Goal: Task Accomplishment & Management: Manage account settings

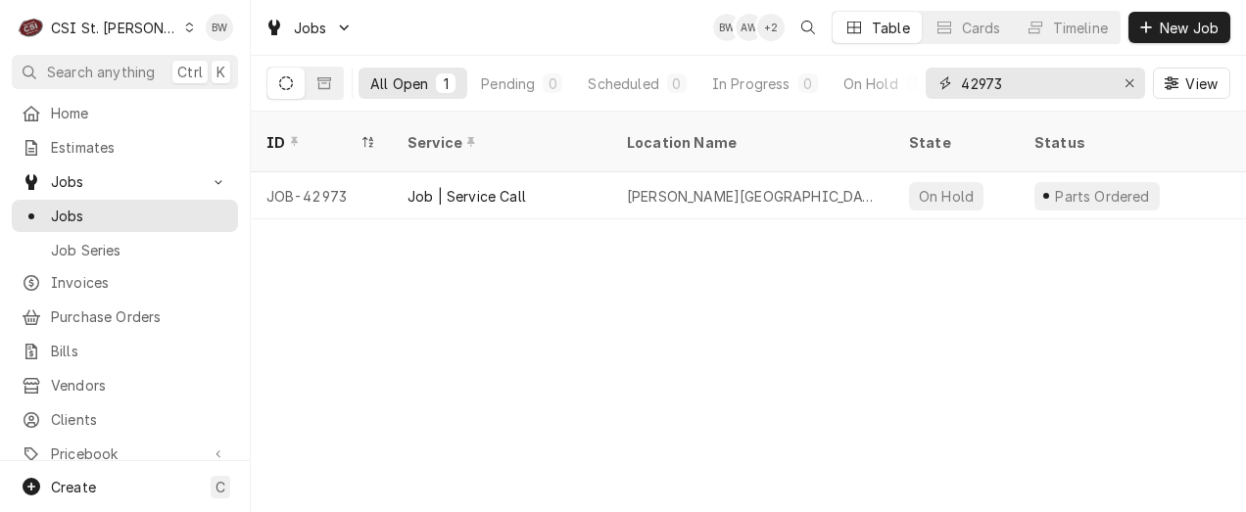
drag, startPoint x: 1014, startPoint y: 89, endPoint x: 955, endPoint y: 87, distance: 58.8
click at [955, 87] on div "42973" at bounding box center [1035, 83] width 219 height 31
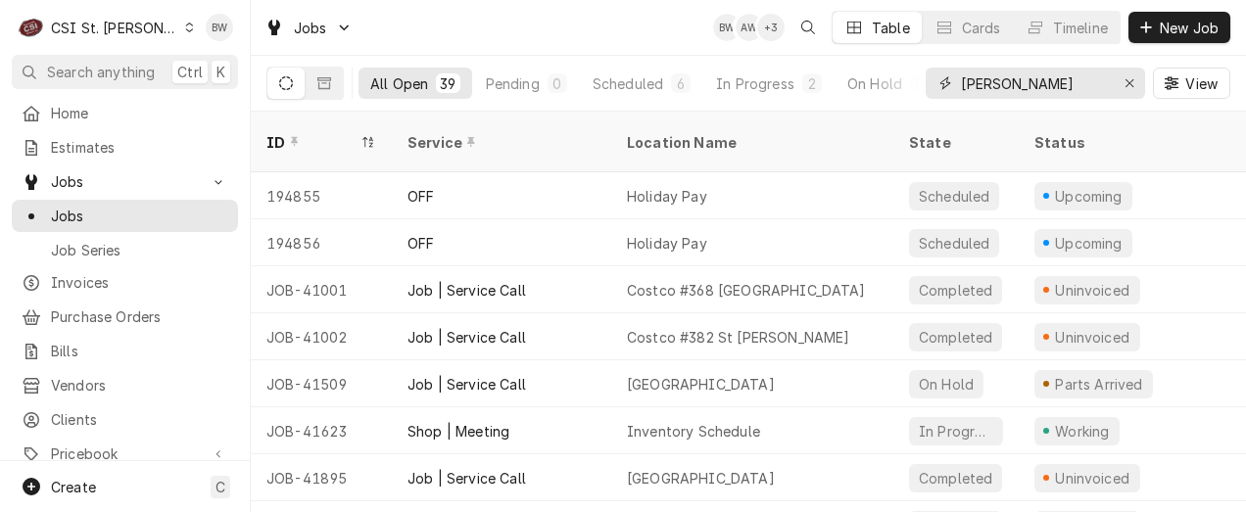
drag, startPoint x: 1030, startPoint y: 80, endPoint x: 950, endPoint y: 87, distance: 79.6
click at [950, 87] on div "kevin f" at bounding box center [1035, 83] width 219 height 31
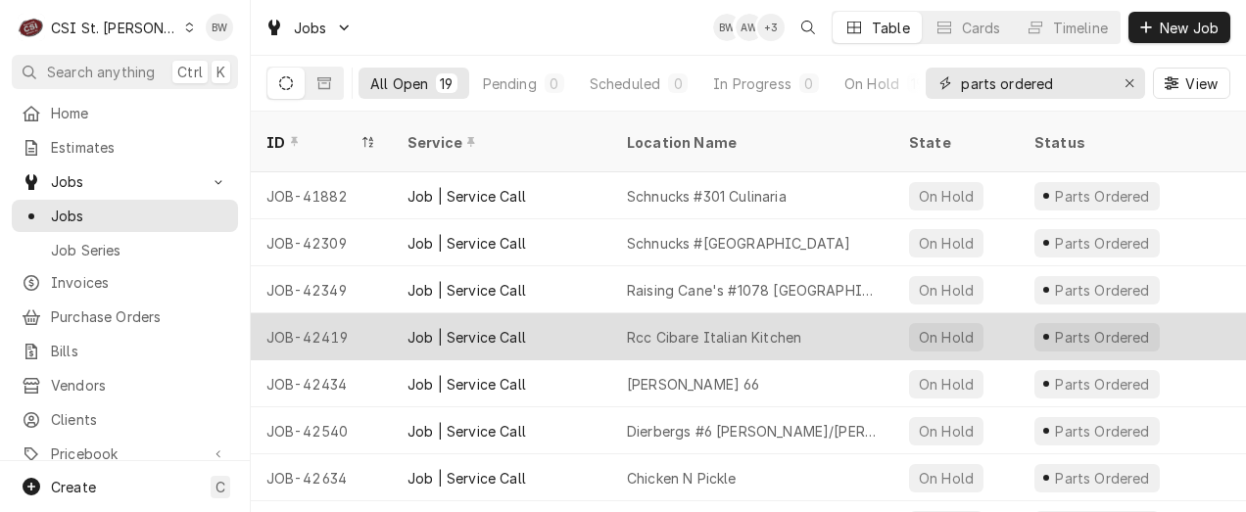
type input "parts ordered"
click at [320, 313] on div "JOB-42419" at bounding box center [321, 336] width 141 height 47
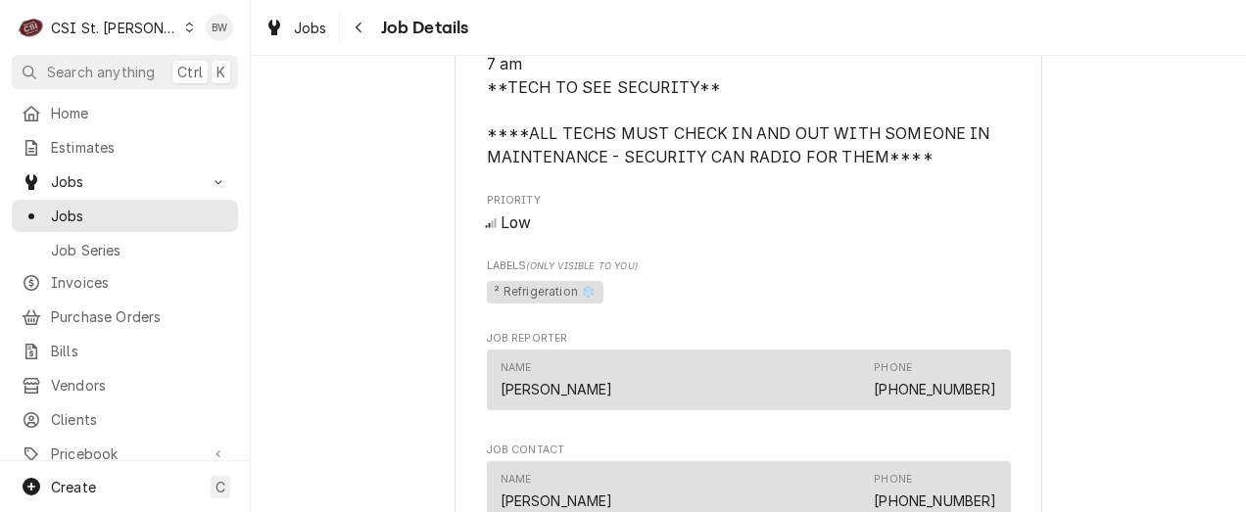
scroll to position [1861, 0]
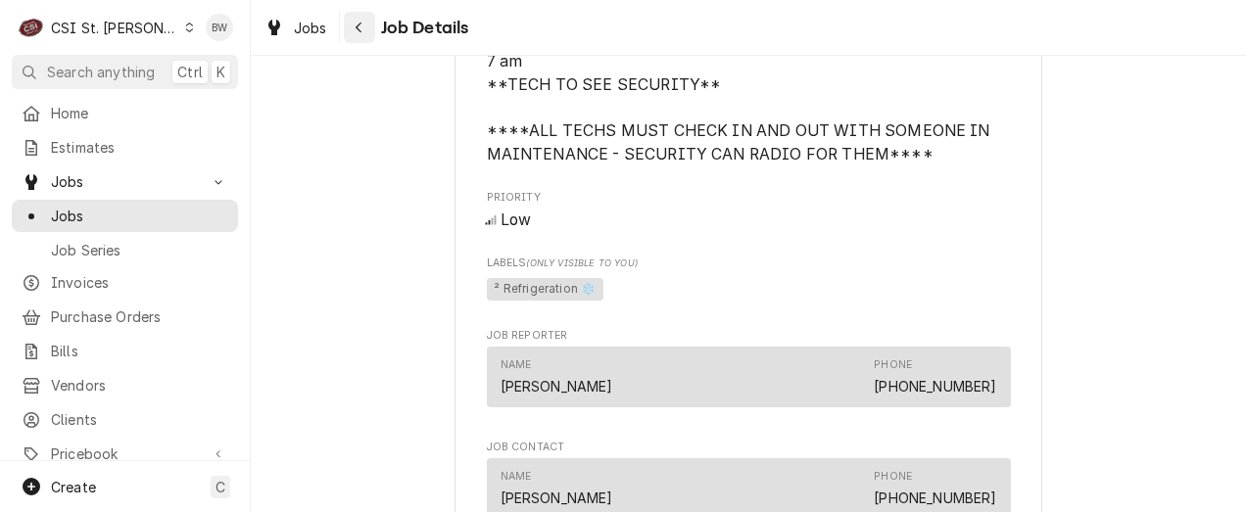
click at [347, 30] on button "Navigate back" at bounding box center [359, 27] width 31 height 31
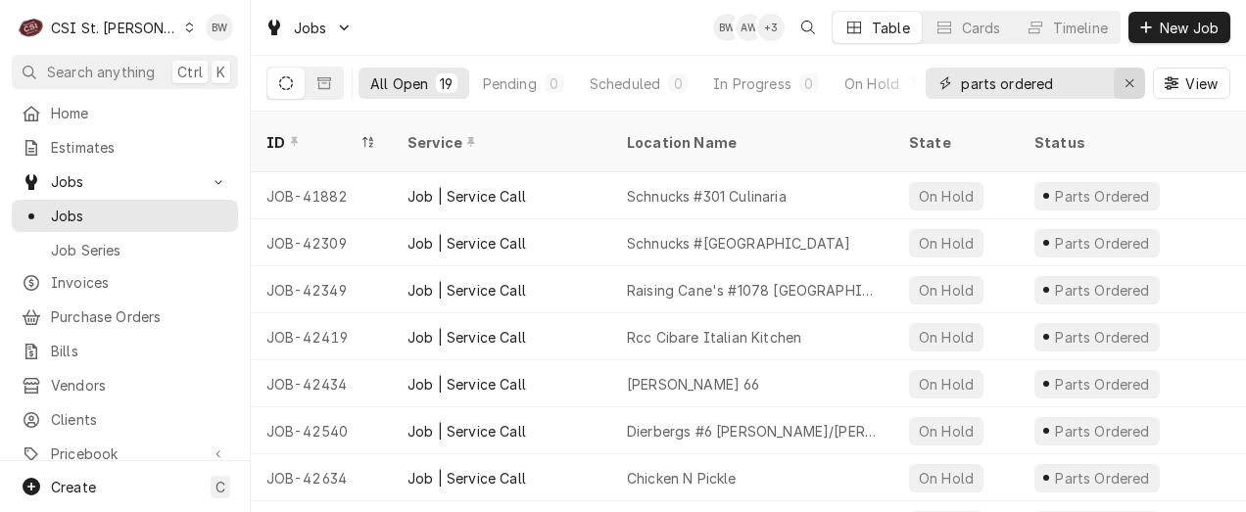
click at [1128, 89] on icon "Erase input" at bounding box center [1130, 83] width 11 height 14
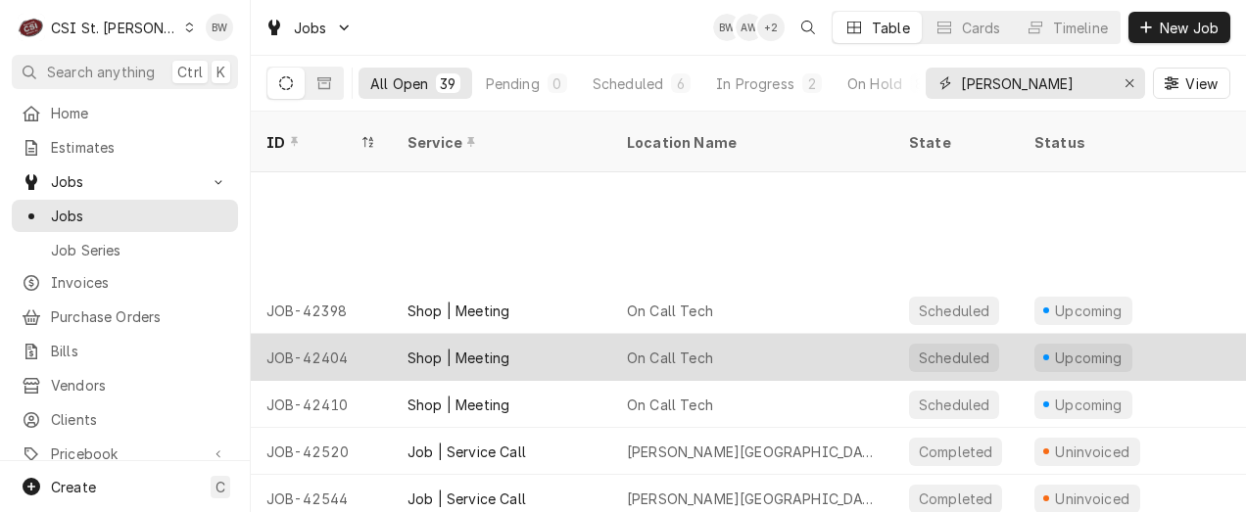
scroll to position [685, 0]
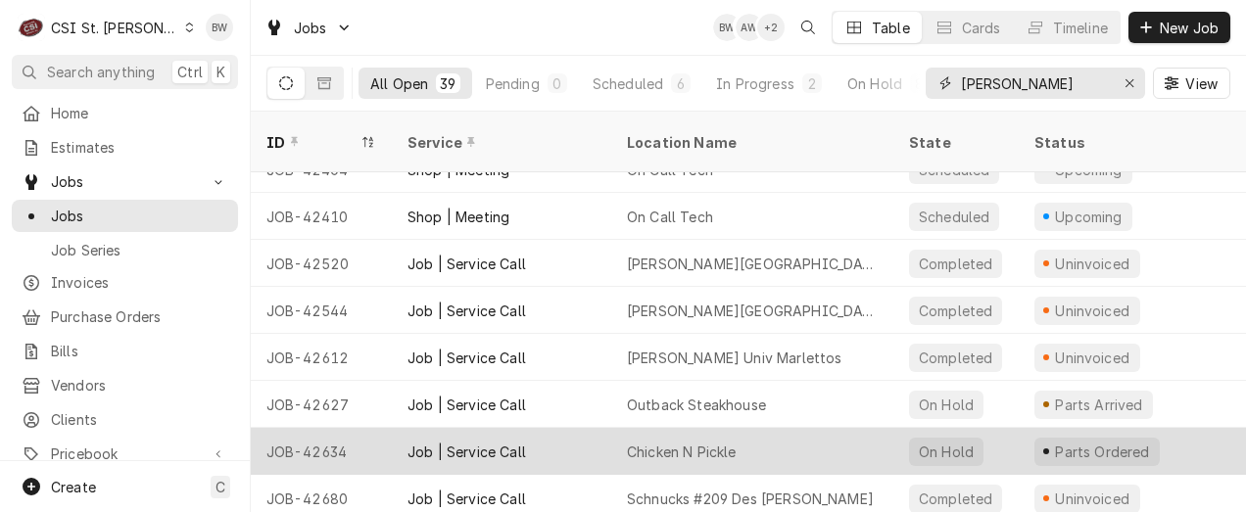
type input "kevin f"
click at [333, 428] on div "JOB-42634" at bounding box center [321, 451] width 141 height 47
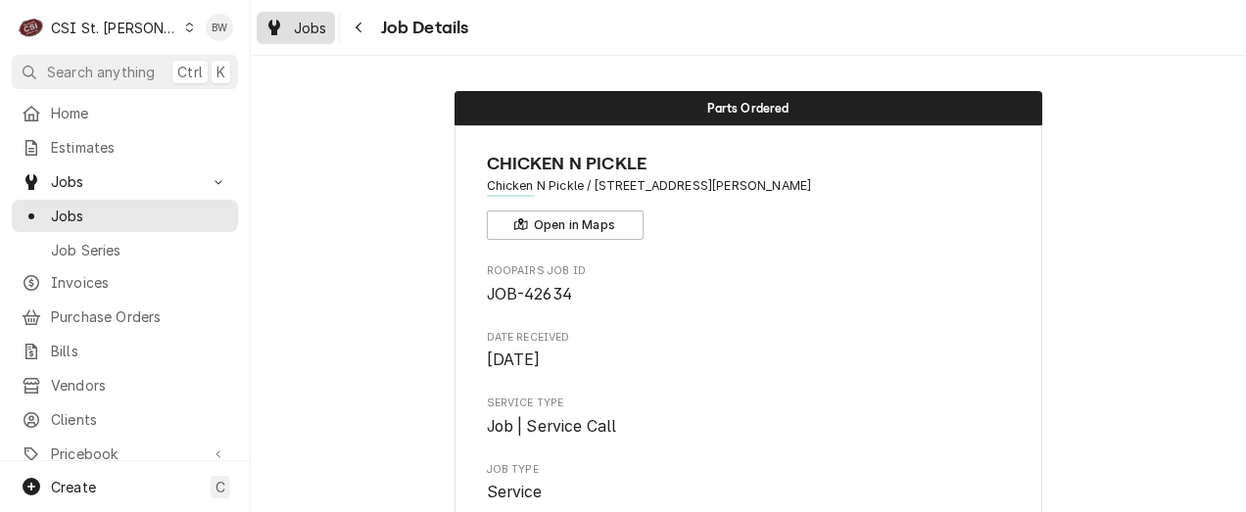
click at [310, 25] on span "Jobs" at bounding box center [310, 28] width 33 height 21
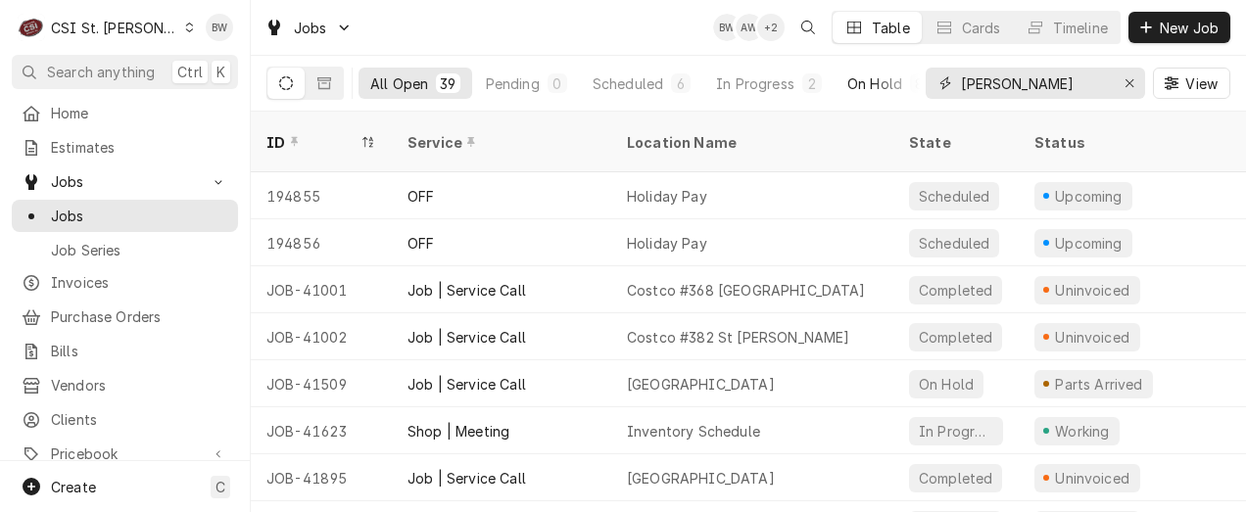
drag, startPoint x: 1055, startPoint y: 80, endPoint x: 918, endPoint y: 76, distance: 137.2
click at [918, 76] on div "All Open 39 Pending 0 Scheduled 6 In Progress 2 On Hold 8 Completed 23 [PERSON_…" at bounding box center [748, 83] width 964 height 55
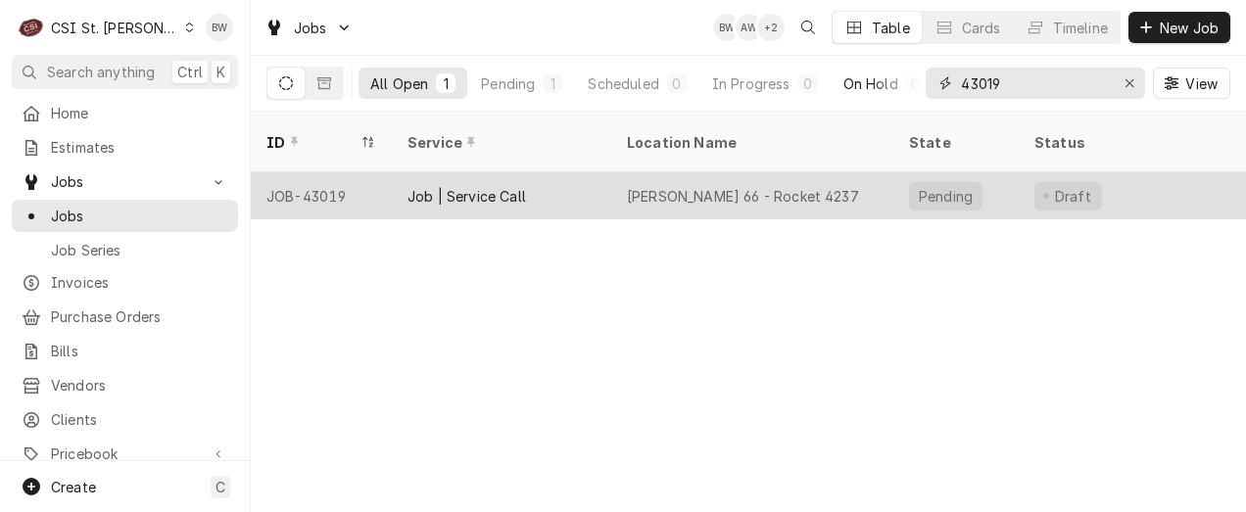
type input "43019"
click at [302, 173] on div "JOB-43019" at bounding box center [321, 195] width 141 height 47
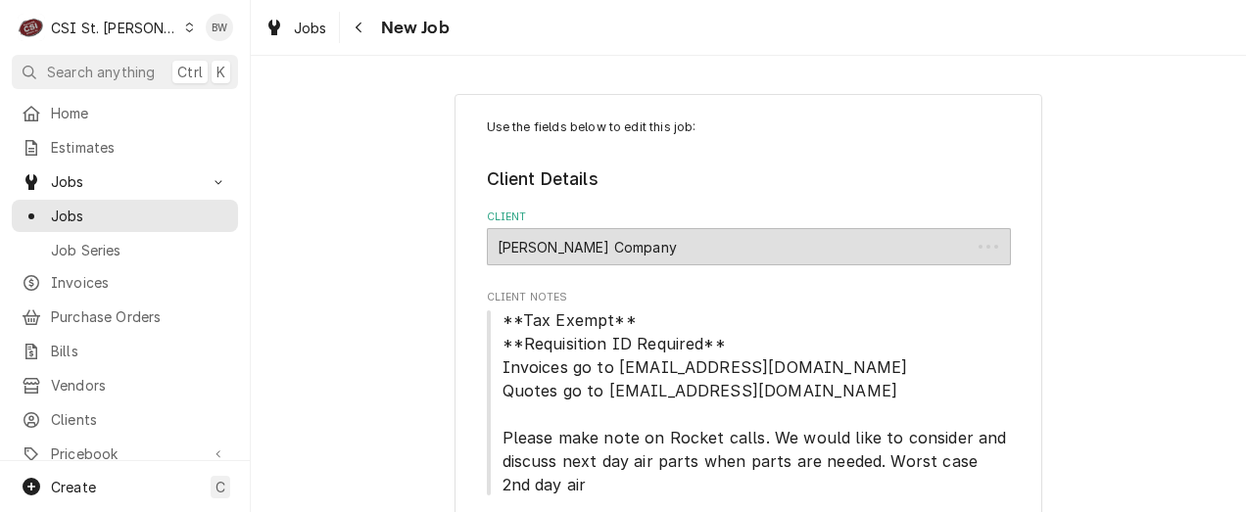
type textarea "x"
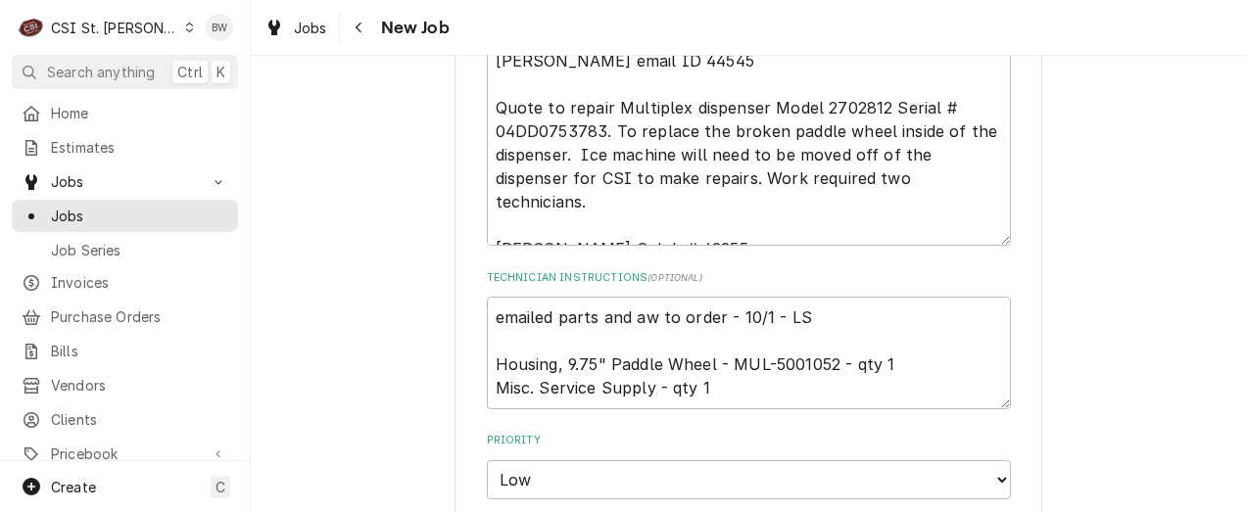
scroll to position [980, 0]
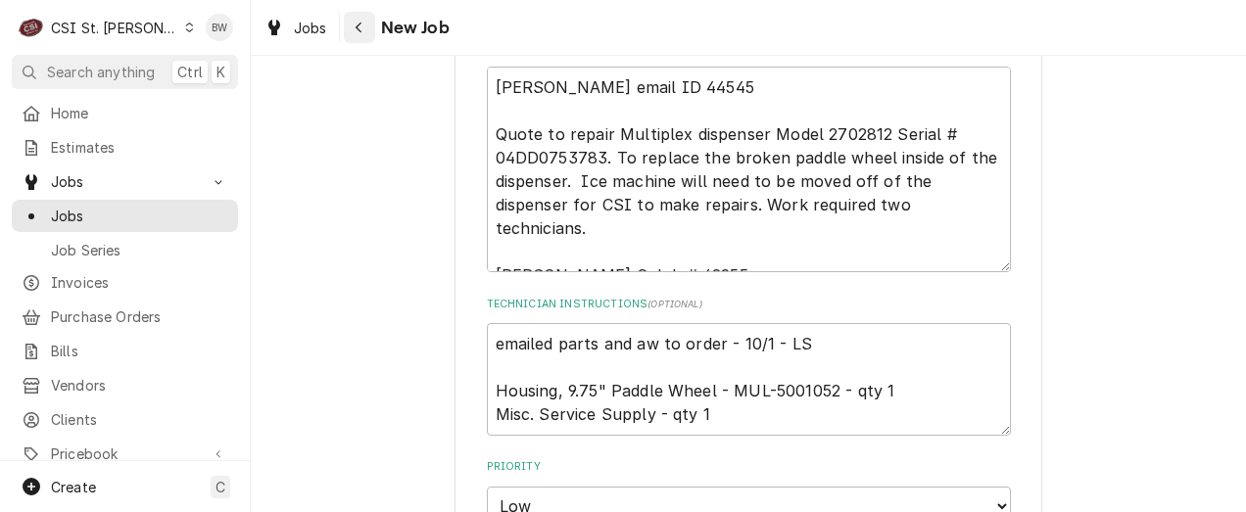
click at [364, 30] on div "Navigate back" at bounding box center [360, 28] width 20 height 20
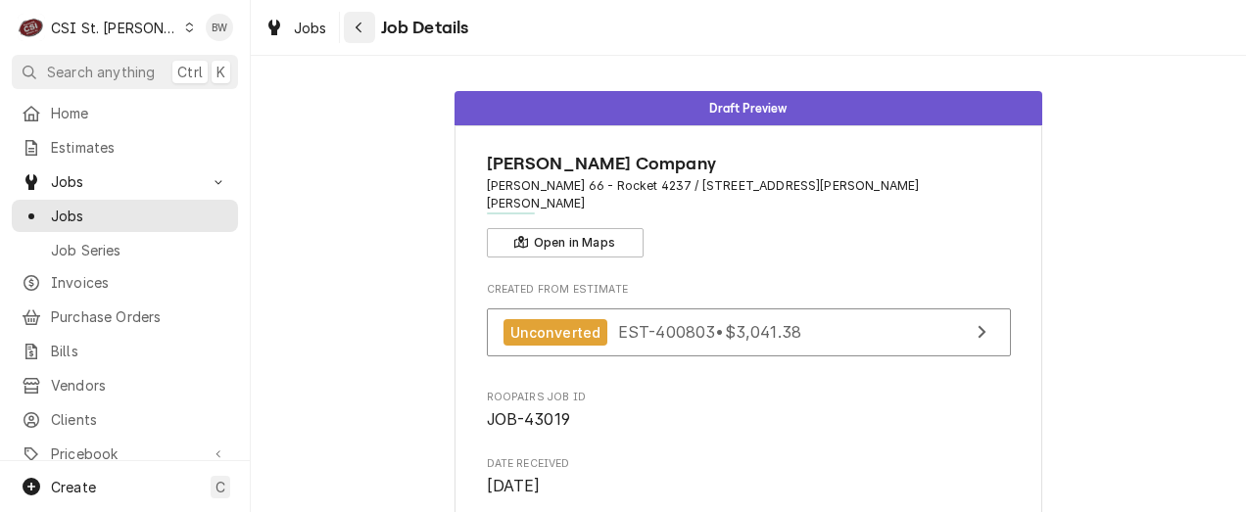
click at [344, 24] on button "Navigate back" at bounding box center [359, 27] width 31 height 31
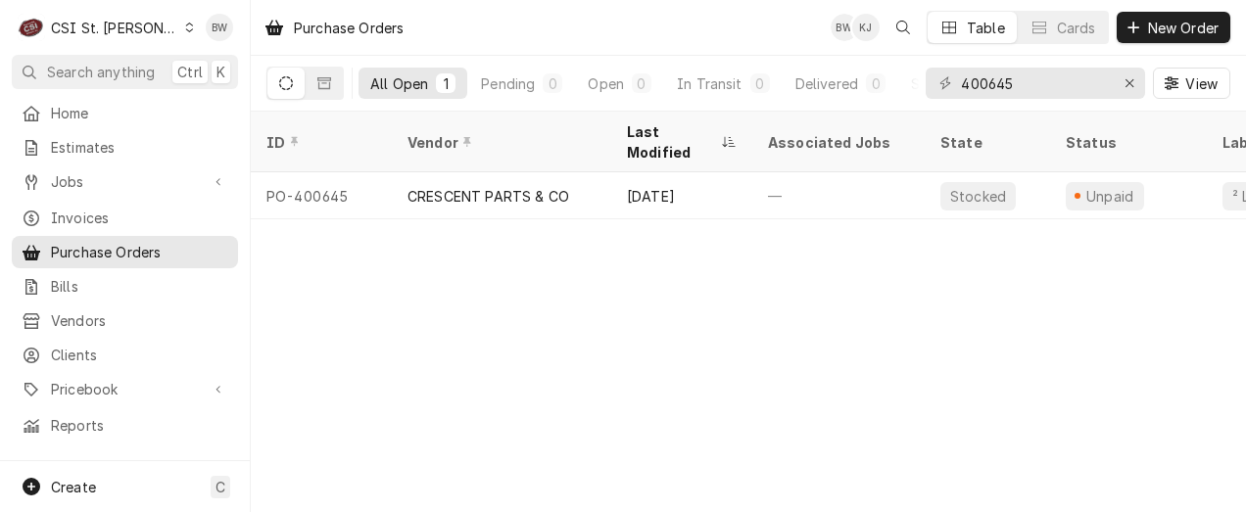
click at [186, 30] on icon "Dynamic Content Wrapper" at bounding box center [190, 28] width 8 height 10
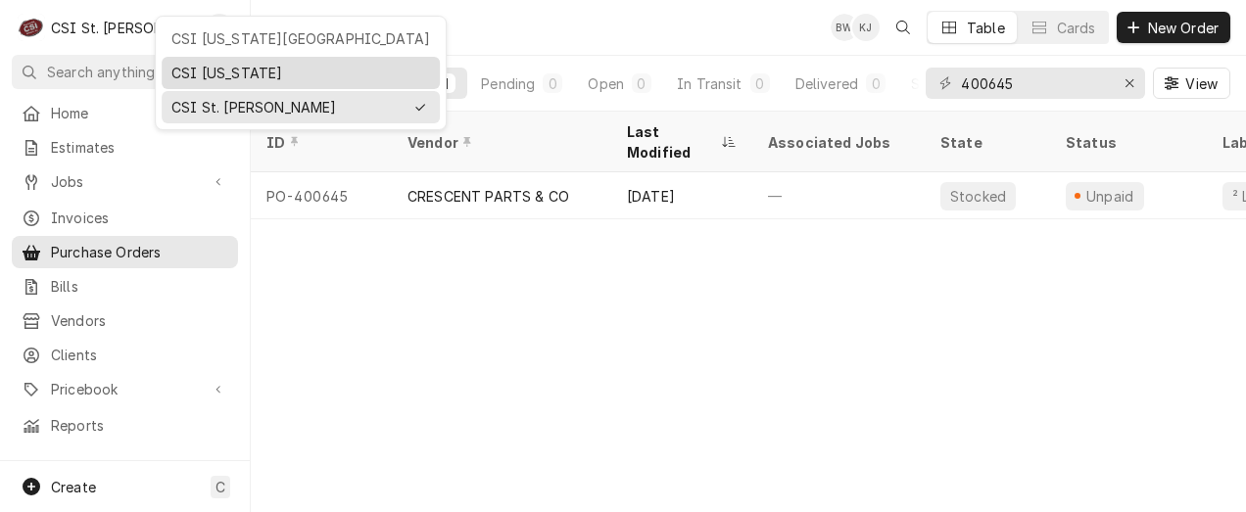
click at [180, 64] on div "CSI Kentucky" at bounding box center [300, 73] width 259 height 21
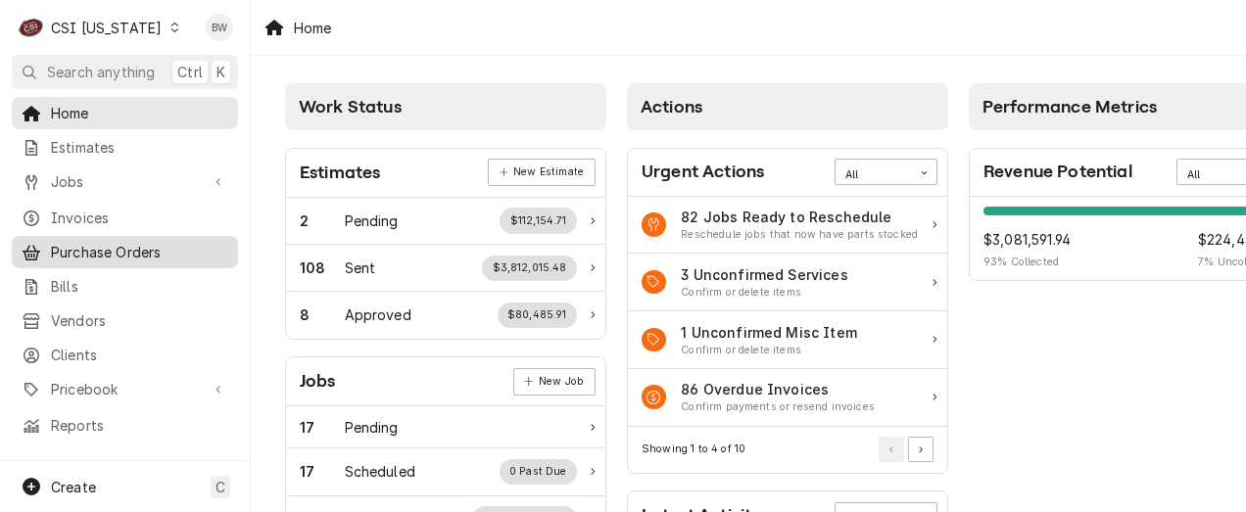
drag, startPoint x: 0, startPoint y: 0, endPoint x: 124, endPoint y: 243, distance: 272.9
click at [124, 243] on span "Purchase Orders" at bounding box center [139, 252] width 177 height 21
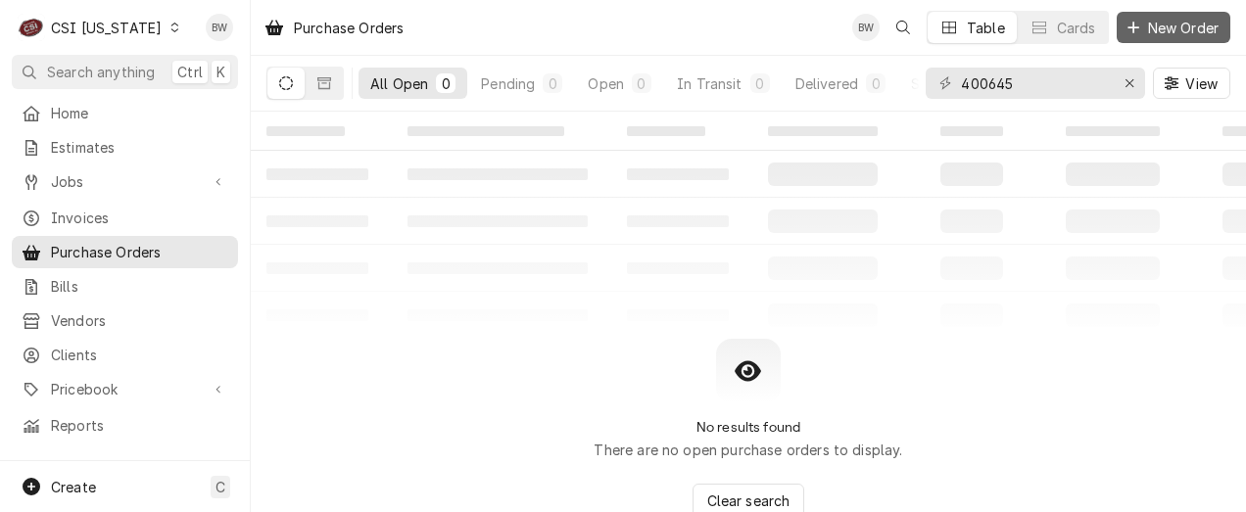
click at [1174, 26] on span "New Order" at bounding box center [1183, 28] width 78 height 21
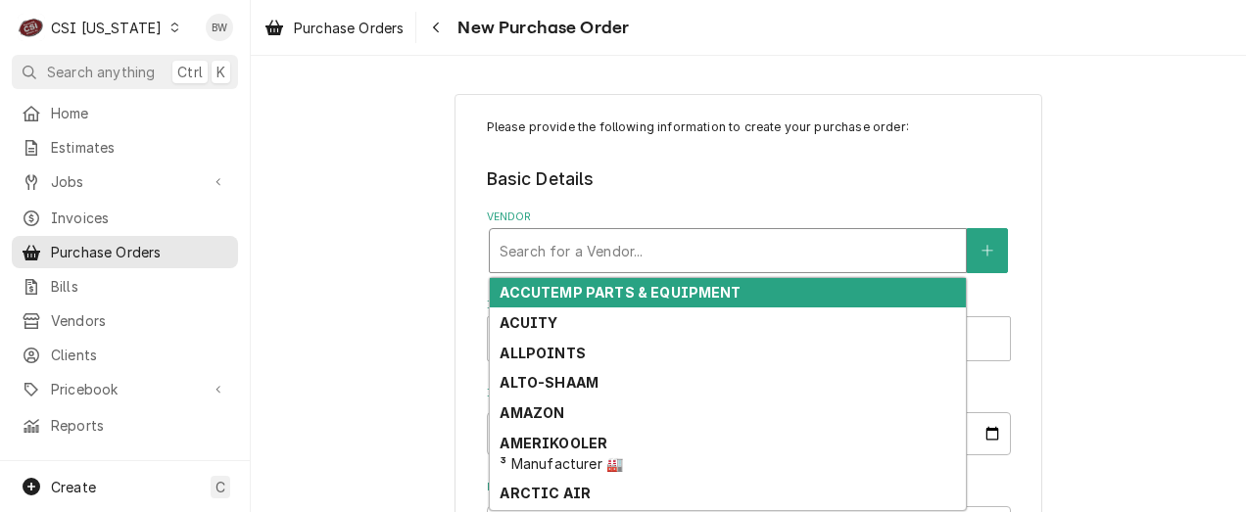
click at [522, 251] on div "Vendor" at bounding box center [728, 250] width 456 height 35
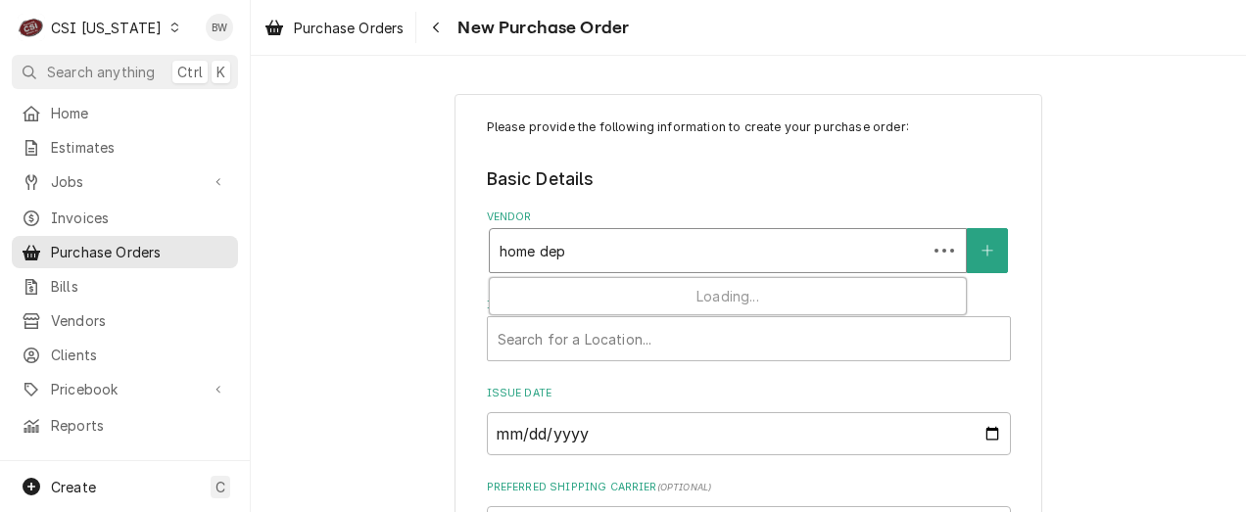
type input "home depo"
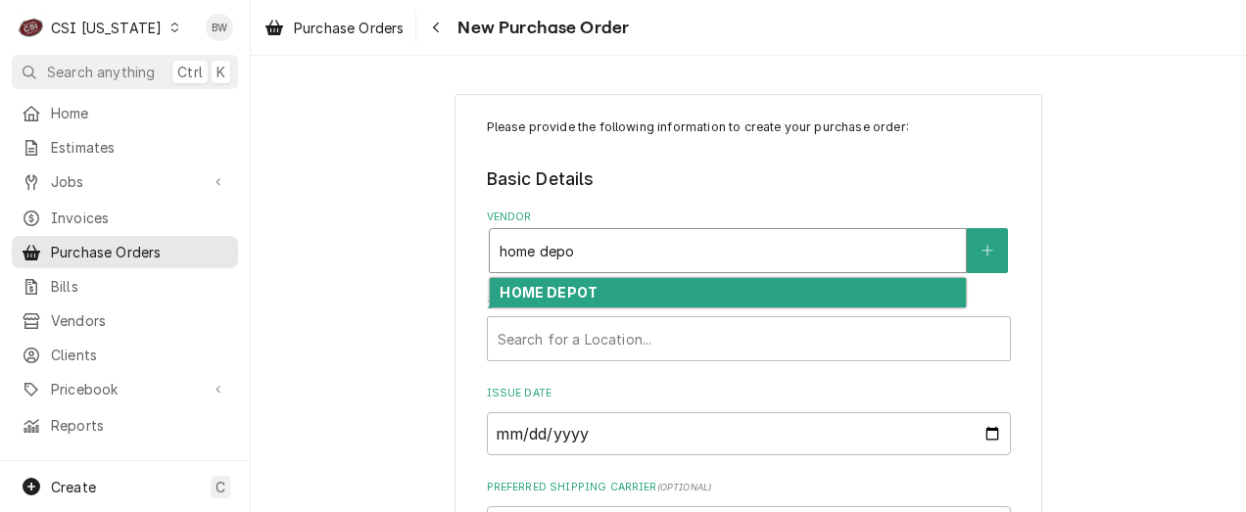
click at [542, 295] on strong "HOME DEPOT" at bounding box center [549, 292] width 98 height 17
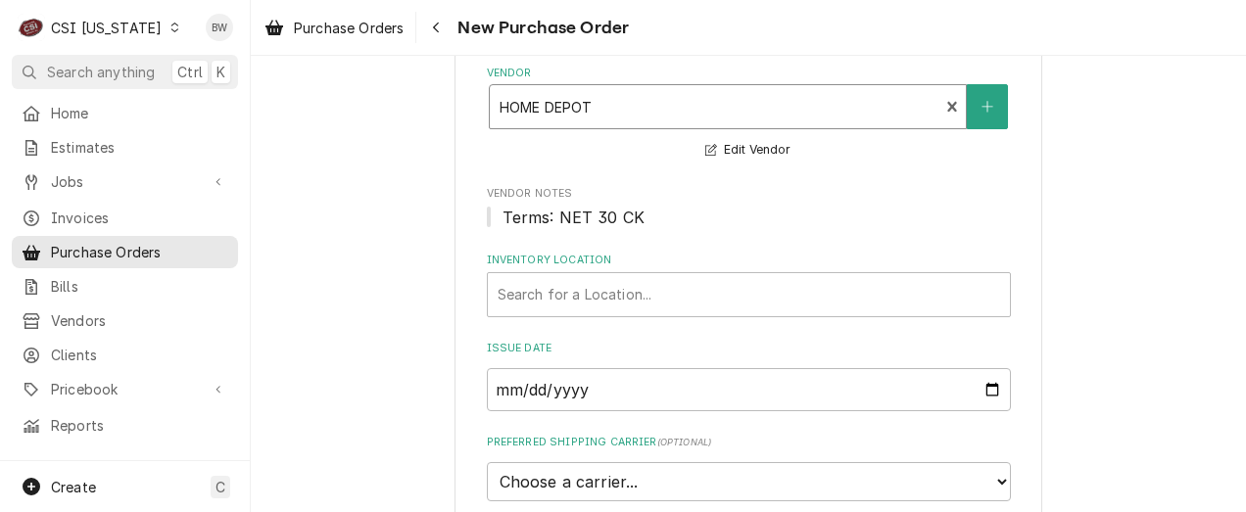
scroll to position [294, 0]
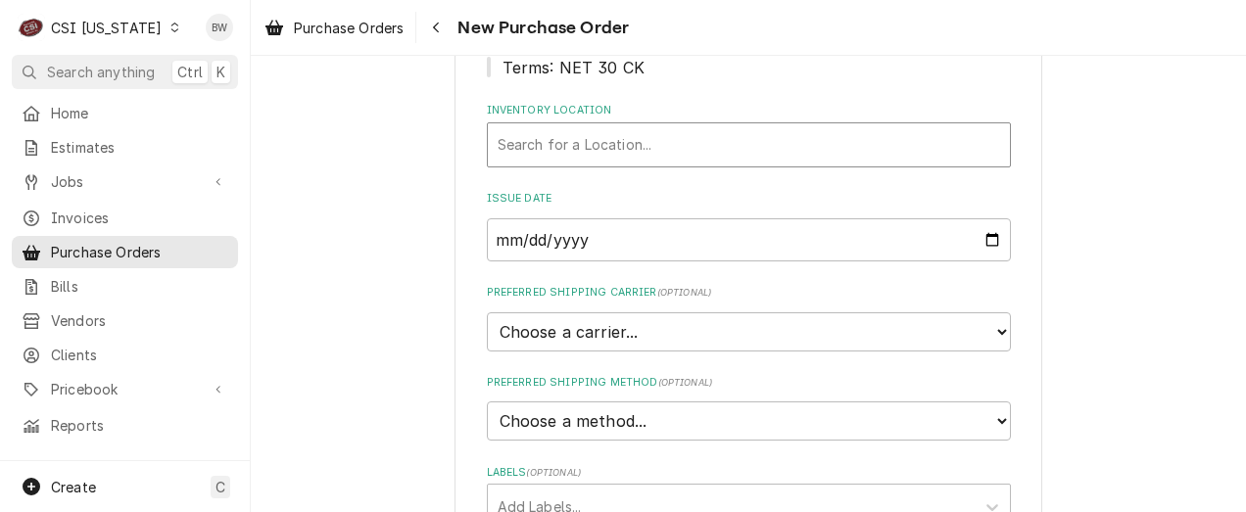
click at [549, 146] on div "Inventory Location" at bounding box center [749, 144] width 503 height 35
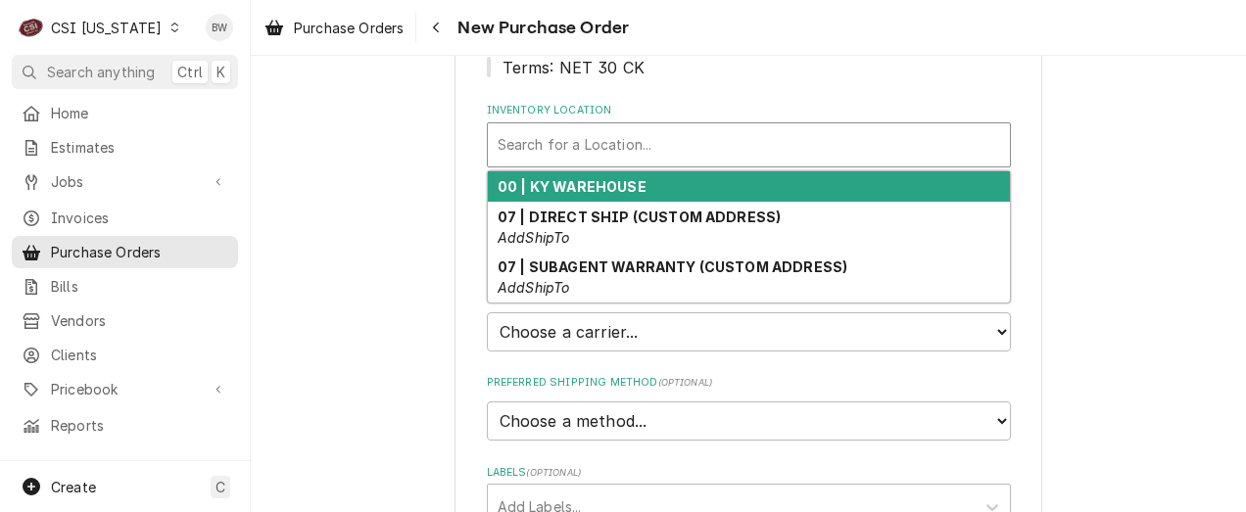
click at [550, 181] on strong "00 | KY WAREHOUSE" at bounding box center [572, 186] width 149 height 17
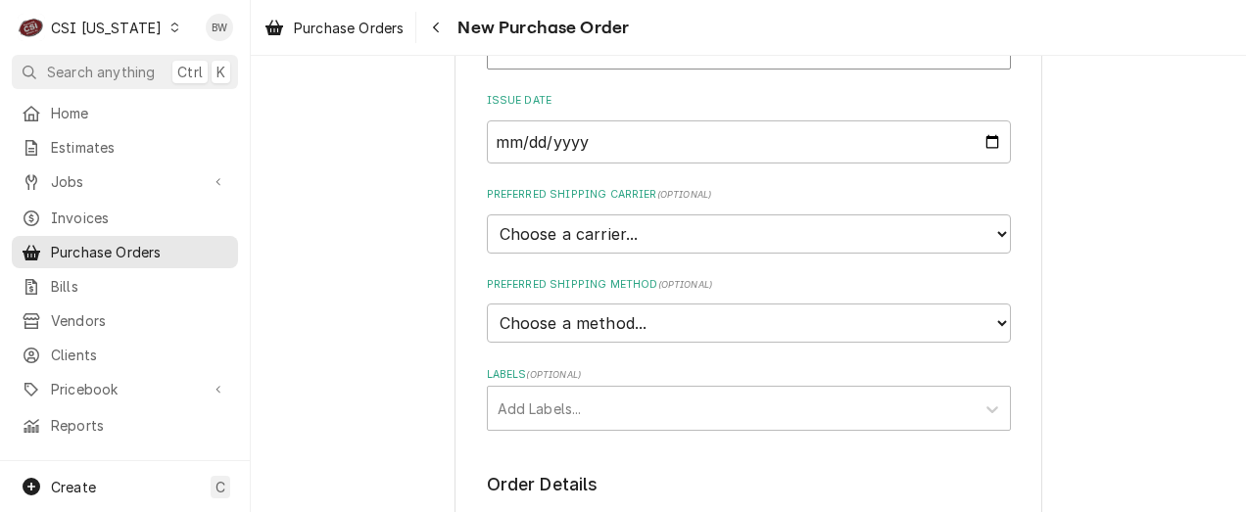
scroll to position [490, 0]
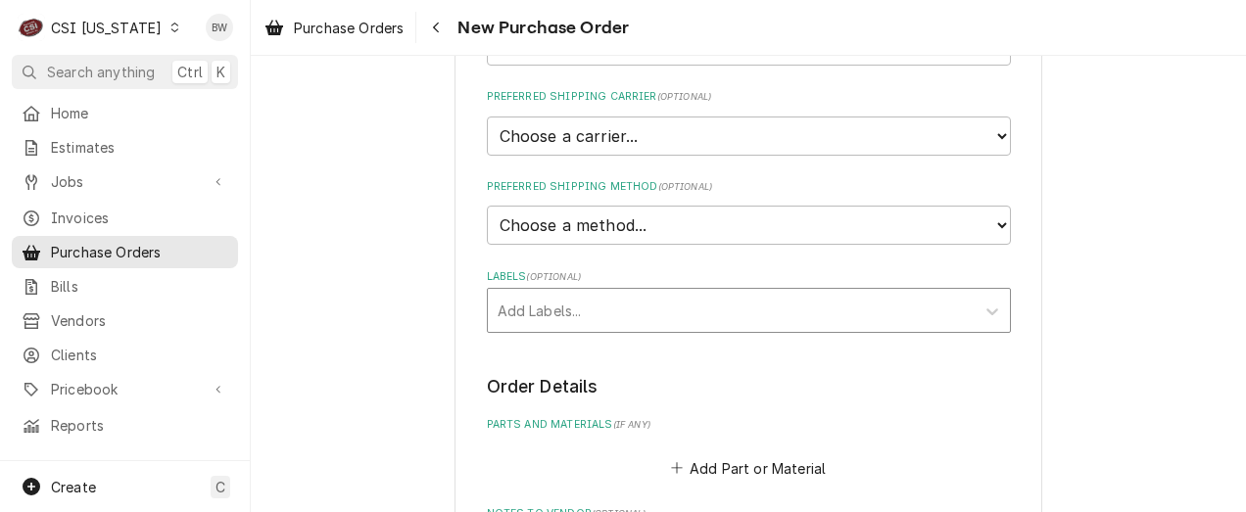
click at [499, 311] on div "Labels" at bounding box center [731, 310] width 467 height 35
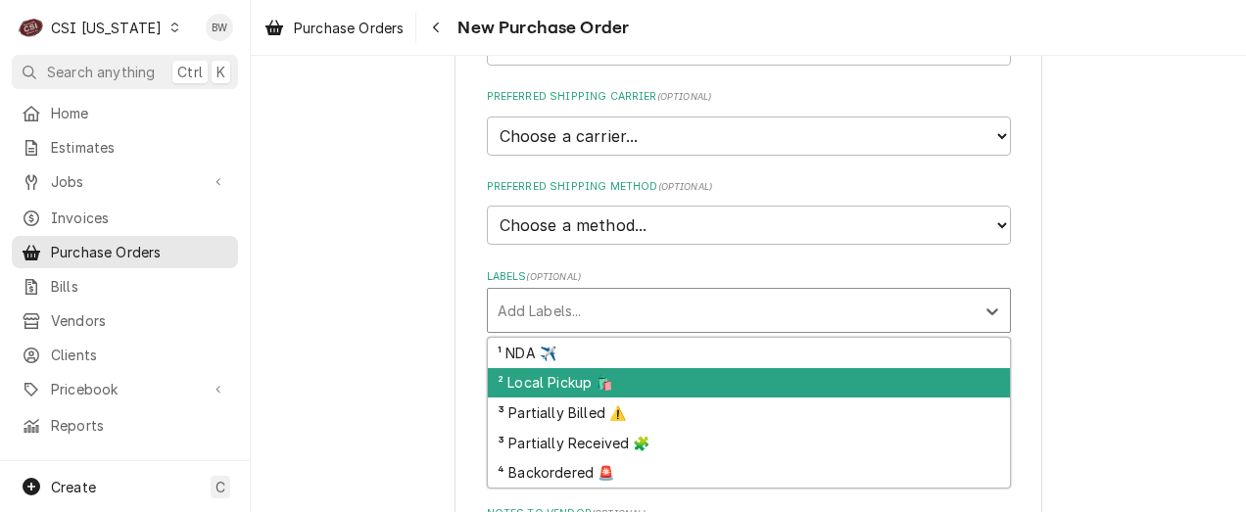
click at [524, 375] on div "² Local Pickup 🛍️" at bounding box center [749, 383] width 522 height 30
type textarea "x"
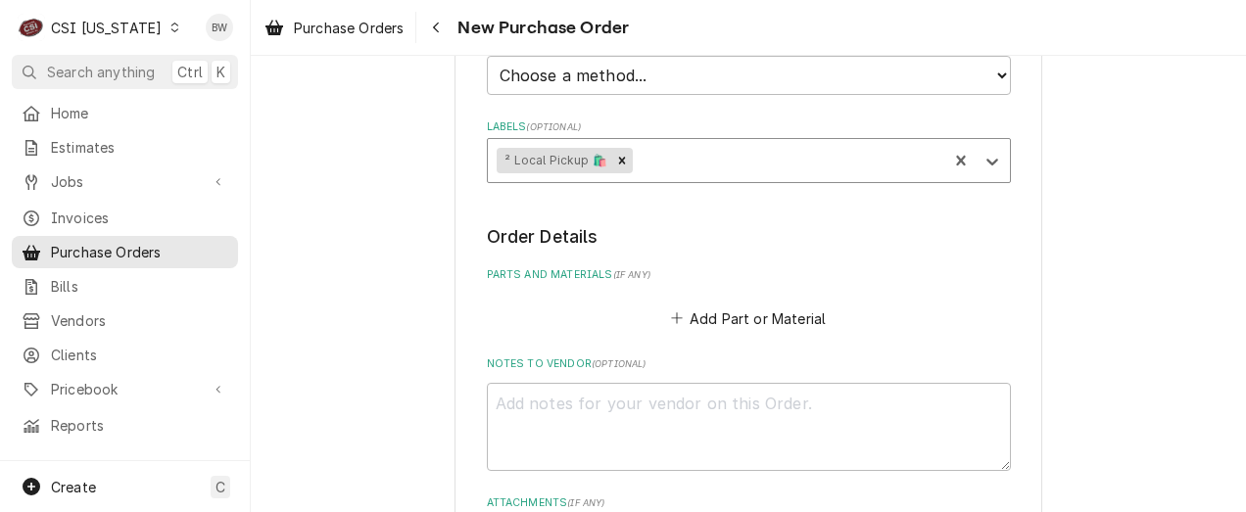
scroll to position [784, 0]
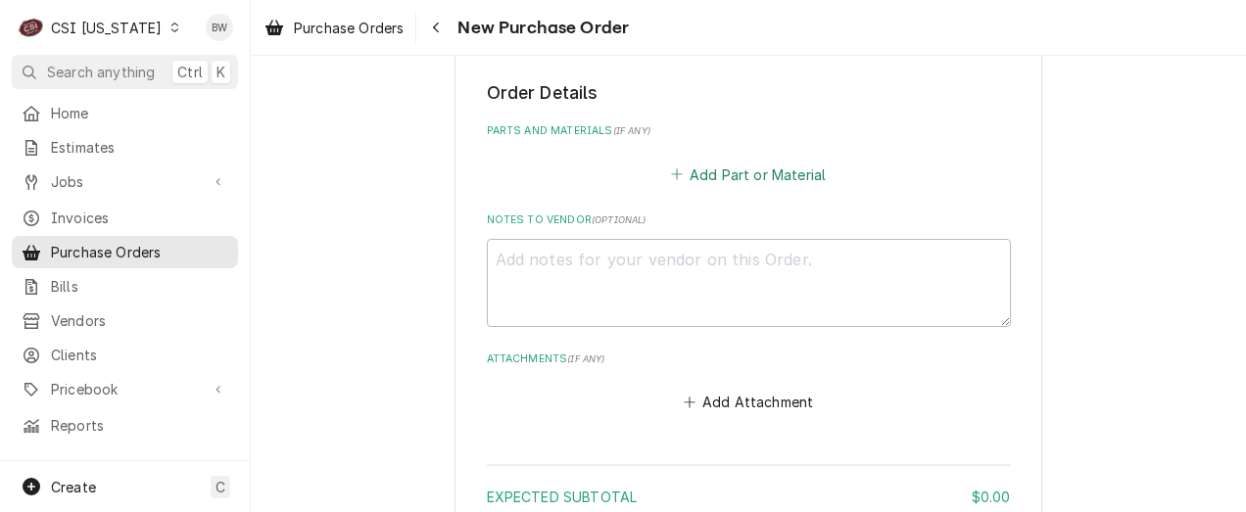
click at [714, 173] on button "Add Part or Material" at bounding box center [748, 174] width 162 height 27
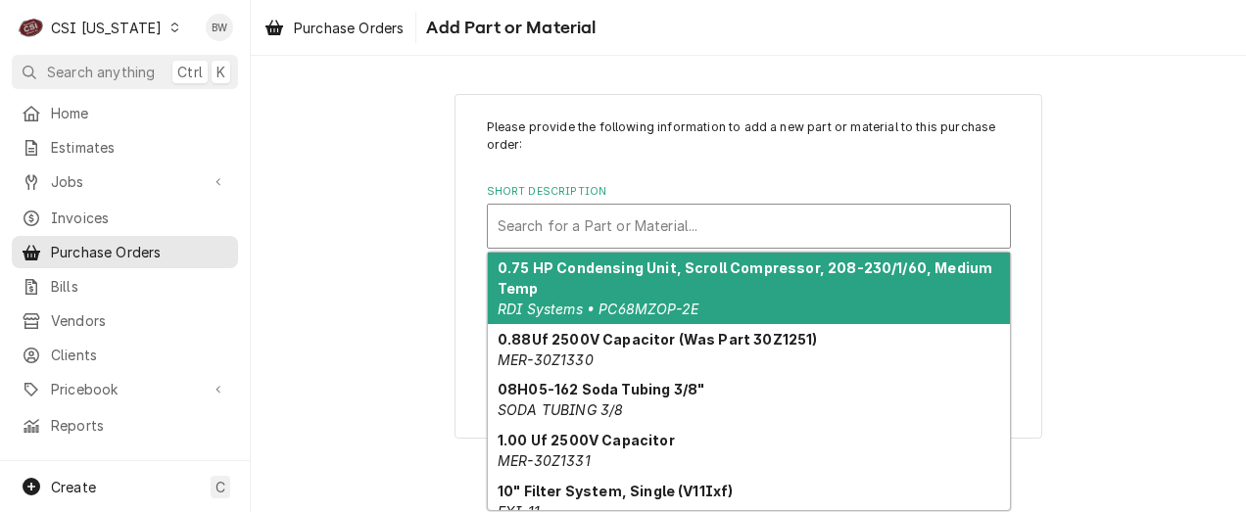
click at [563, 228] on div "Short Description" at bounding box center [749, 226] width 503 height 35
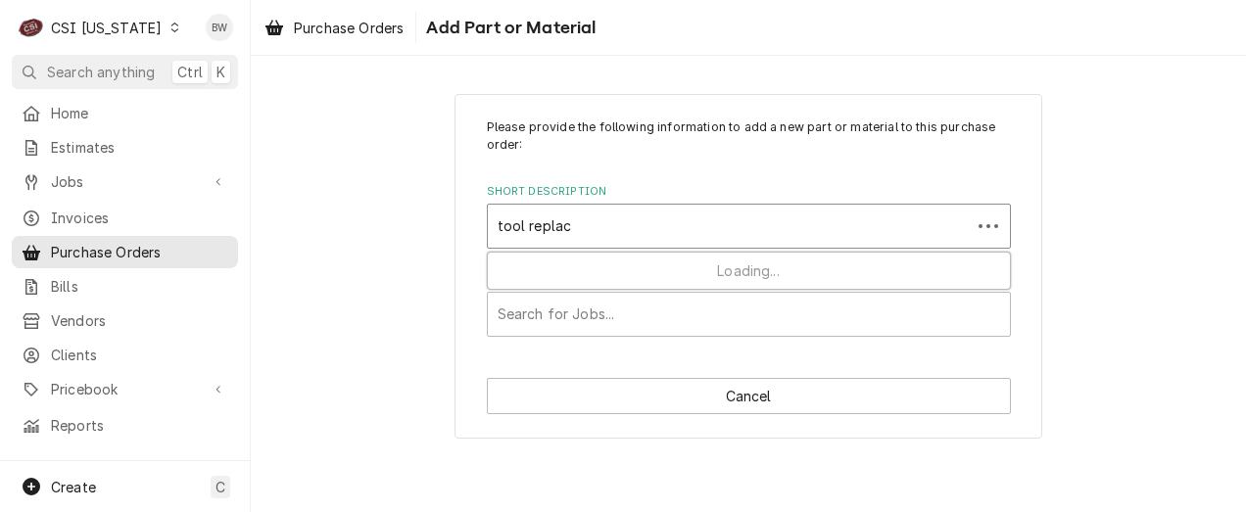
type input "tool replace"
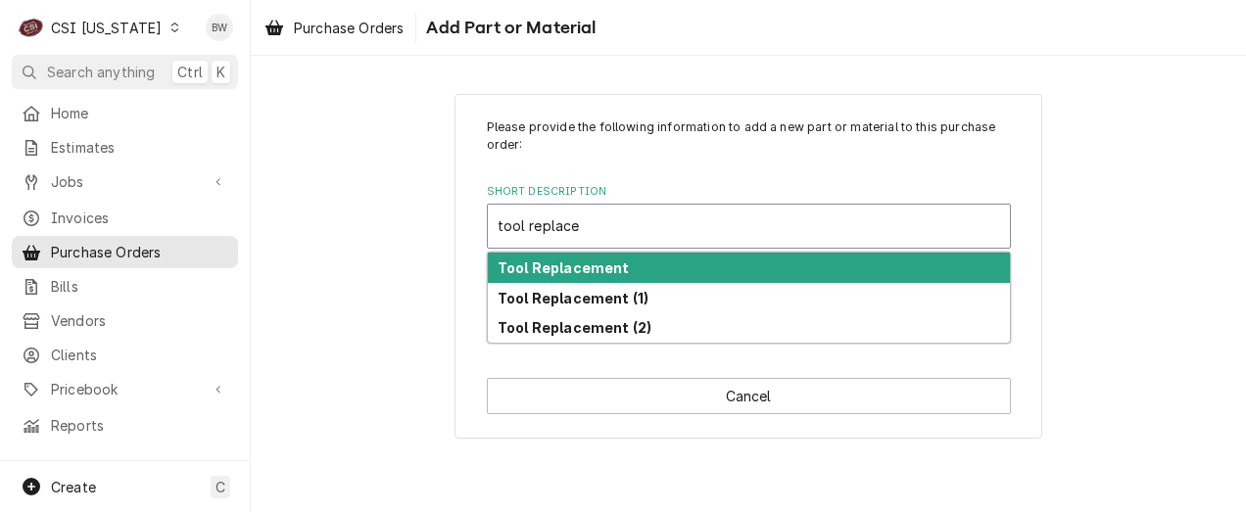
click at [546, 260] on strong "Tool Replacement" at bounding box center [564, 268] width 132 height 17
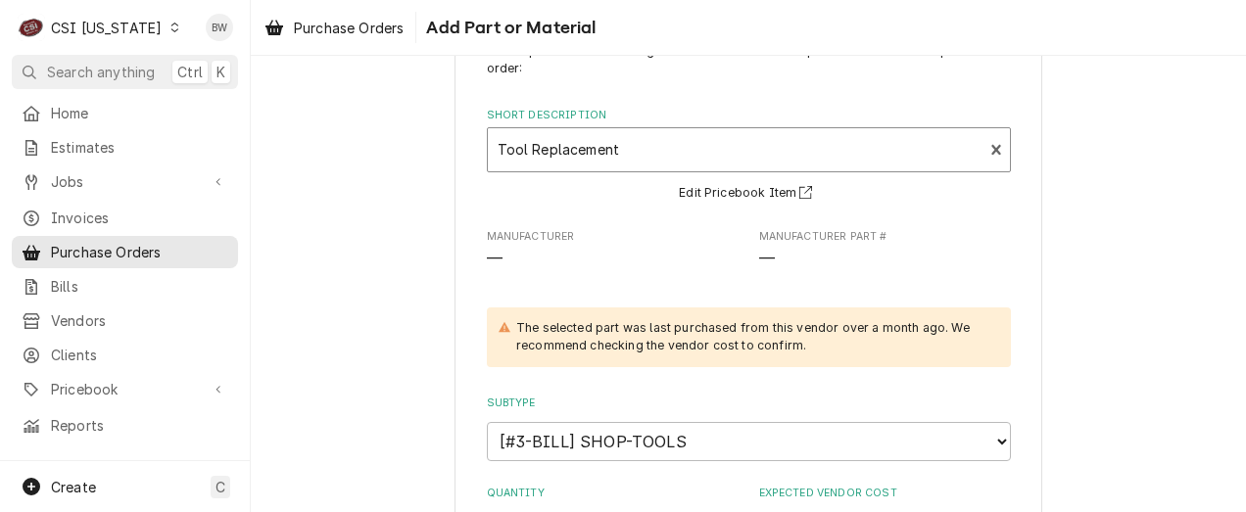
scroll to position [294, 0]
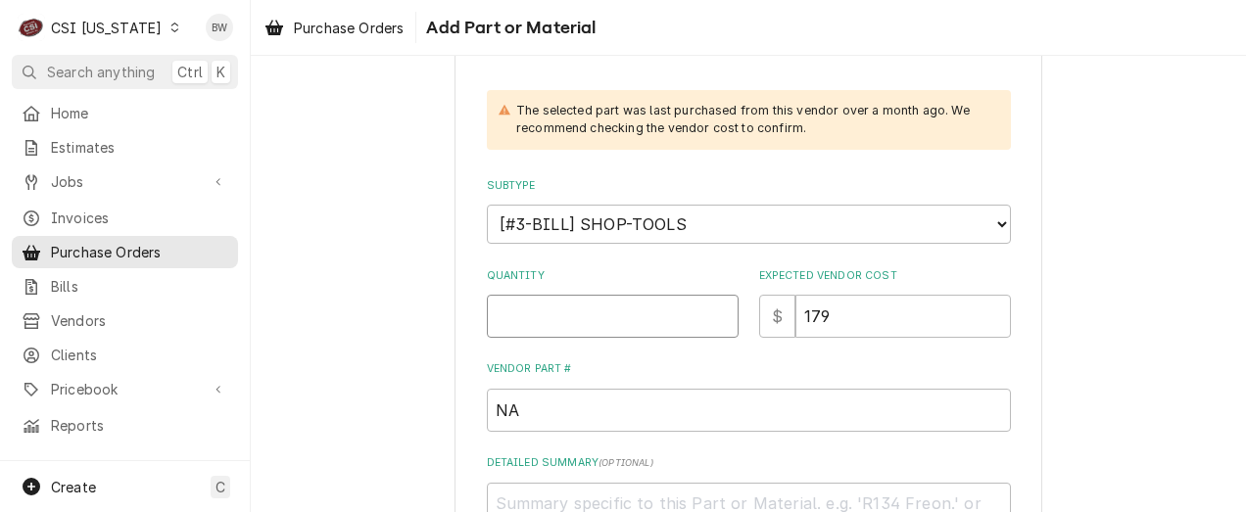
click at [506, 308] on input "Quantity" at bounding box center [613, 316] width 252 height 43
type textarea "x"
type input "1"
type textarea "x"
type input "0"
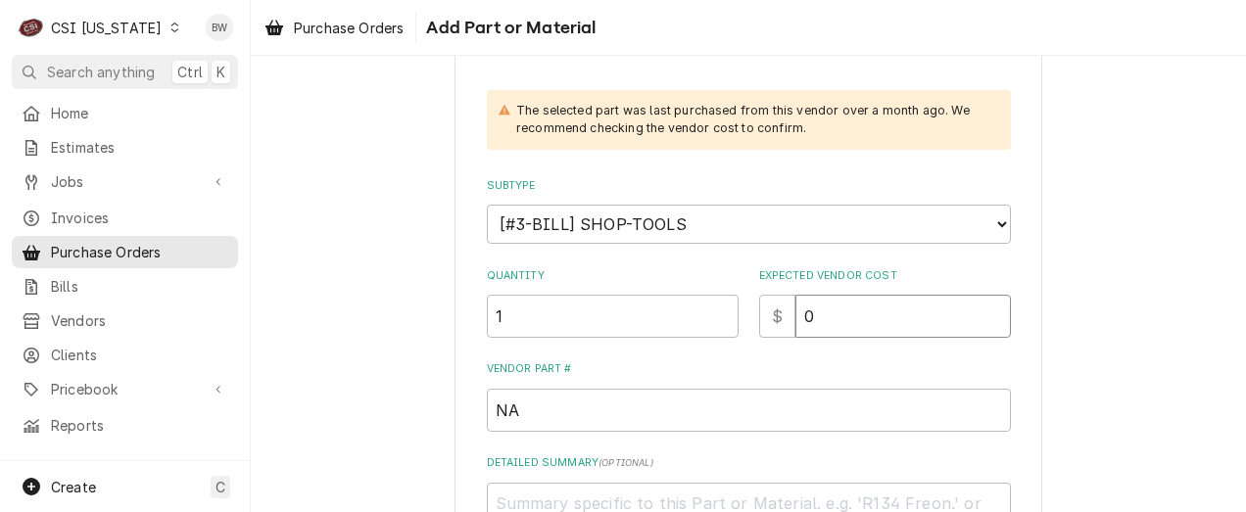
type textarea "x"
type input "00"
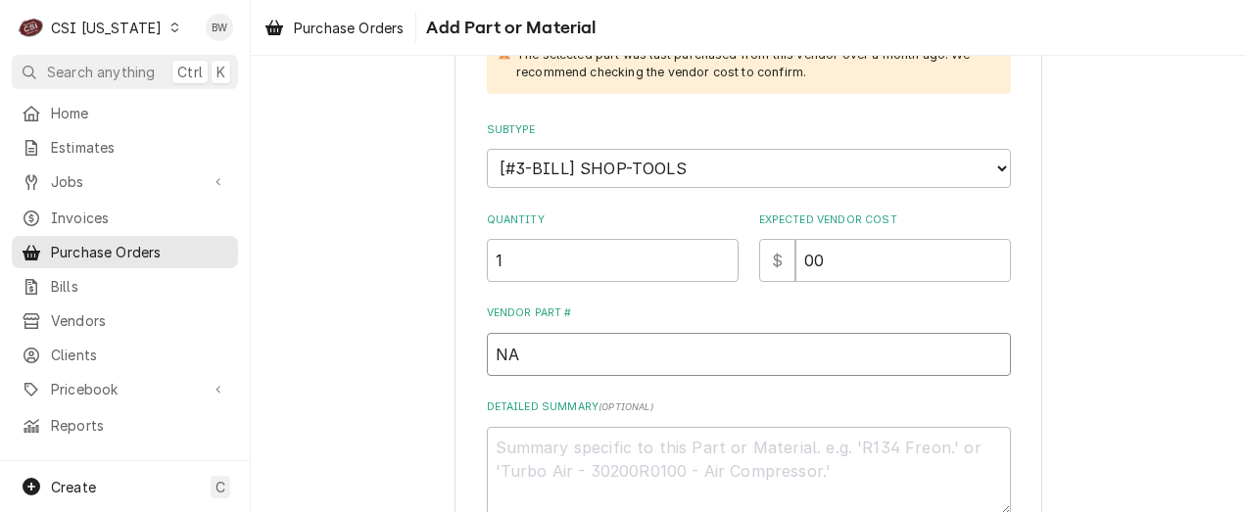
scroll to position [392, 0]
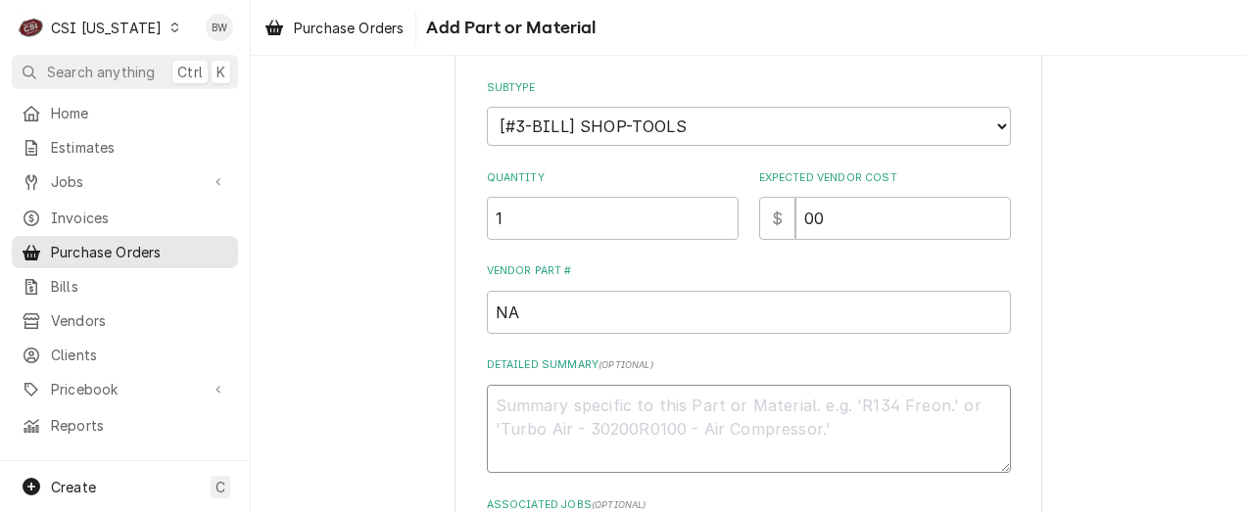
click at [508, 412] on textarea "Detailed Summary ( optional )" at bounding box center [749, 429] width 524 height 88
type textarea "x"
type textarea "J"
type textarea "x"
type textarea "Ja"
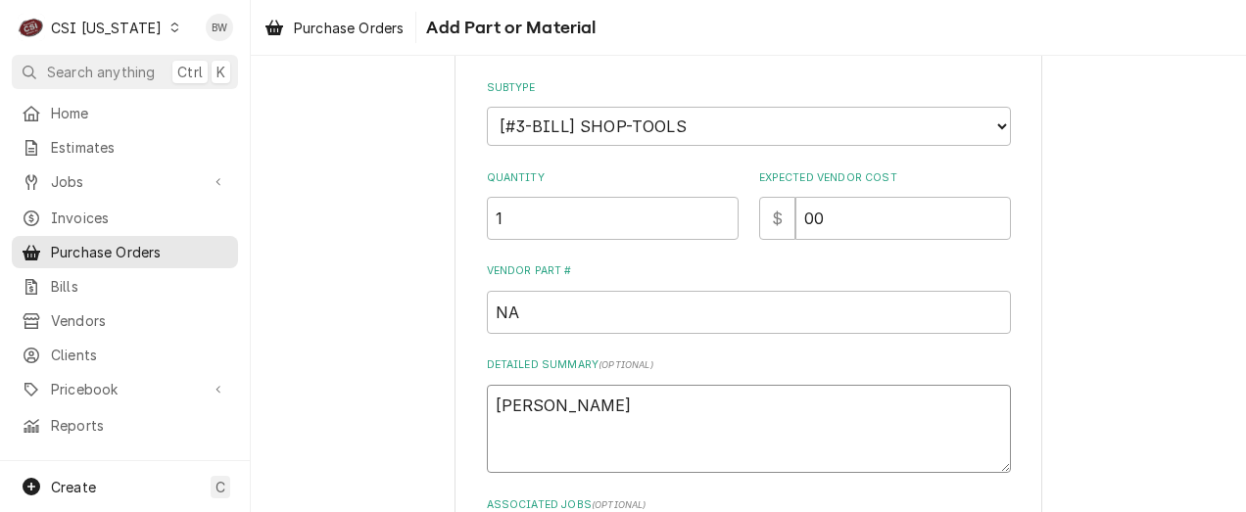
type textarea "x"
type textarea "Jay"
type textarea "x"
type textarea "Jay"
type textarea "x"
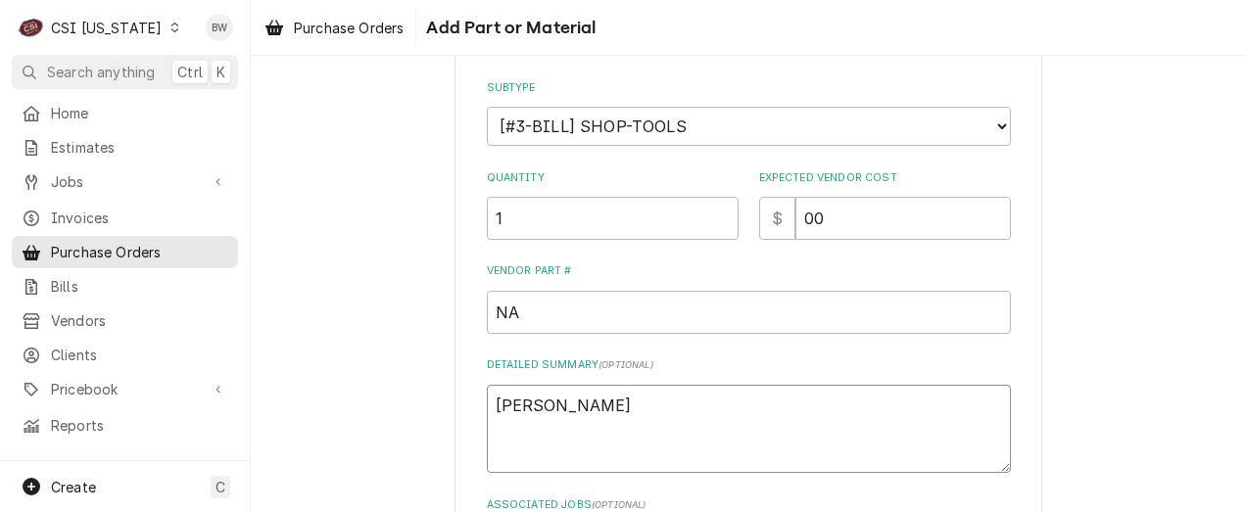
type textarea "Jay M"
type textarea "x"
type textarea "Jay M"
type textarea "x"
type textarea "Jay M R"
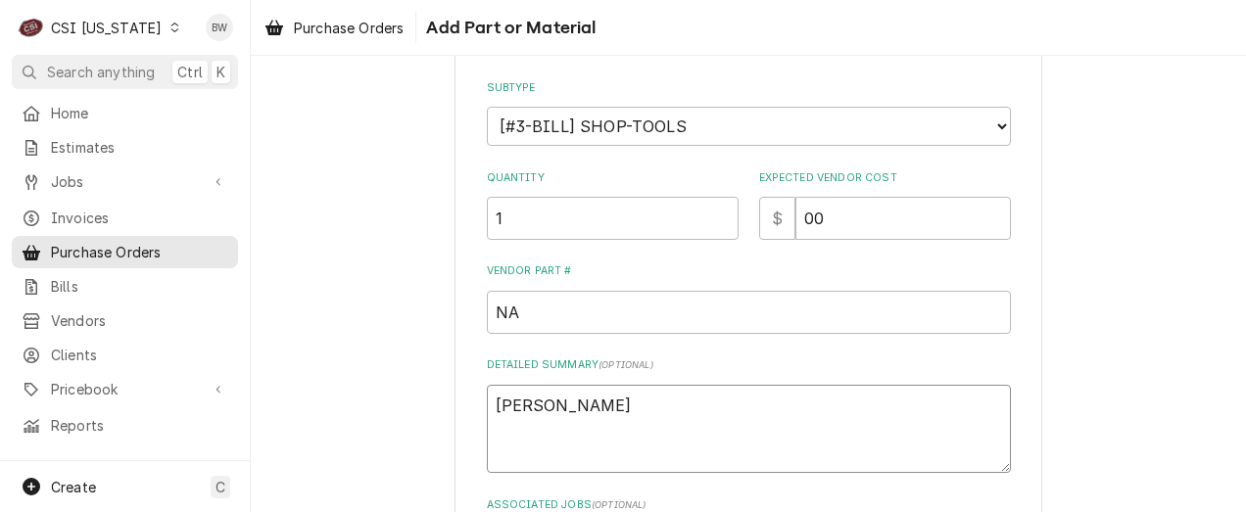
type textarea "x"
type textarea "Jay M Re"
type textarea "x"
type textarea "Jay M Rep"
type textarea "x"
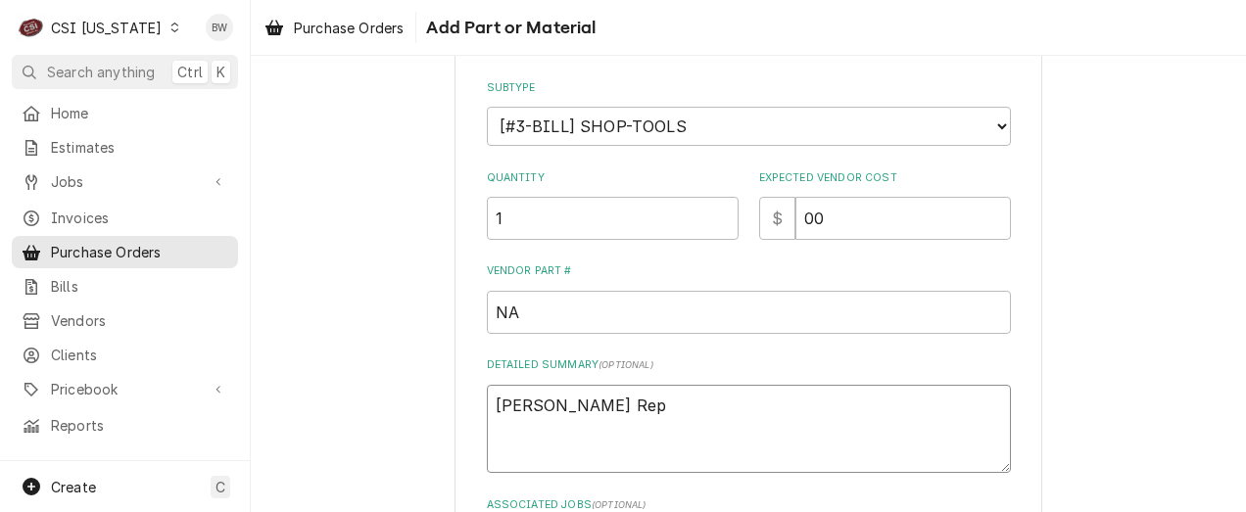
type textarea "Jay M Repl"
type textarea "x"
type textarea "Jay M Repla"
type textarea "x"
type textarea "Jay M Replac"
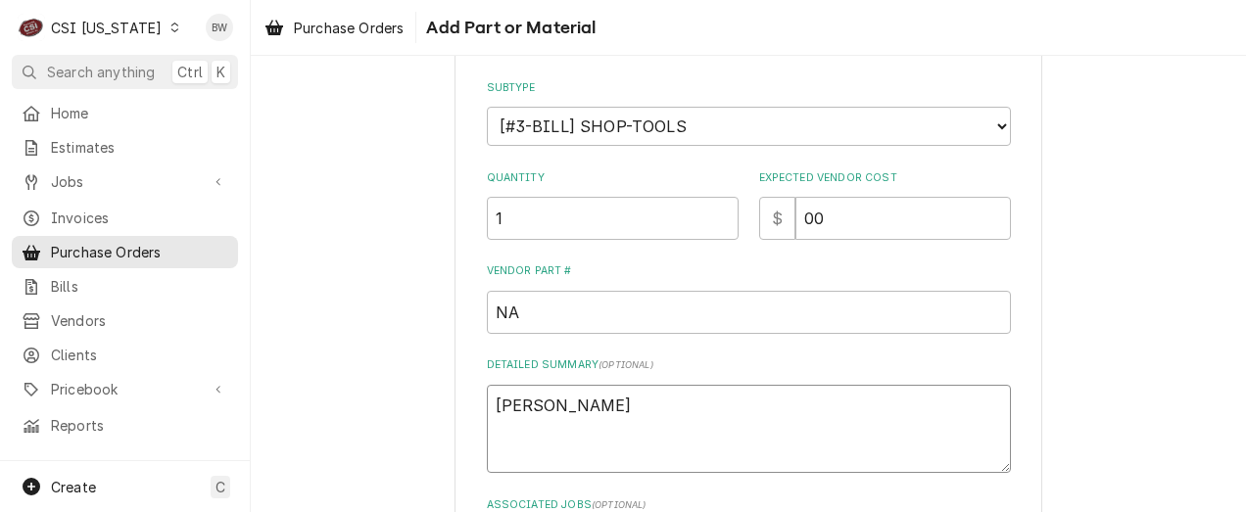
type textarea "x"
type textarea "Jay M Replace"
type textarea "x"
type textarea "Jay M Replace"
type textarea "x"
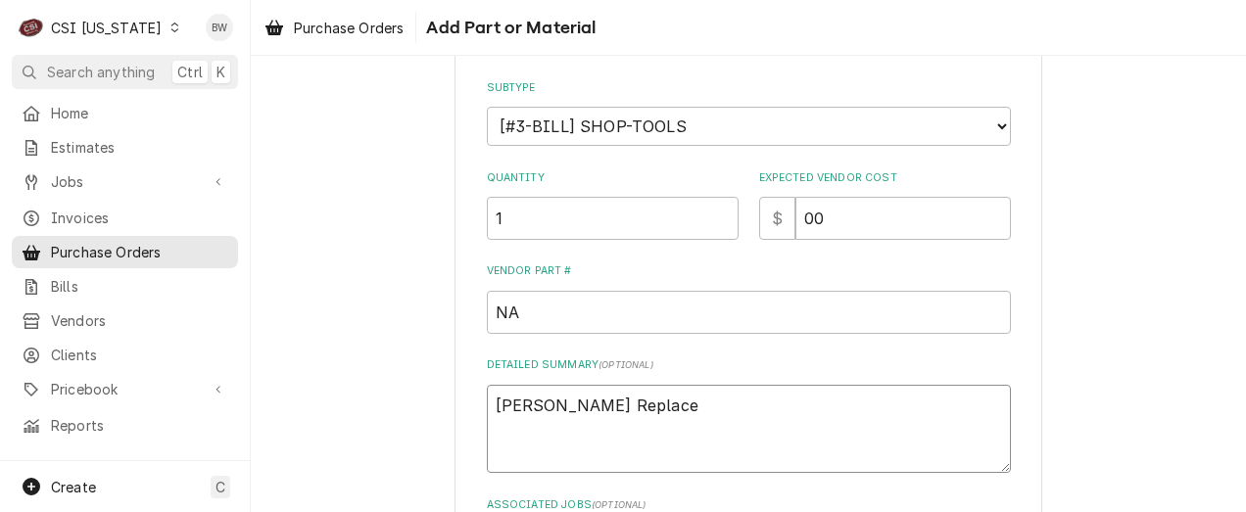
type textarea "Jay M Replace D"
type textarea "x"
type textarea "Jay M Replace Dr"
type textarea "x"
type textarea "Jay M Replace Dri"
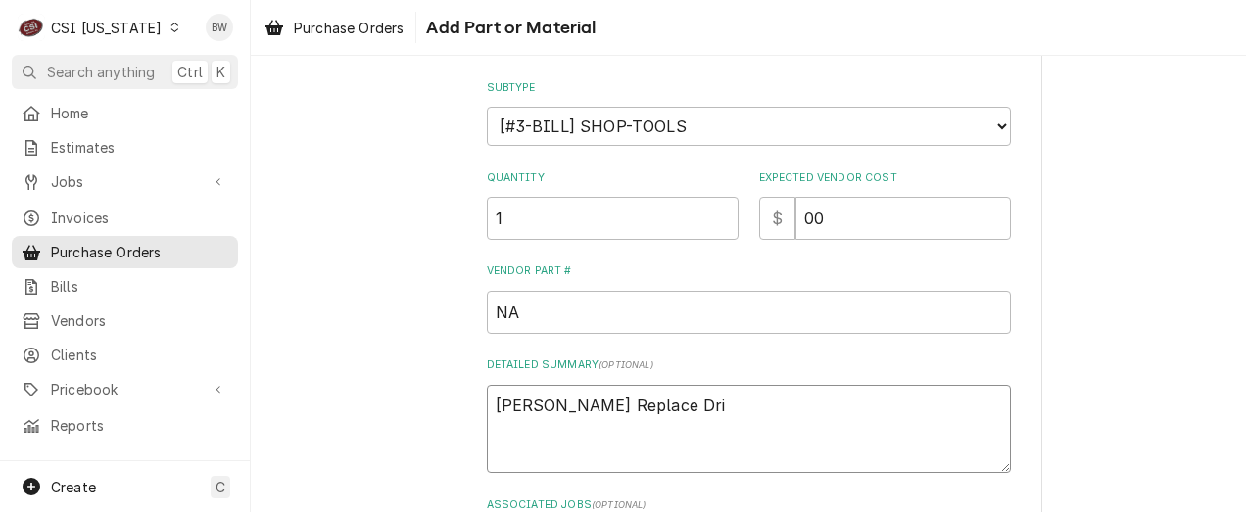
type textarea "x"
type textarea "Jay M Replace Dril"
type textarea "x"
type textarea "Jay M Replace Drill"
type textarea "x"
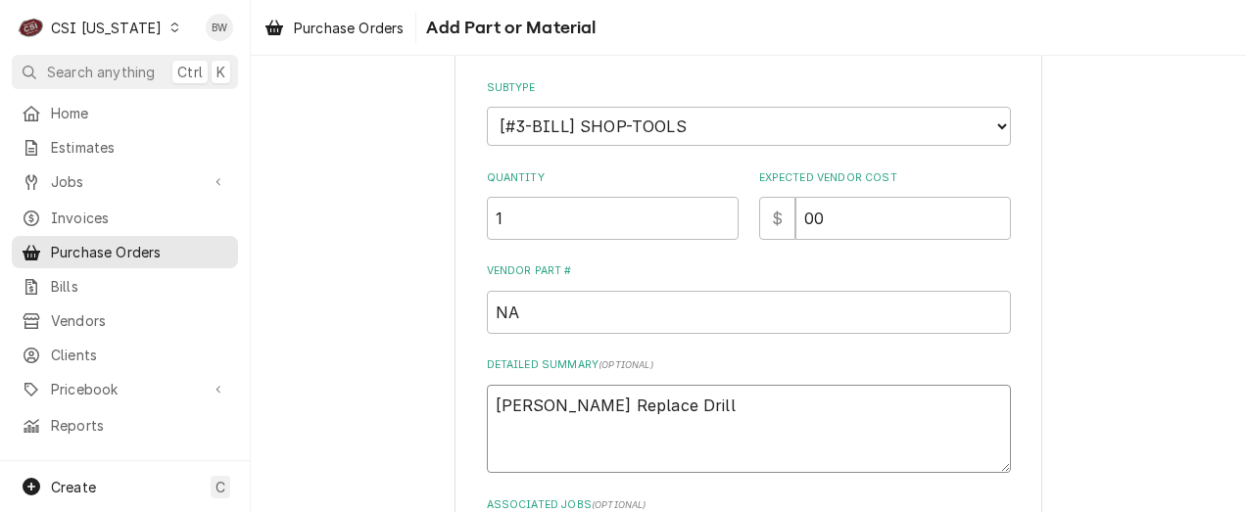
type textarea "Jay M Replace Drill"
type textarea "x"
type textarea "Jay M Replace Drill b"
type textarea "x"
type textarea "Jay M Replace Drill bi"
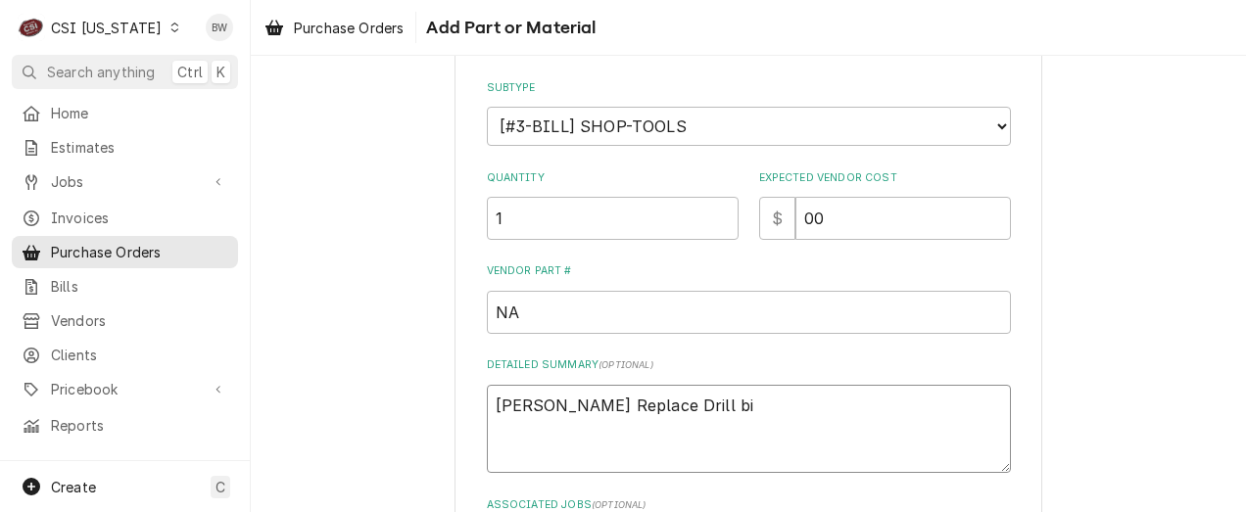
type textarea "x"
type textarea "Jay M Replace Drill bit"
type textarea "x"
type textarea "Jay M Replace Drill bit s"
type textarea "x"
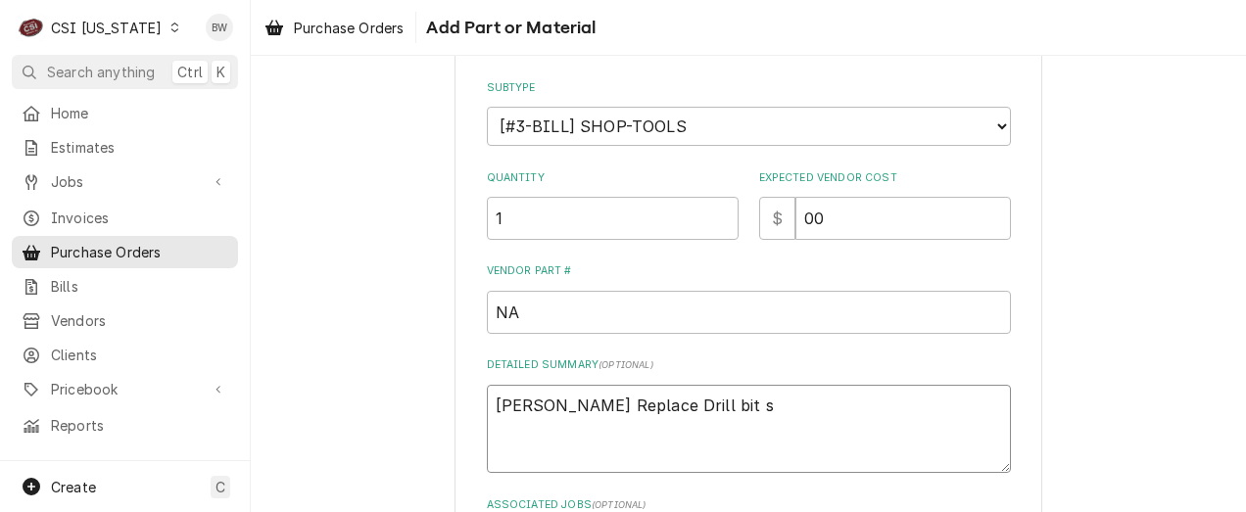
type textarea "Jay M Replace Drill bit se"
type textarea "x"
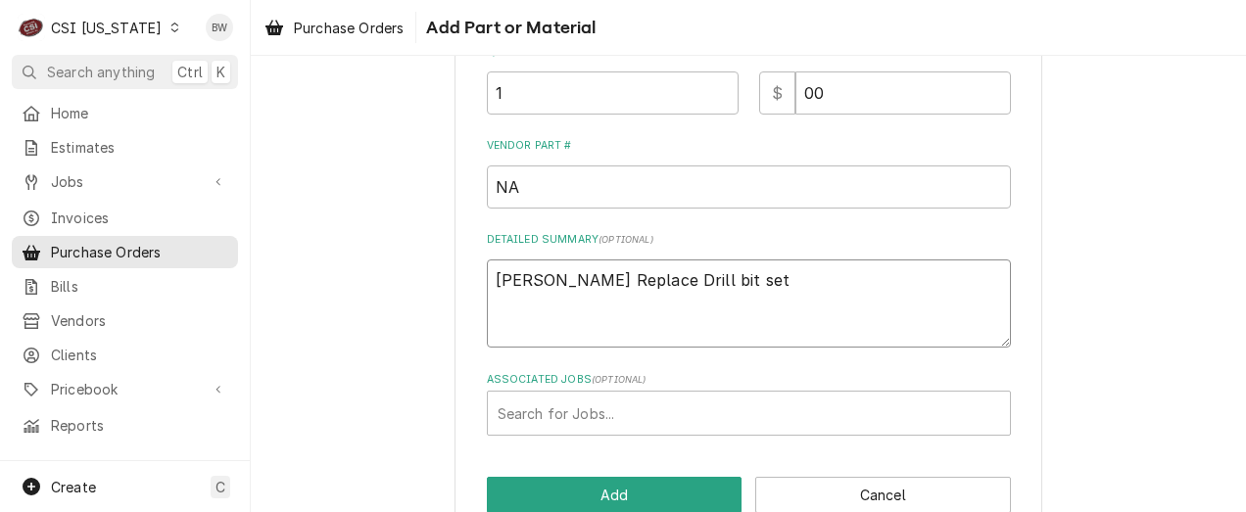
scroll to position [559, 0]
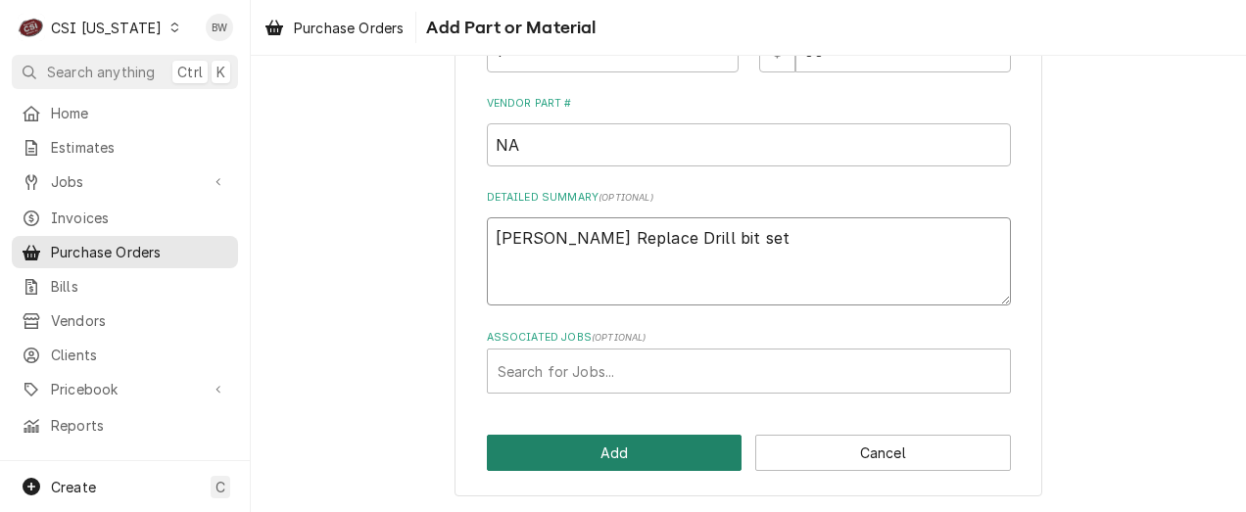
type textarea "Jay M Replace Drill bit set"
click at [589, 449] on button "Add" at bounding box center [615, 453] width 256 height 36
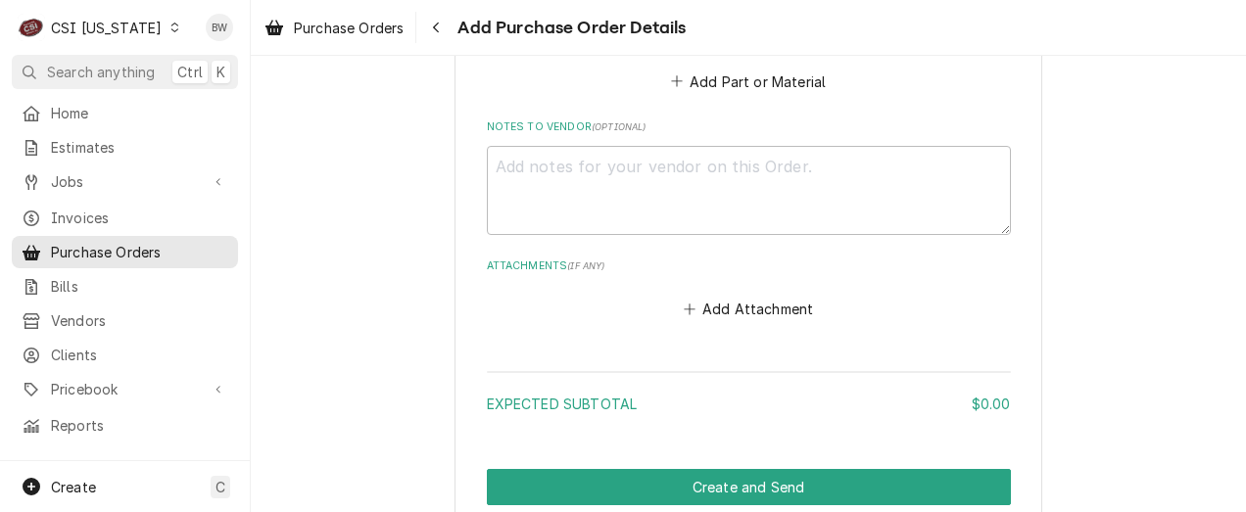
scroll to position [1357, 0]
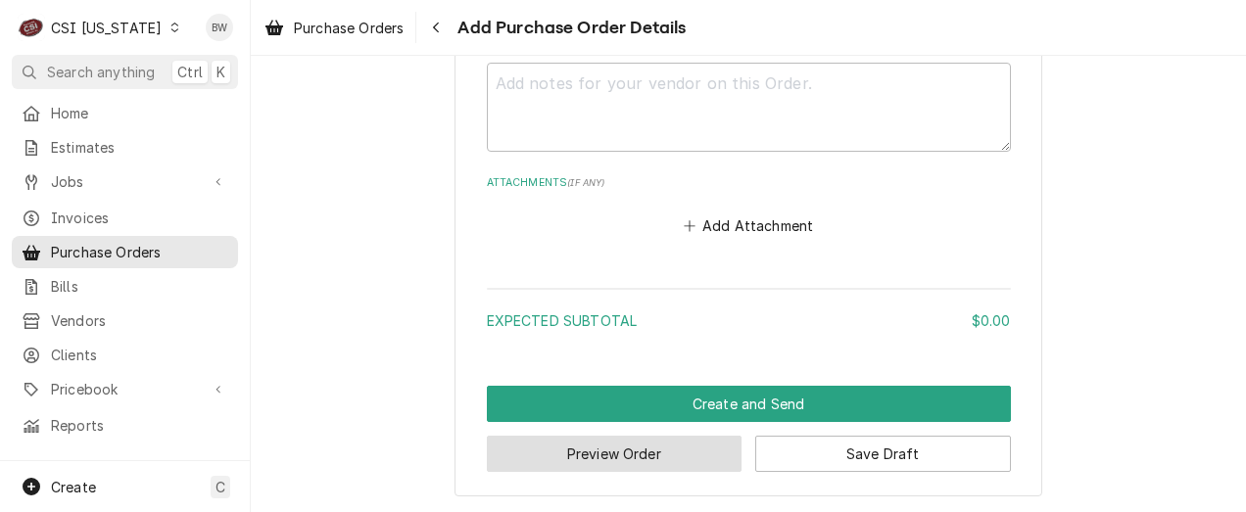
click at [618, 456] on button "Preview Order" at bounding box center [615, 454] width 256 height 36
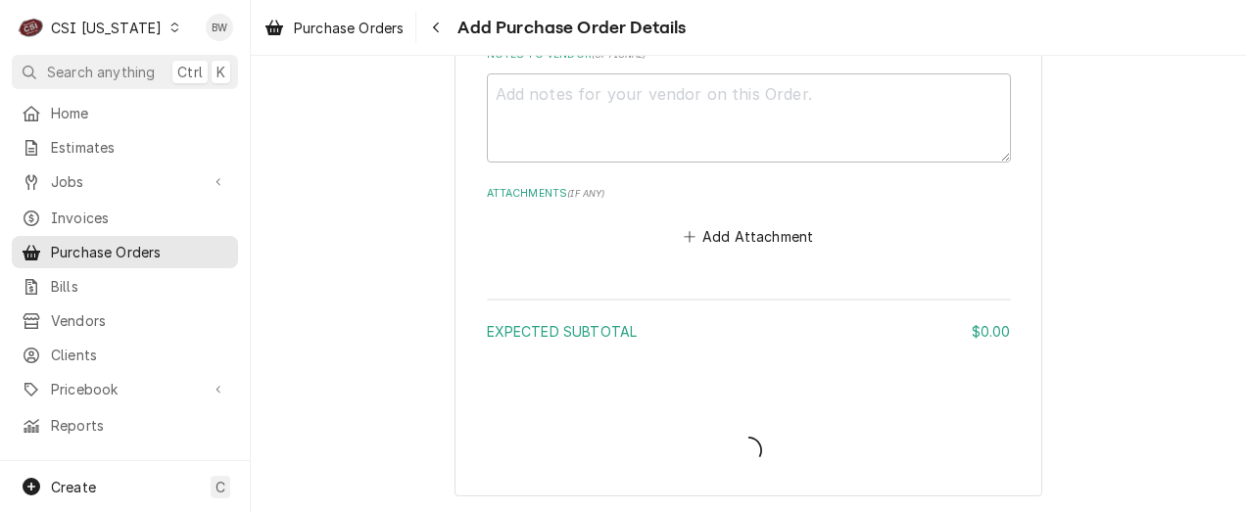
type textarea "x"
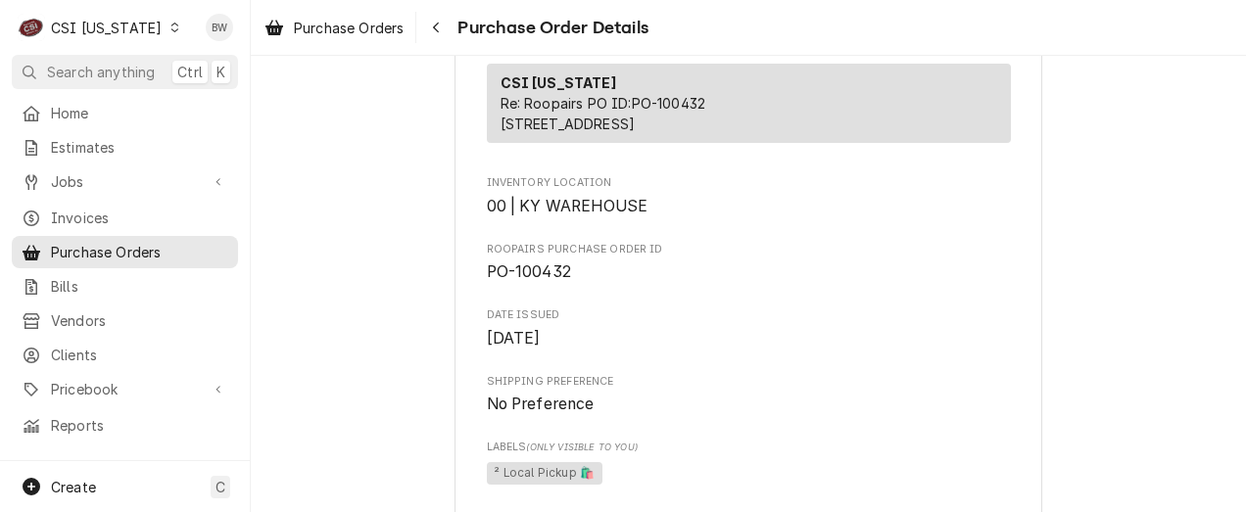
scroll to position [588, 0]
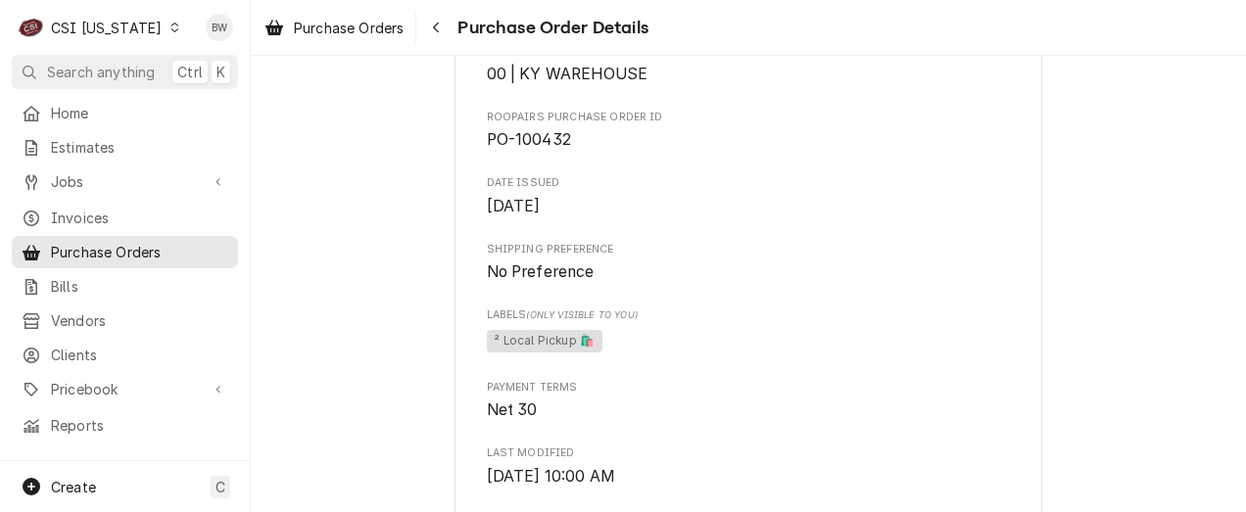
click at [170, 28] on icon "Dynamic Content Wrapper" at bounding box center [174, 28] width 9 height 10
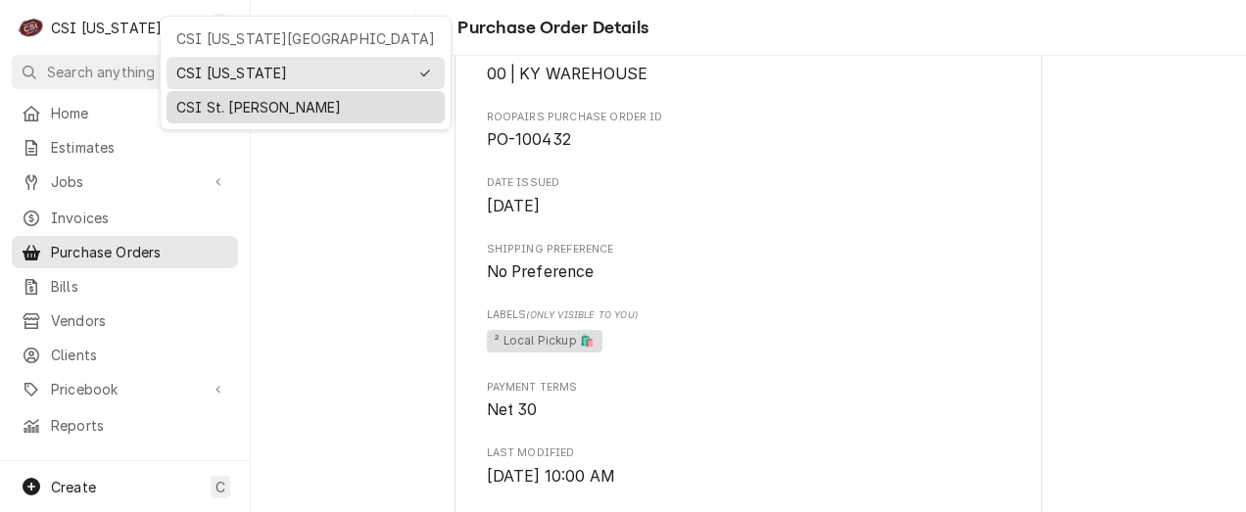
click at [241, 97] on div "CSI St. [PERSON_NAME]" at bounding box center [305, 107] width 259 height 21
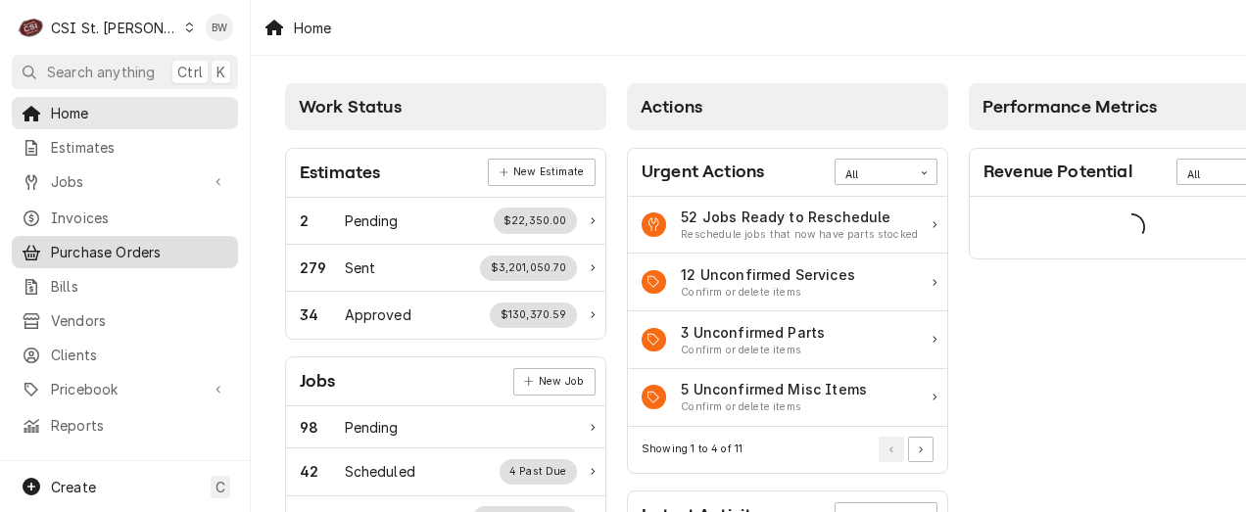
click at [120, 254] on span "Purchase Orders" at bounding box center [139, 252] width 177 height 21
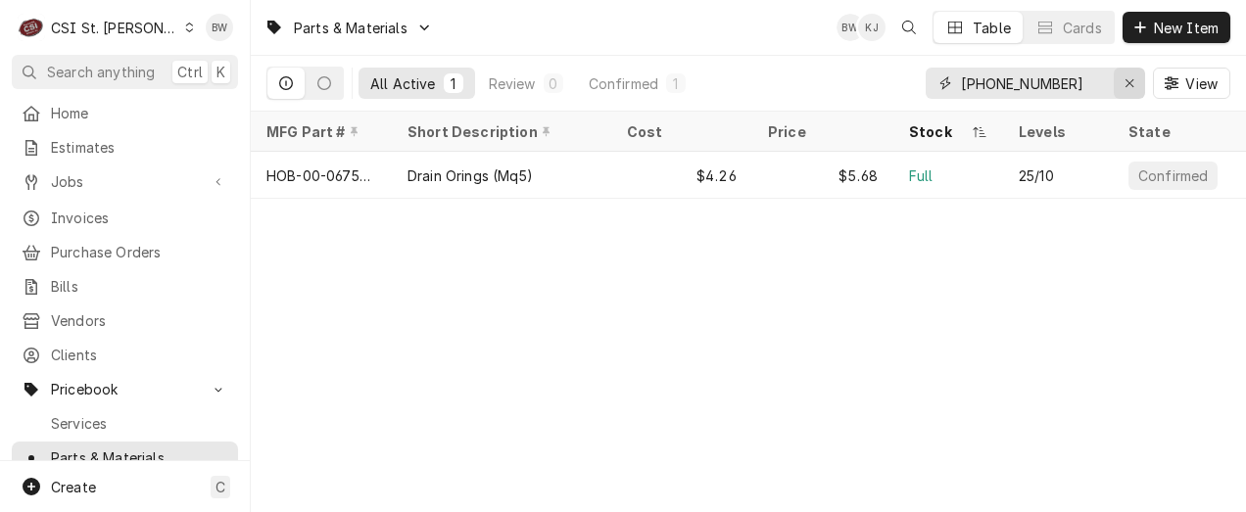
click at [1122, 86] on div "Erase input" at bounding box center [1130, 83] width 20 height 20
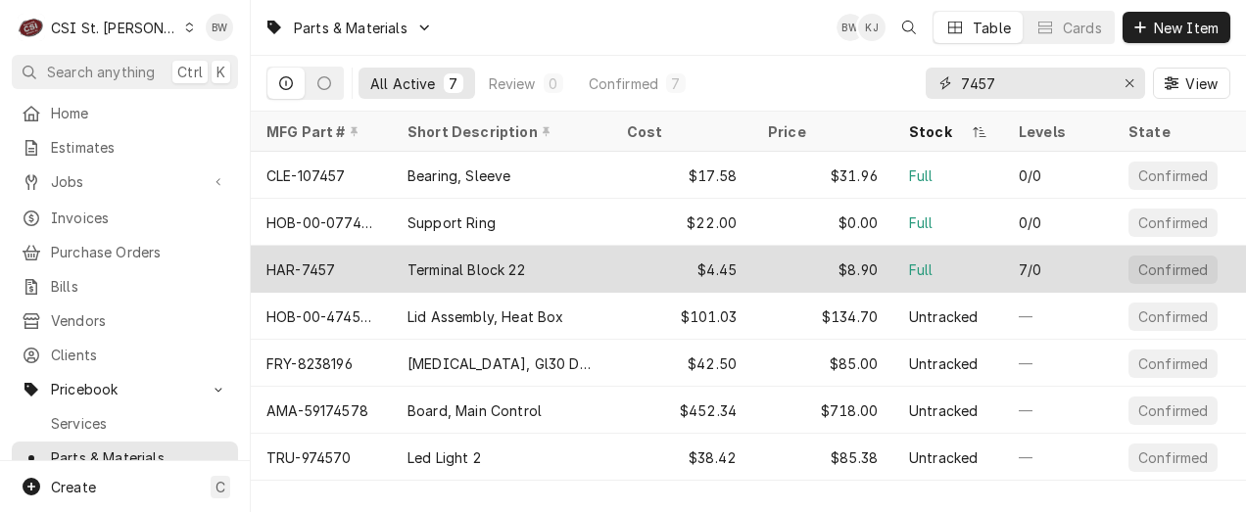
type input "7457"
click at [345, 268] on div "HAR-7457" at bounding box center [321, 269] width 141 height 47
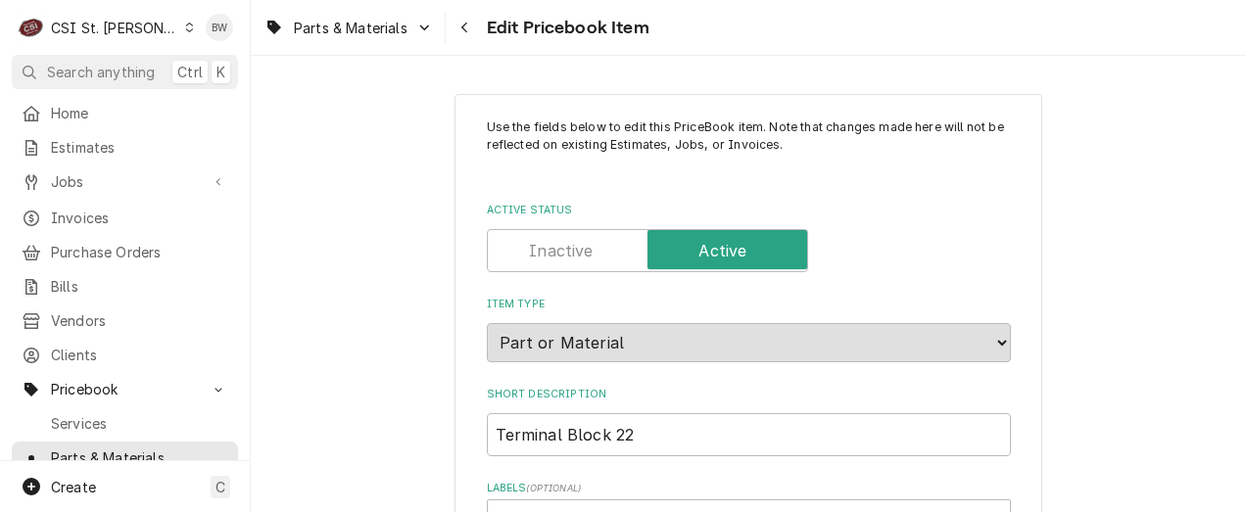
type textarea "x"
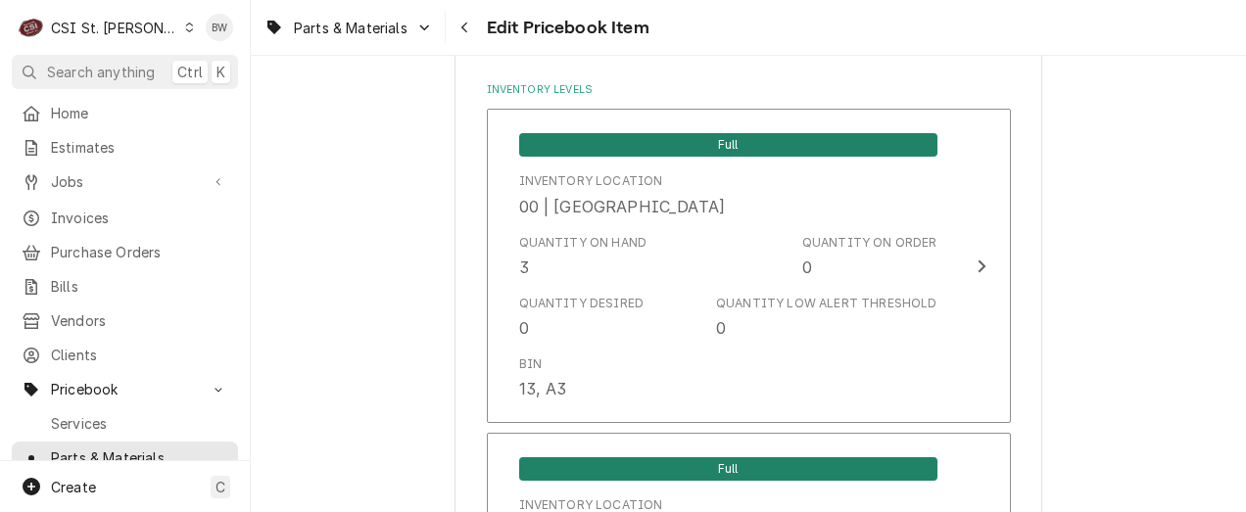
scroll to position [1763, 0]
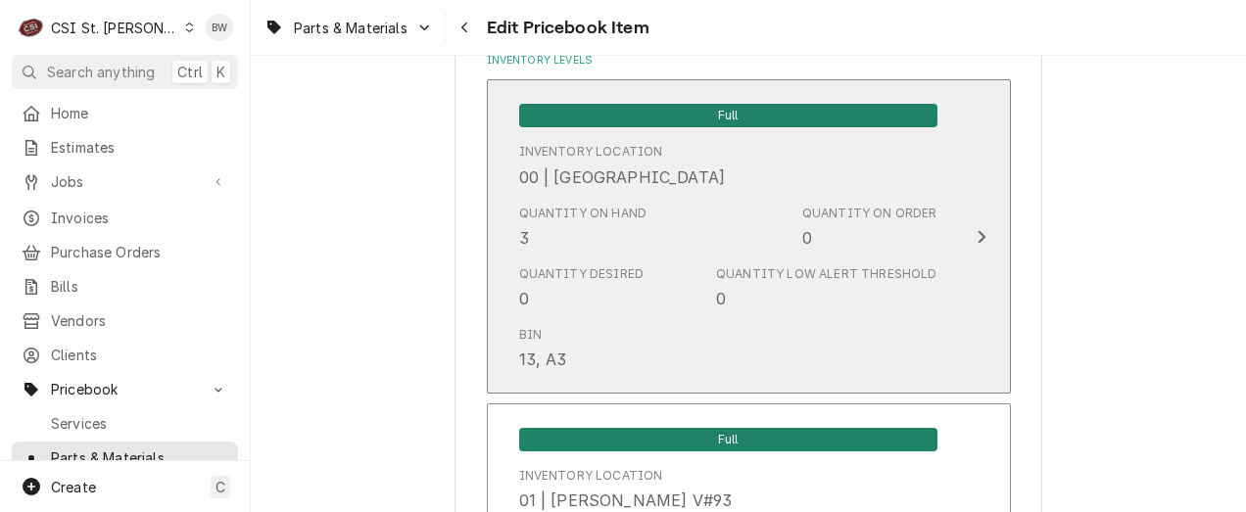
click at [650, 301] on div "Quantity Desired 0 Quantity Low Alert Threshold 0" at bounding box center [728, 288] width 418 height 61
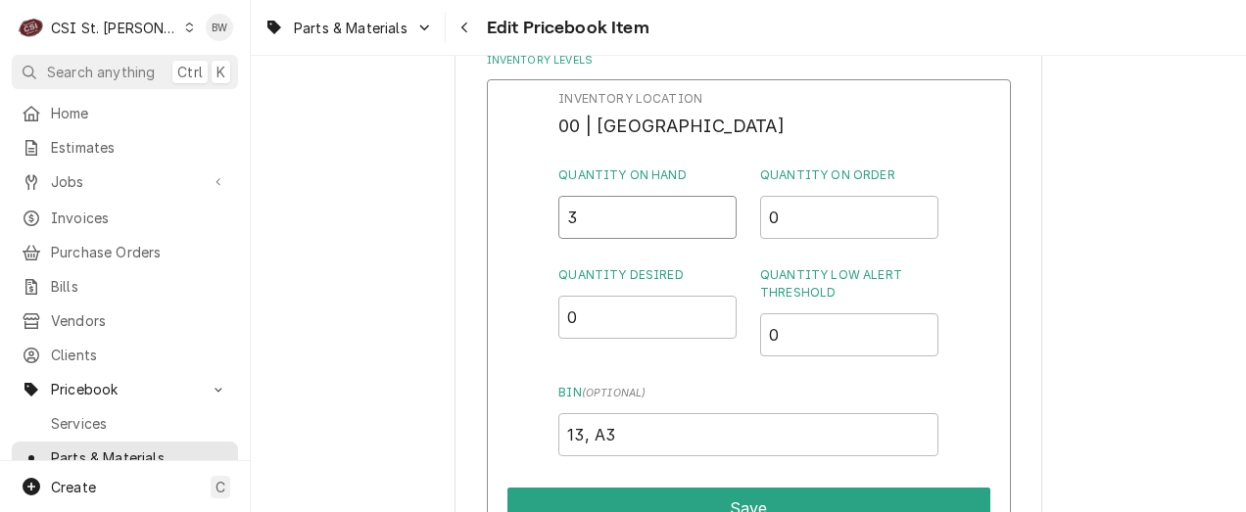
drag, startPoint x: 599, startPoint y: 230, endPoint x: 541, endPoint y: 228, distance: 58.8
click at [541, 228] on div "Inventory Location 00 | STL WAREHOUSE Quantity on Hand 3 Quantity on Order 0 Qu…" at bounding box center [749, 333] width 524 height 509
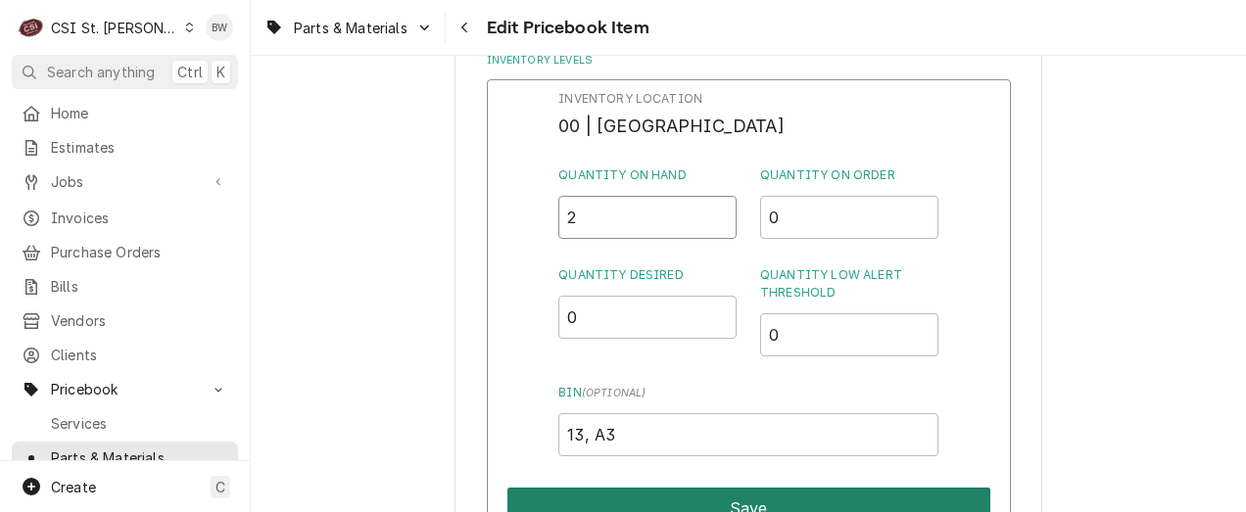
type input "2"
click at [709, 502] on button "Save" at bounding box center [748, 508] width 483 height 41
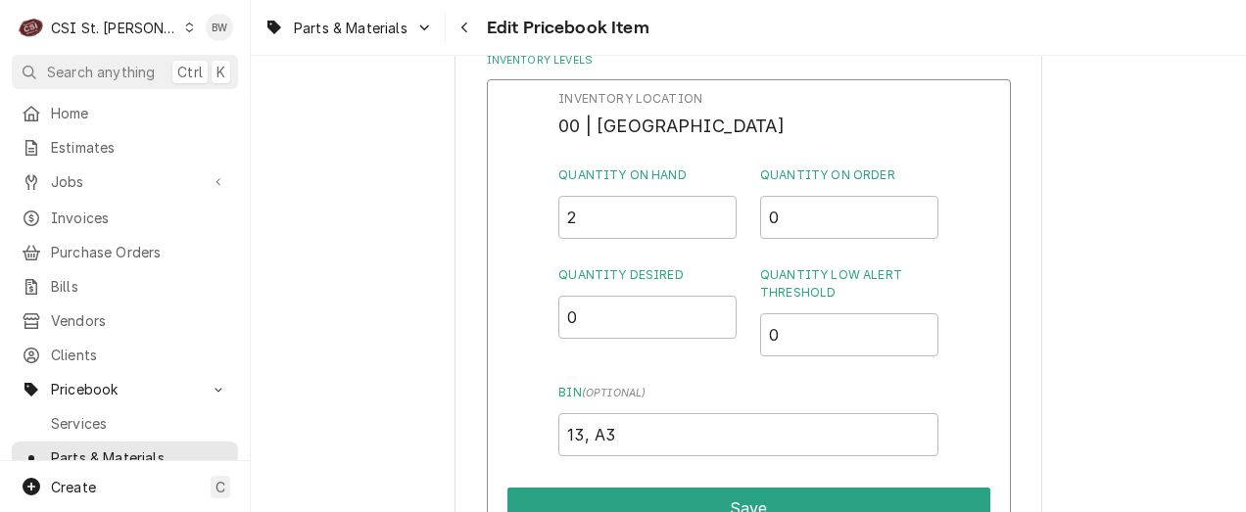
type textarea "x"
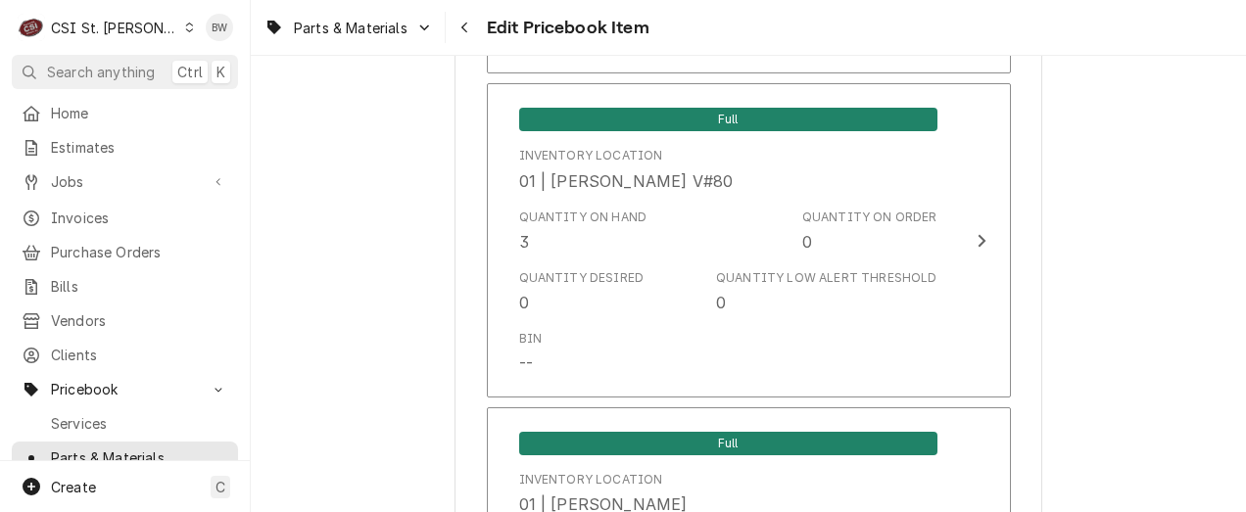
scroll to position [4310, 0]
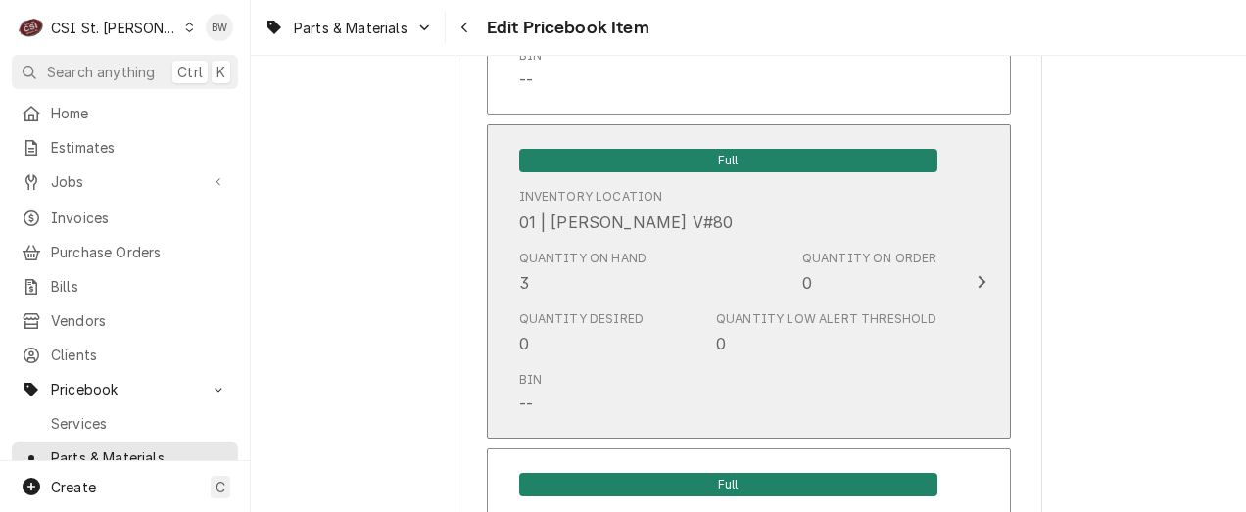
click at [618, 287] on div "Quantity on Hand 3" at bounding box center [583, 272] width 128 height 45
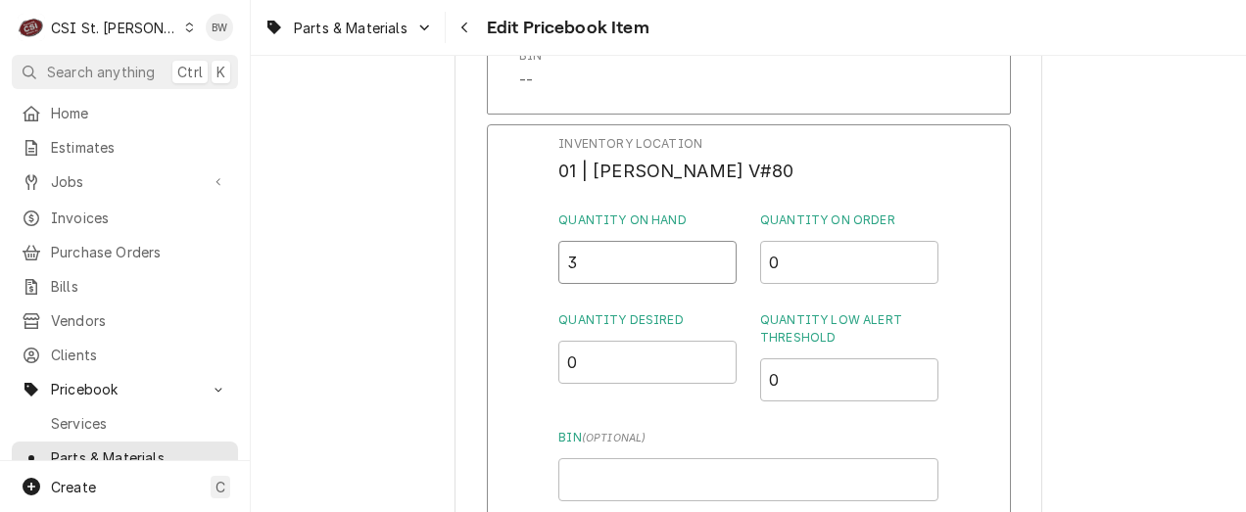
drag, startPoint x: 590, startPoint y: 266, endPoint x: 521, endPoint y: 276, distance: 69.3
click at [531, 272] on div "Inventory Location 01 | KEVIN FLOYD V#80 Quantity on Hand 3 Quantity on Order 0…" at bounding box center [749, 378] width 524 height 509
type input "4"
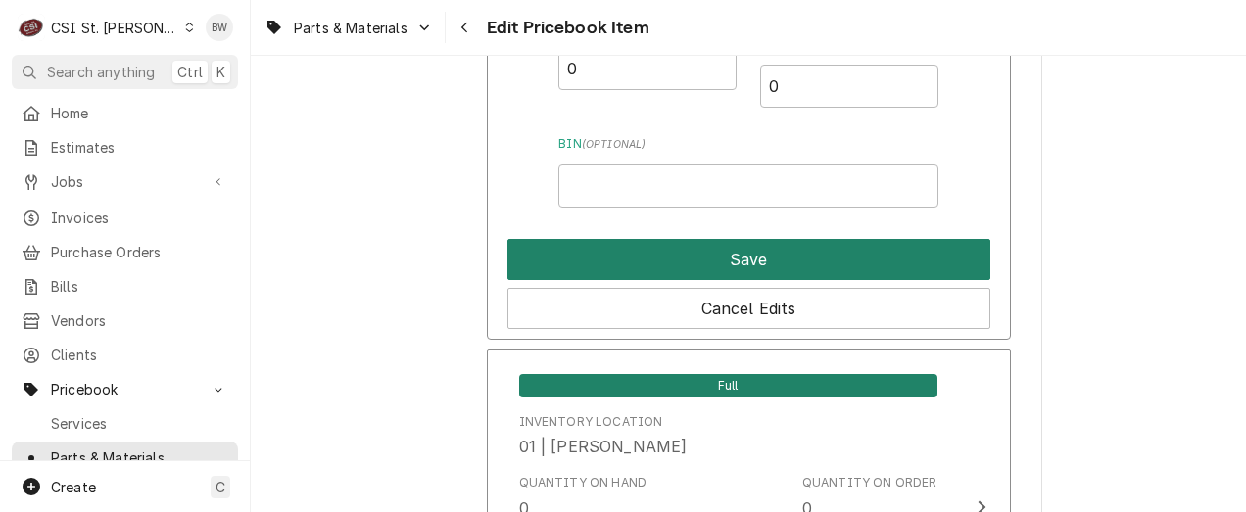
click at [764, 265] on button "Save" at bounding box center [748, 259] width 483 height 41
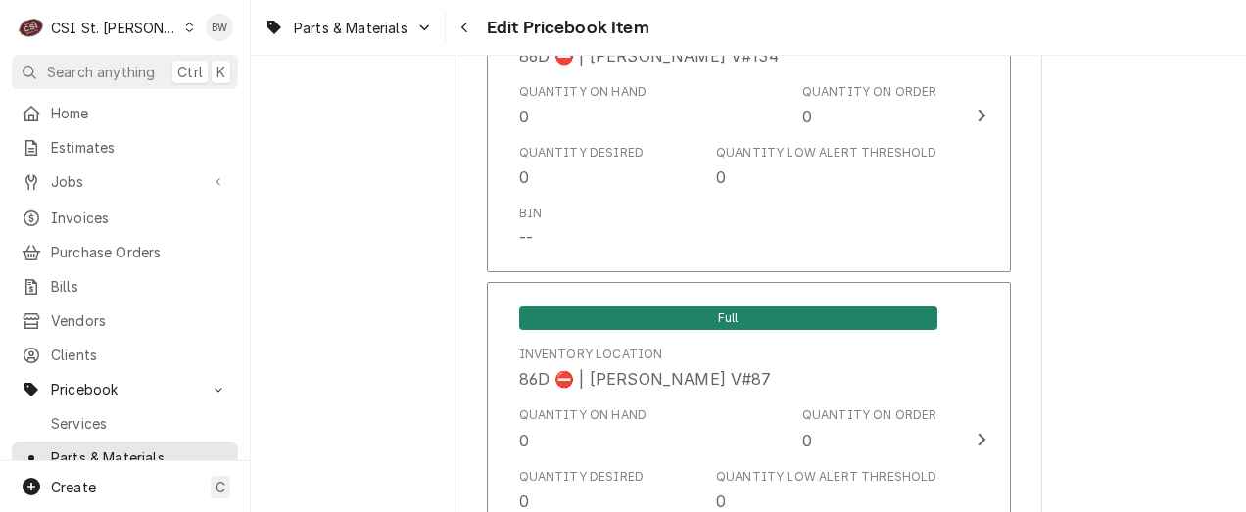
scroll to position [16993, 0]
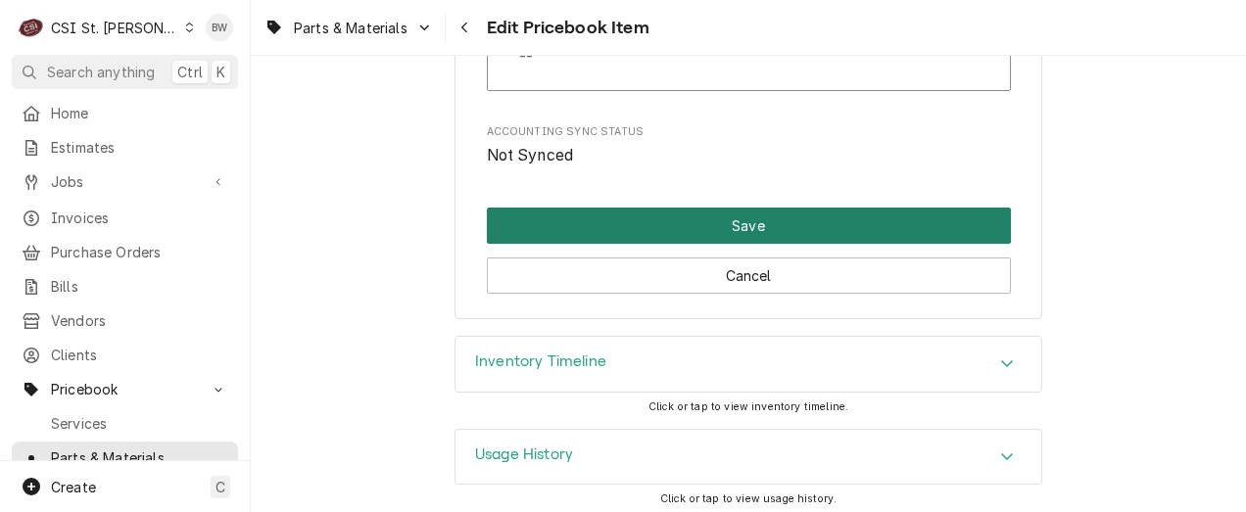
click at [718, 218] on button "Save" at bounding box center [749, 226] width 524 height 36
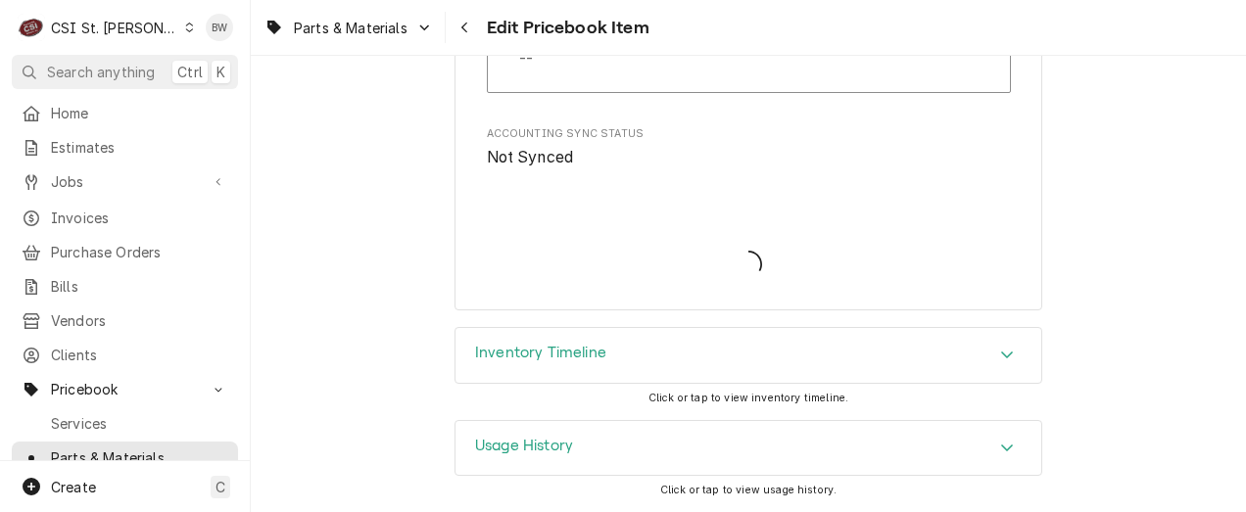
scroll to position [16981, 0]
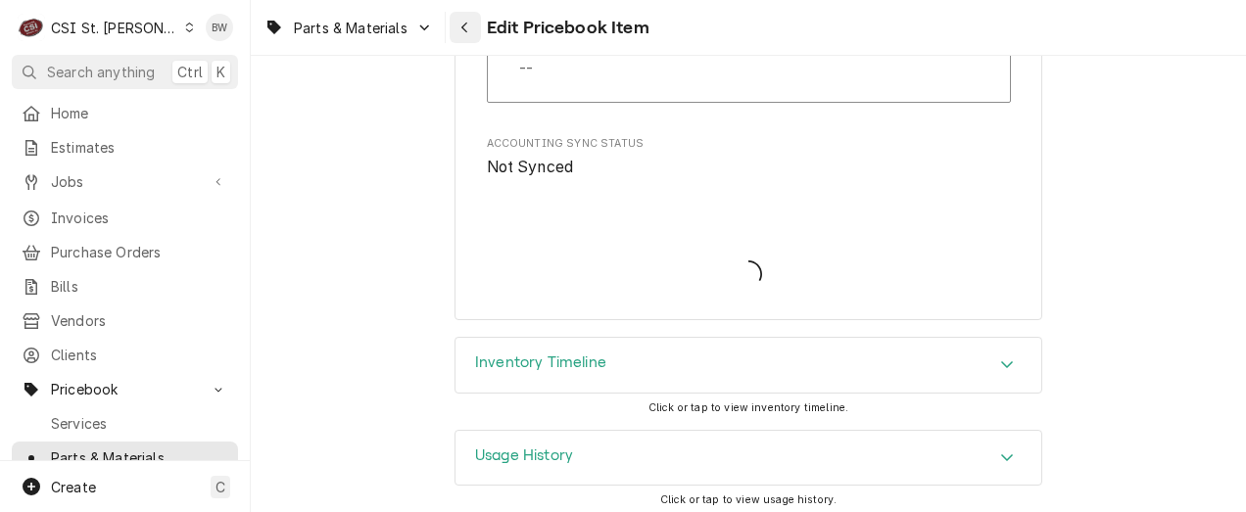
type textarea "x"
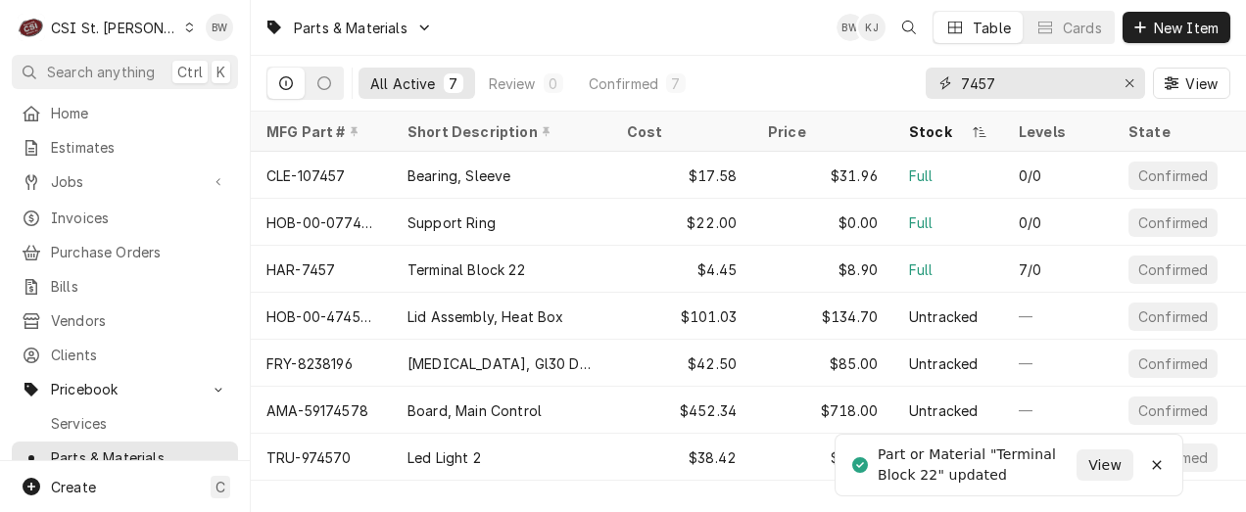
drag, startPoint x: 971, startPoint y: 81, endPoint x: 939, endPoint y: 79, distance: 31.4
click at [939, 79] on div "7457" at bounding box center [1035, 83] width 219 height 31
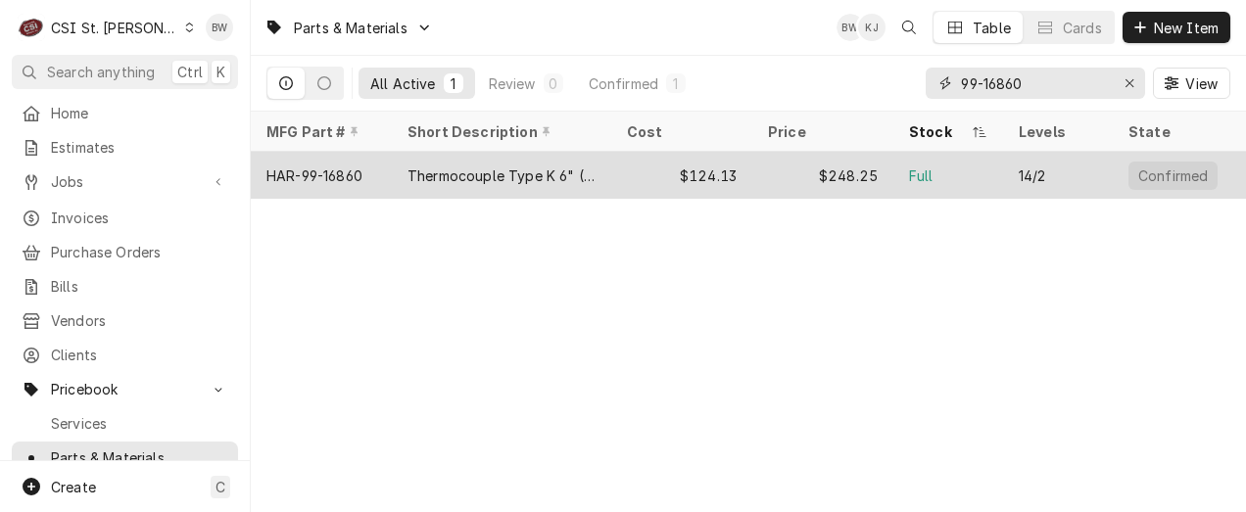
type input "99-16860"
click at [350, 171] on div "HAR-99-16860" at bounding box center [314, 176] width 96 height 21
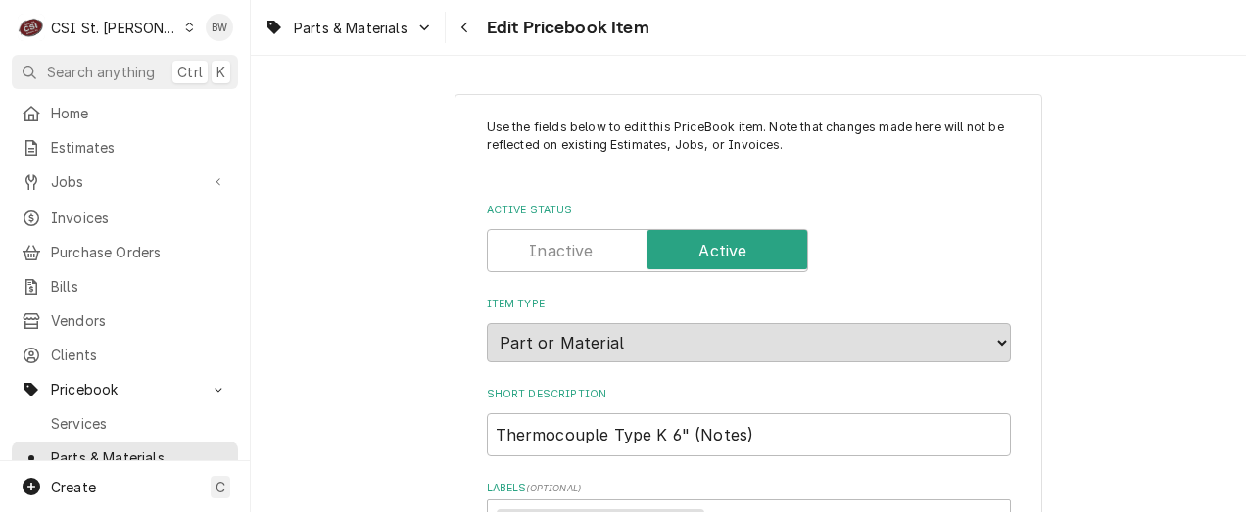
type textarea "x"
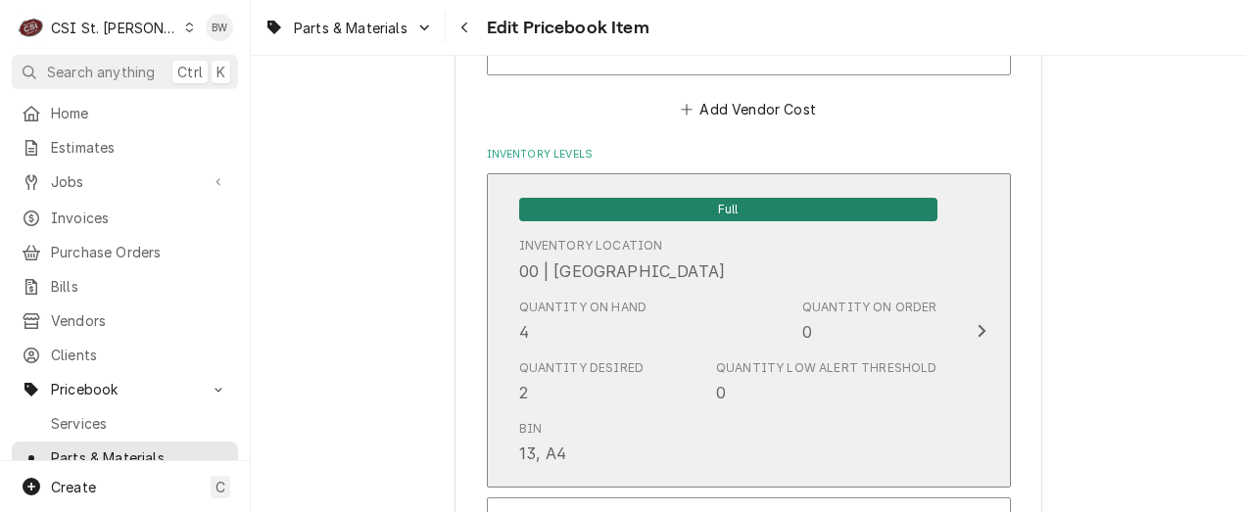
scroll to position [1665, 0]
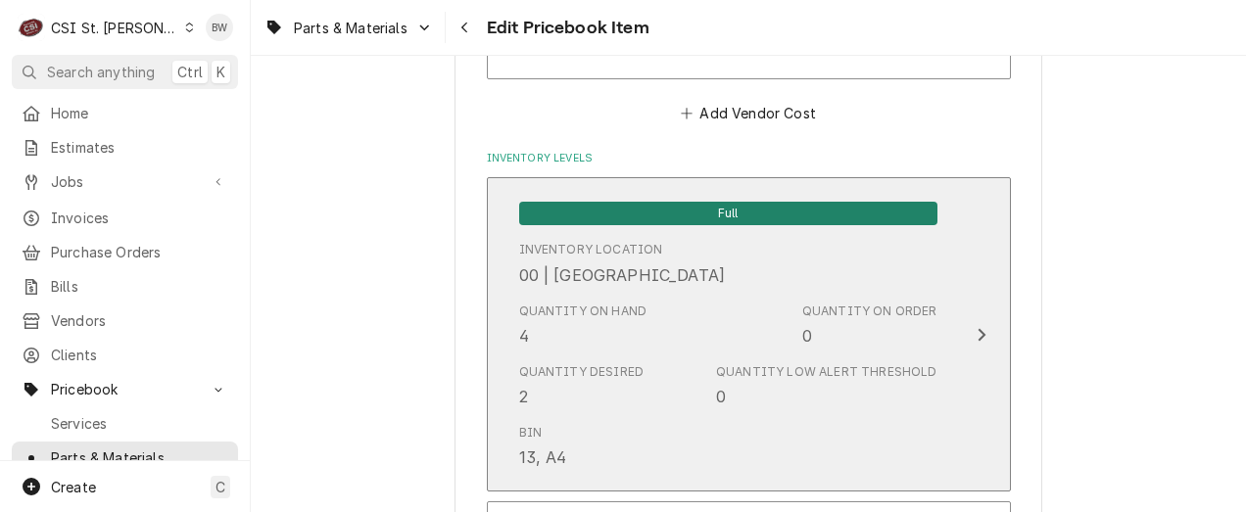
click at [556, 329] on div "Quantity on Hand 4" at bounding box center [583, 325] width 128 height 45
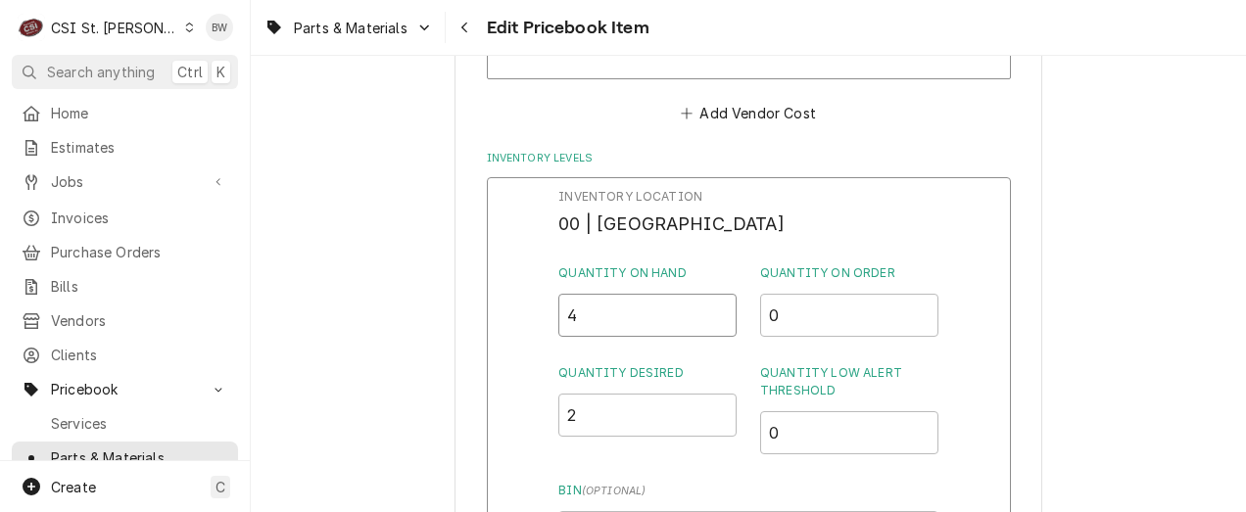
drag, startPoint x: 597, startPoint y: 311, endPoint x: 549, endPoint y: 315, distance: 48.2
click at [549, 315] on div "Inventory Location 00 | STL WAREHOUSE Quantity on Hand 4 Quantity on Order 0 Qu…" at bounding box center [749, 431] width 524 height 509
type input "3"
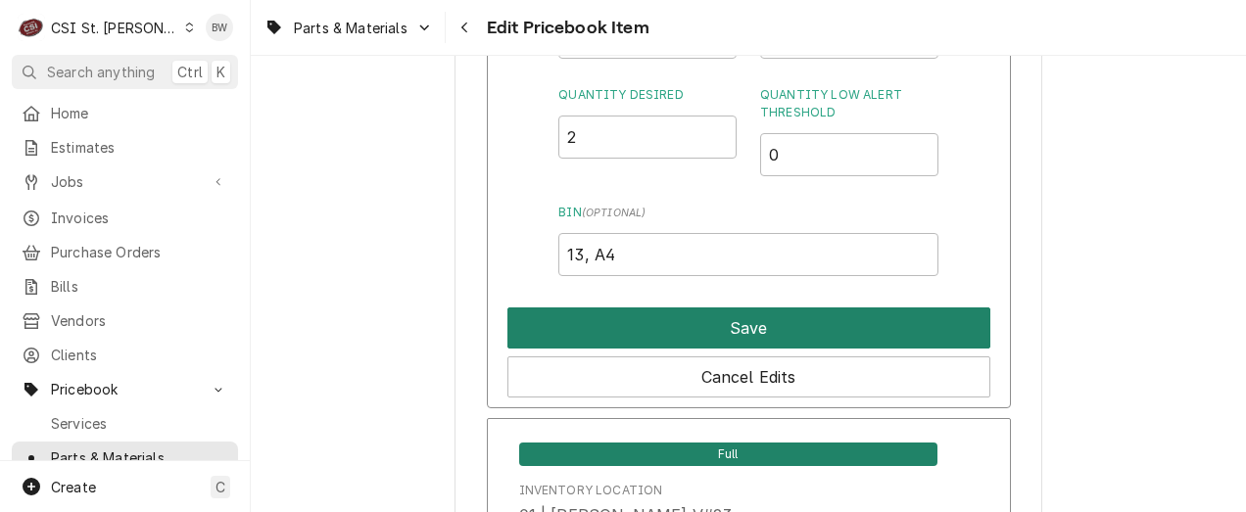
scroll to position [1959, 0]
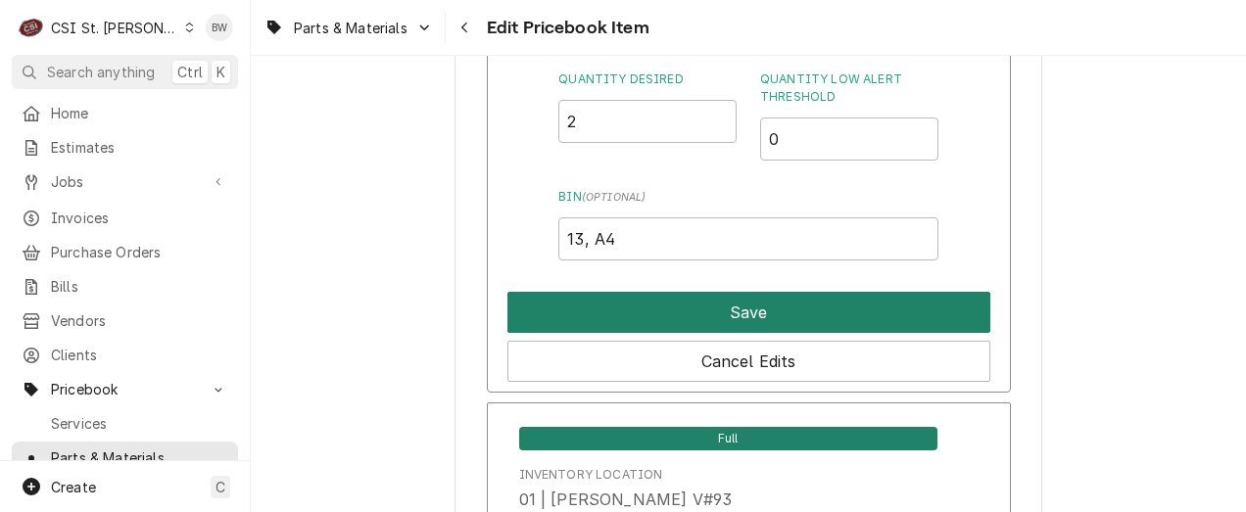
click at [731, 306] on button "Save" at bounding box center [748, 312] width 483 height 41
type textarea "x"
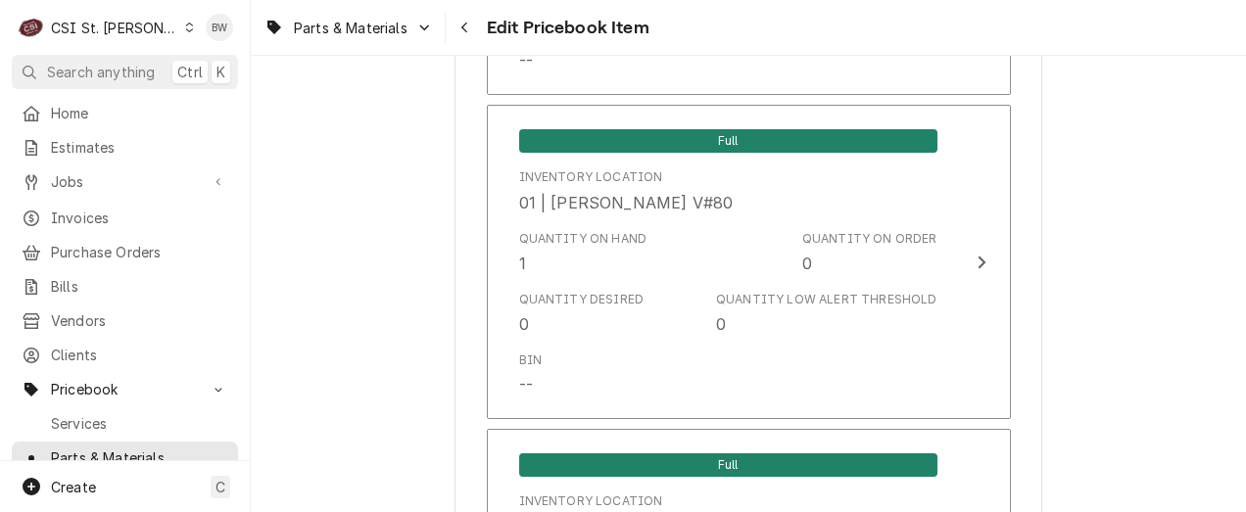
scroll to position [4408, 0]
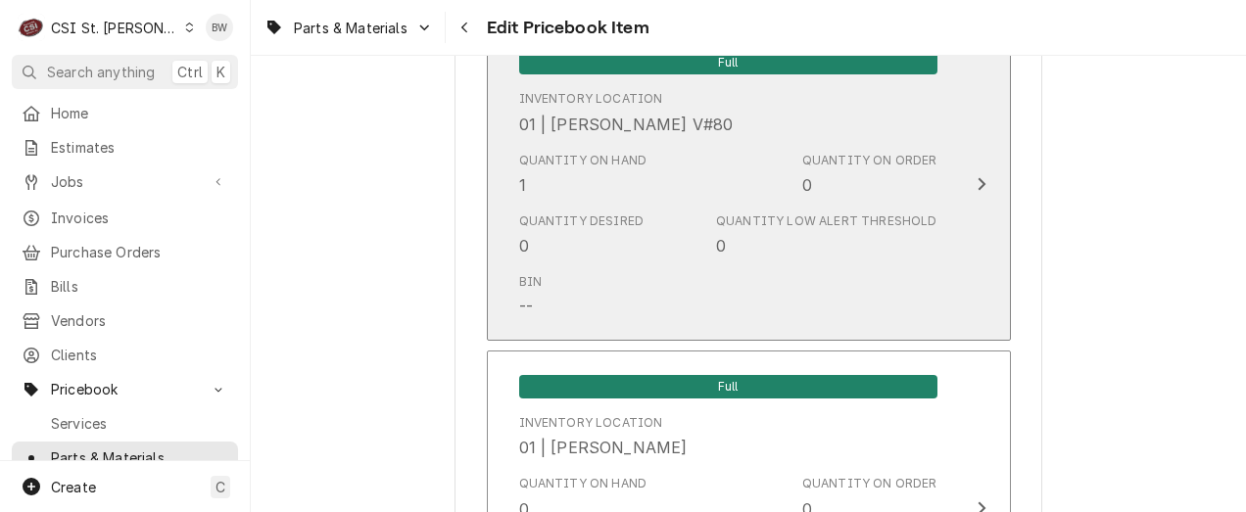
click at [604, 242] on div "Quantity Desired 0" at bounding box center [581, 235] width 125 height 45
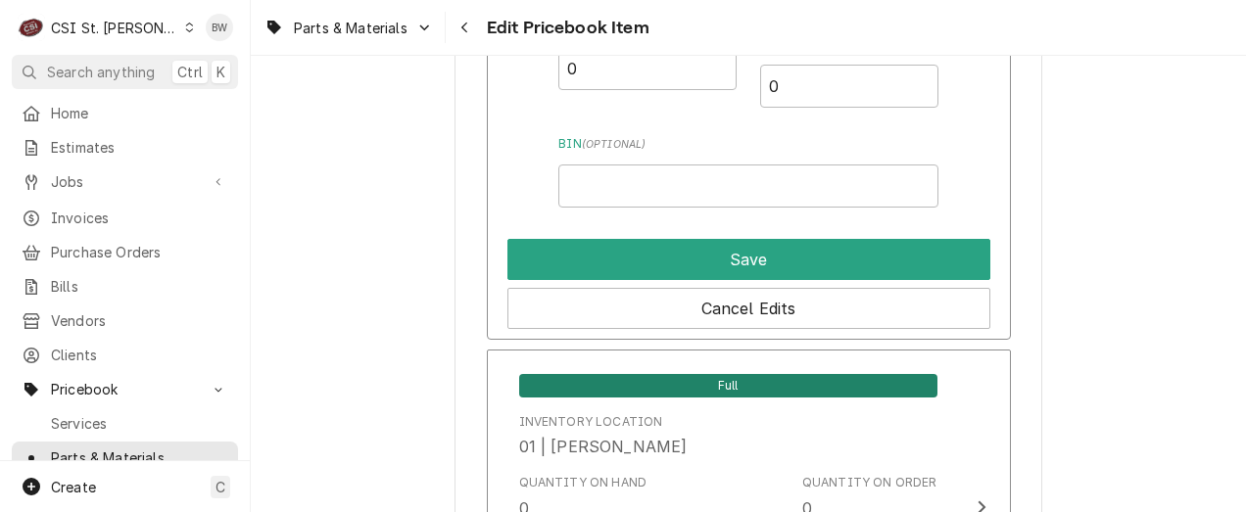
scroll to position [4506, 0]
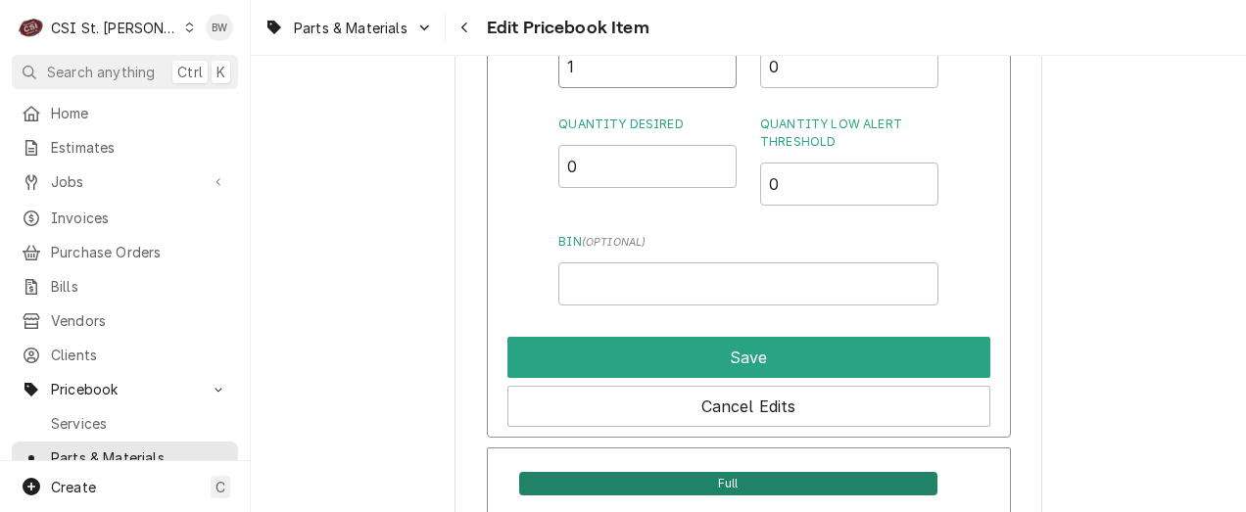
drag, startPoint x: 602, startPoint y: 76, endPoint x: 553, endPoint y: 72, distance: 49.1
click at [553, 72] on div "Inventory Location 01 | KEVIN FLOYD V#80 Quantity on Hand 1 Quantity on Order 0…" at bounding box center [749, 182] width 524 height 509
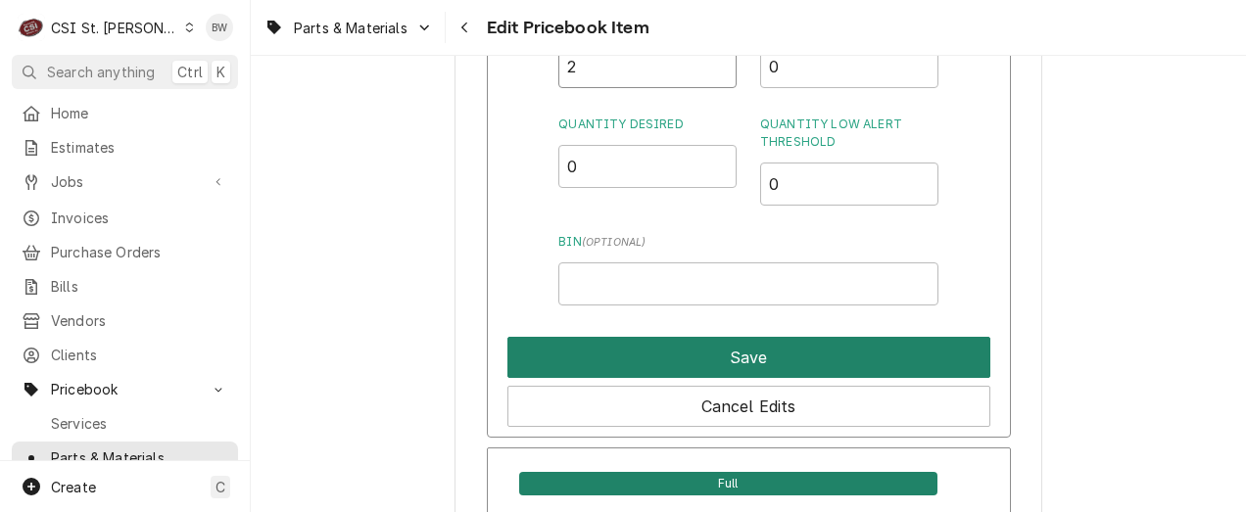
type input "2"
click at [706, 351] on button "Save" at bounding box center [748, 357] width 483 height 41
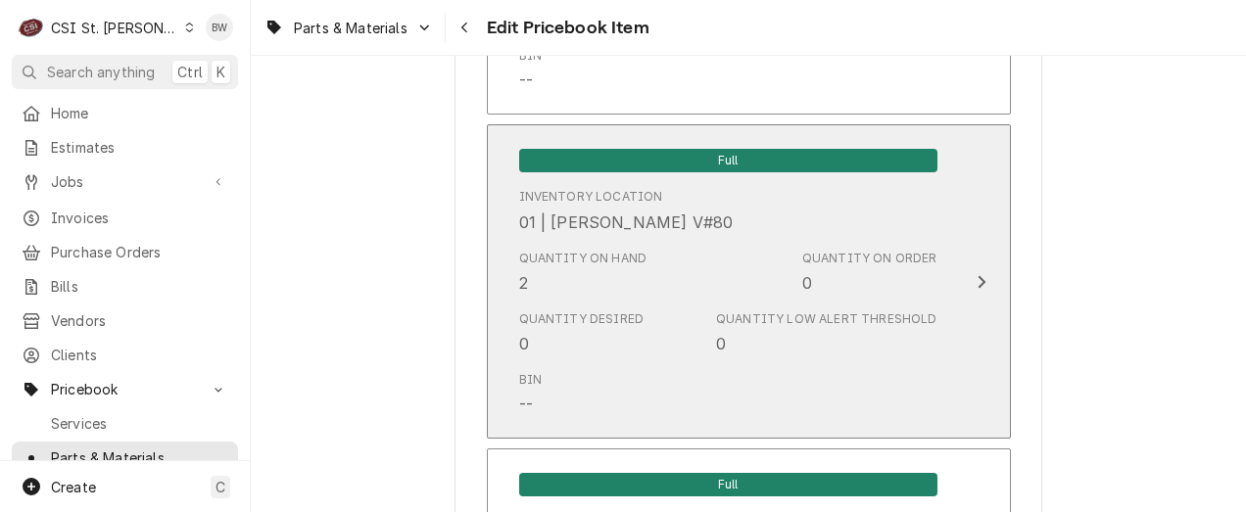
scroll to position [16993, 0]
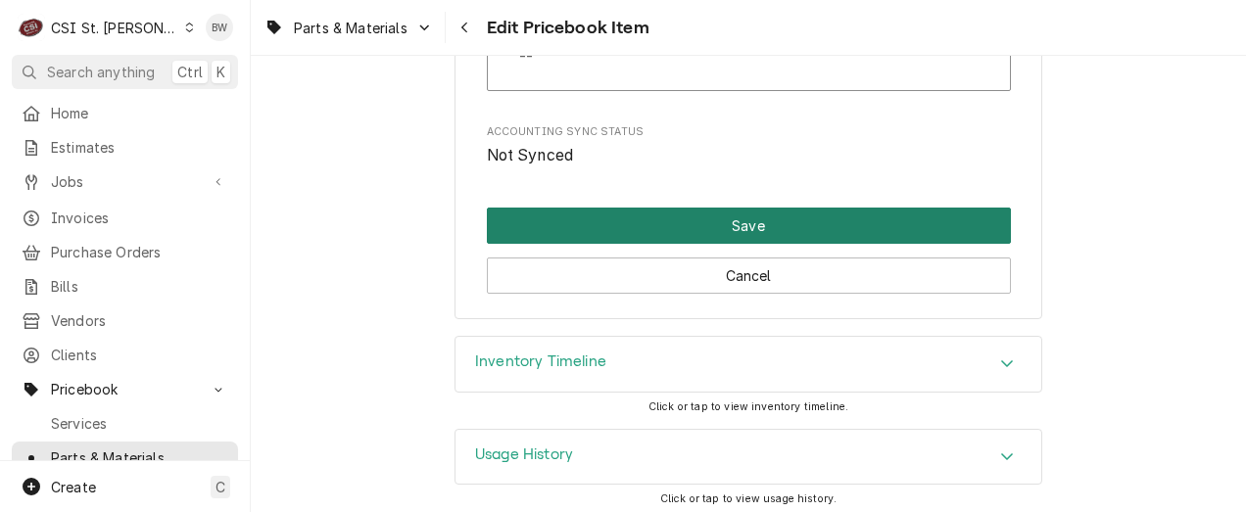
click at [745, 216] on button "Save" at bounding box center [749, 226] width 524 height 36
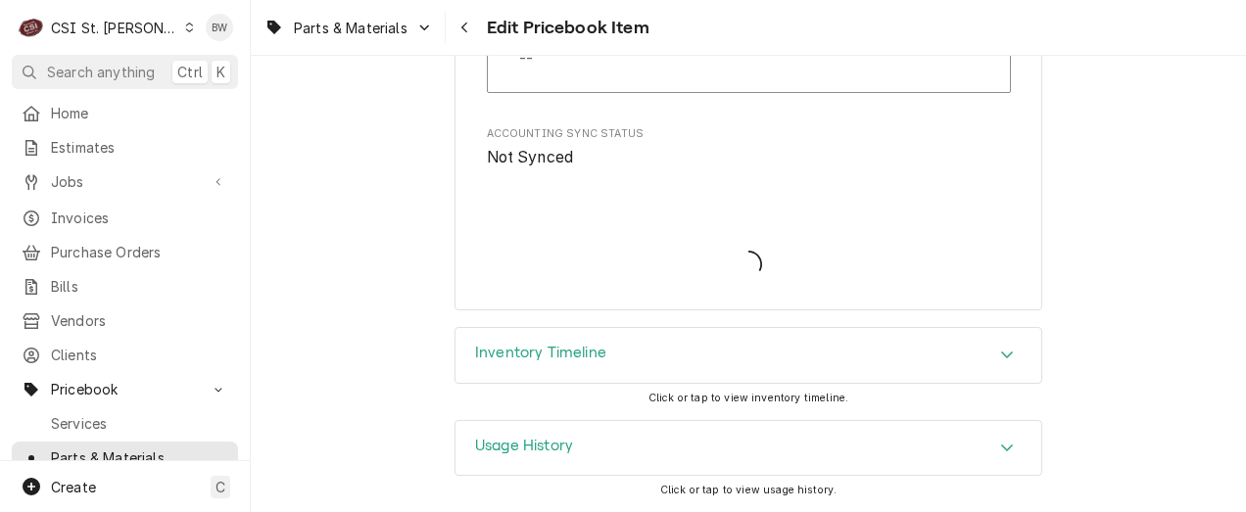
scroll to position [16981, 0]
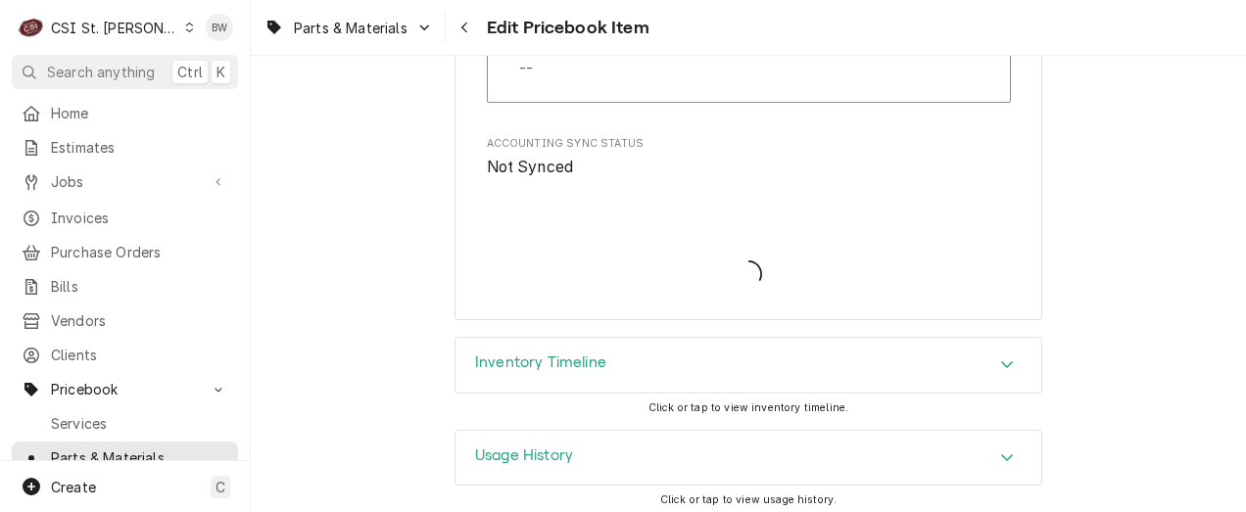
type textarea "x"
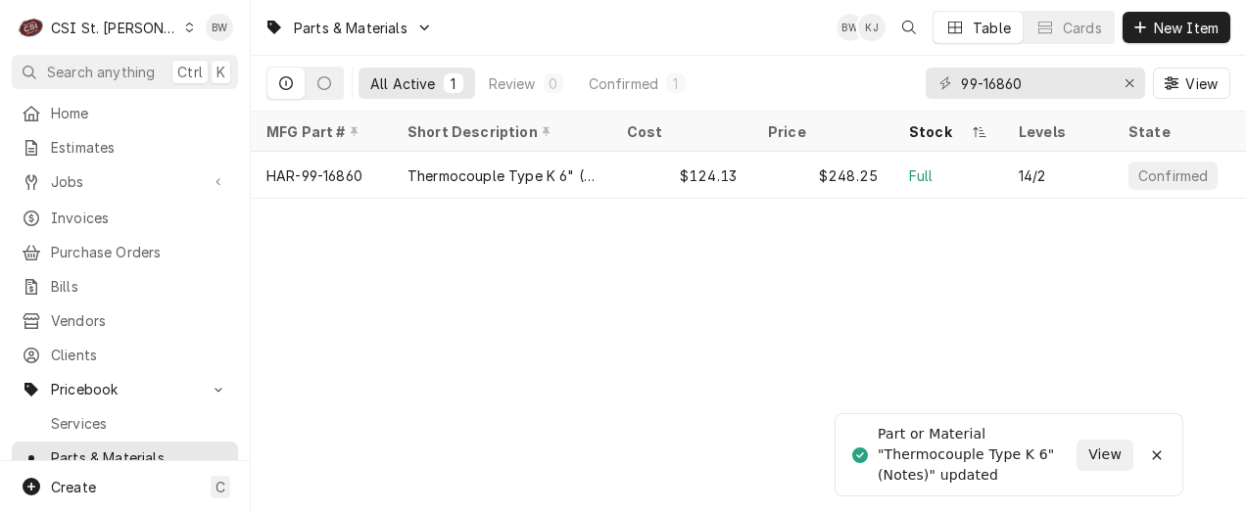
click at [347, 258] on div "Parts & Materials BW KJ Table Cards New Item All Active 1 Review 0 Confirmed 1 …" at bounding box center [748, 256] width 995 height 512
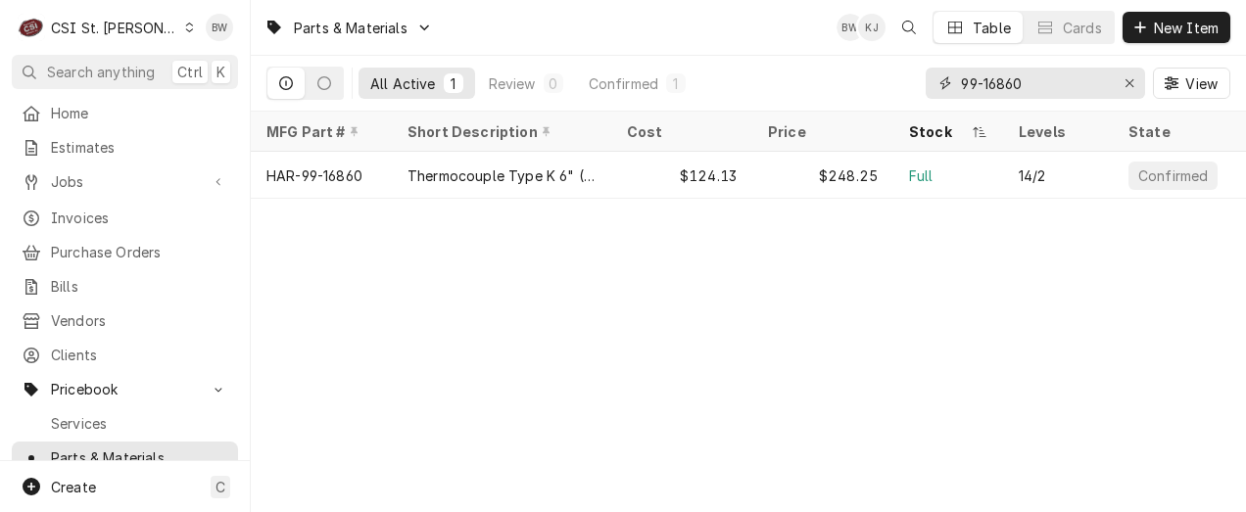
drag, startPoint x: 1048, startPoint y: 85, endPoint x: 923, endPoint y: 88, distance: 125.4
click at [923, 88] on div "All Active 1 Review 0 Confirmed 1 99-16860 View" at bounding box center [748, 83] width 964 height 55
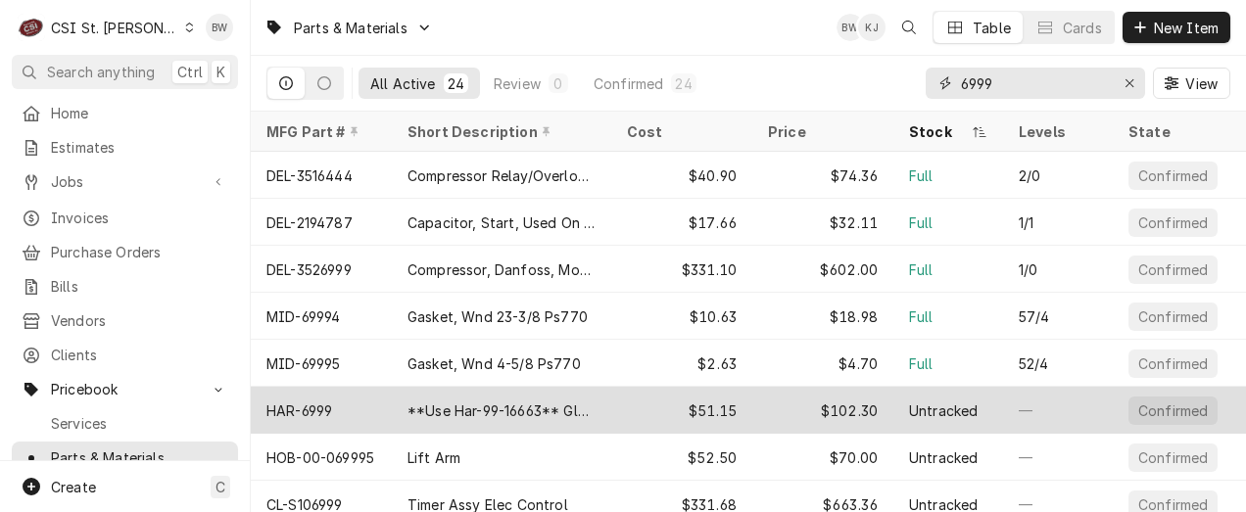
type input "6999"
click at [338, 396] on div "HAR-6999" at bounding box center [321, 410] width 141 height 47
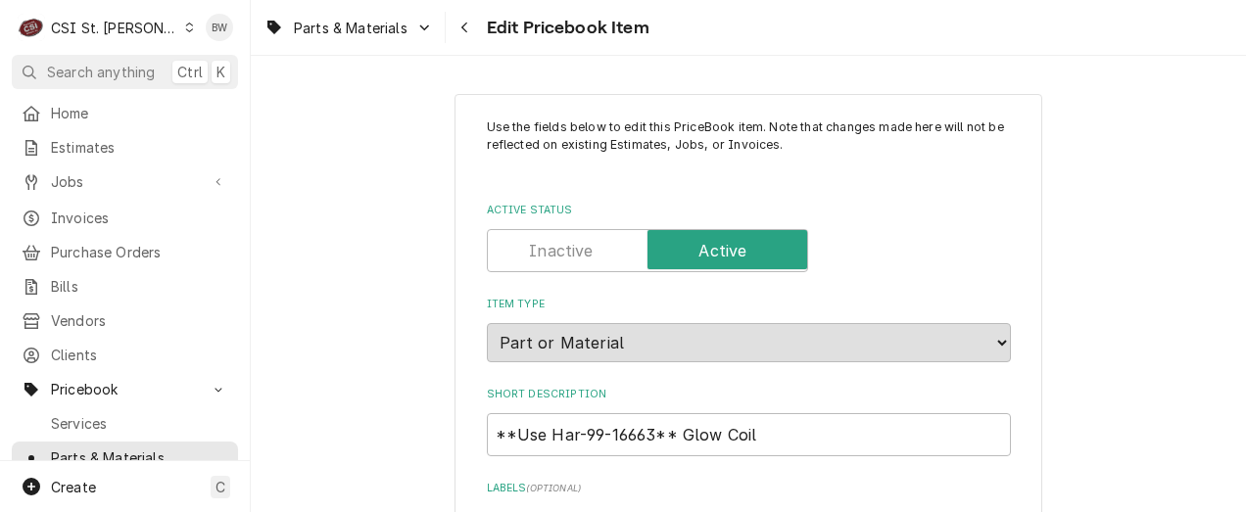
type textarea "x"
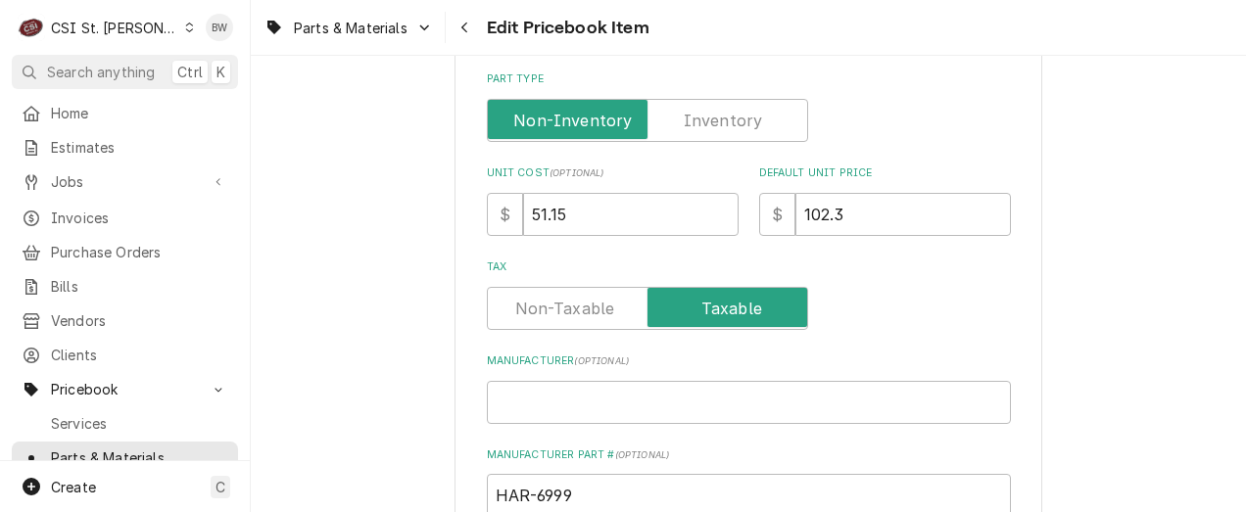
scroll to position [588, 0]
click at [701, 127] on label "Part Type" at bounding box center [647, 119] width 321 height 43
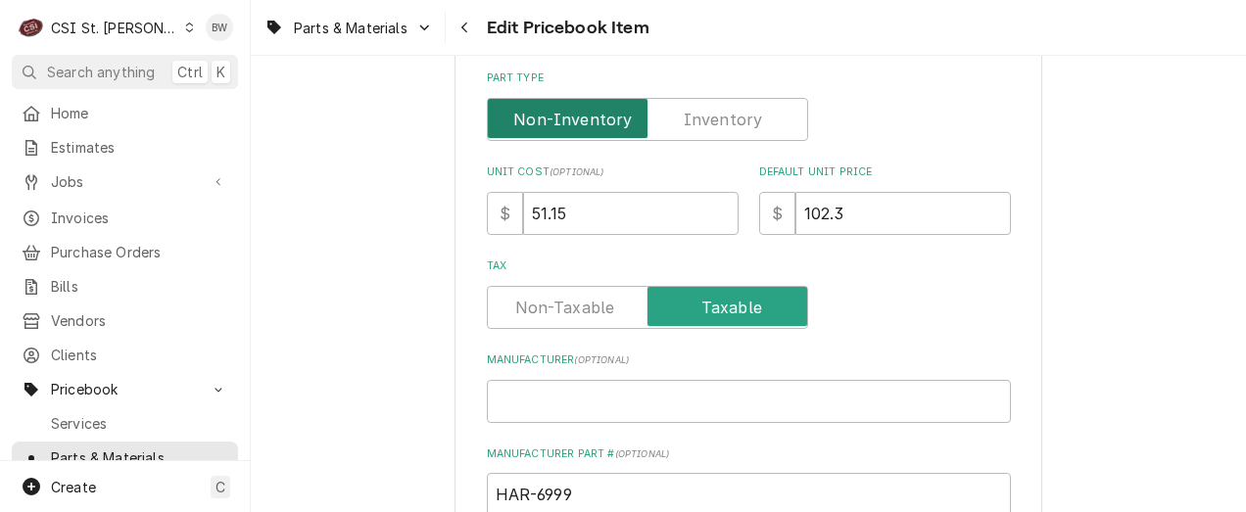
click at [701, 127] on input "Part Type" at bounding box center [648, 119] width 304 height 43
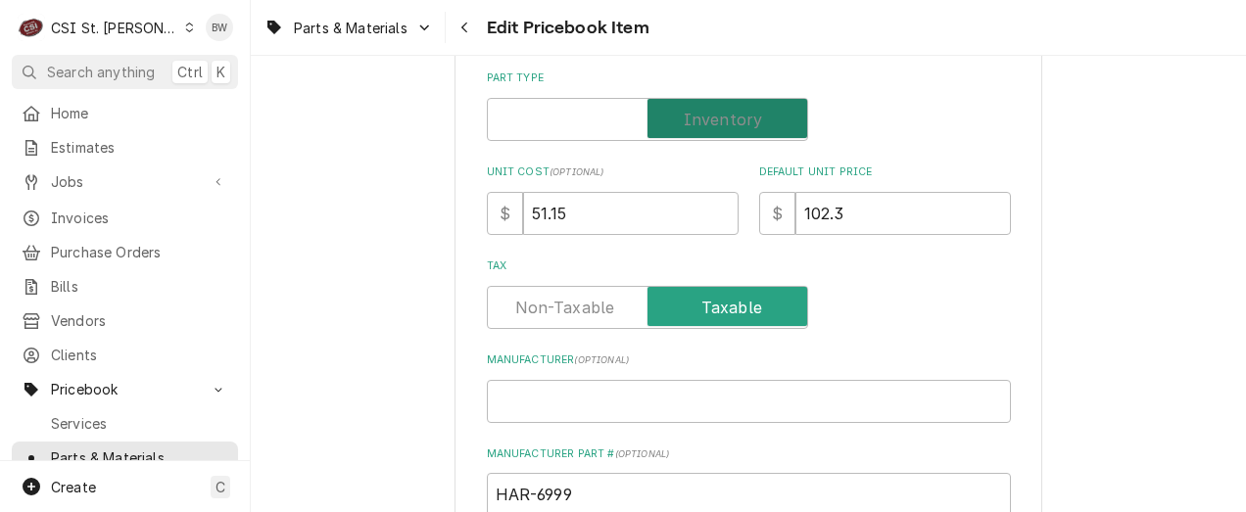
checkbox input "true"
type textarea "x"
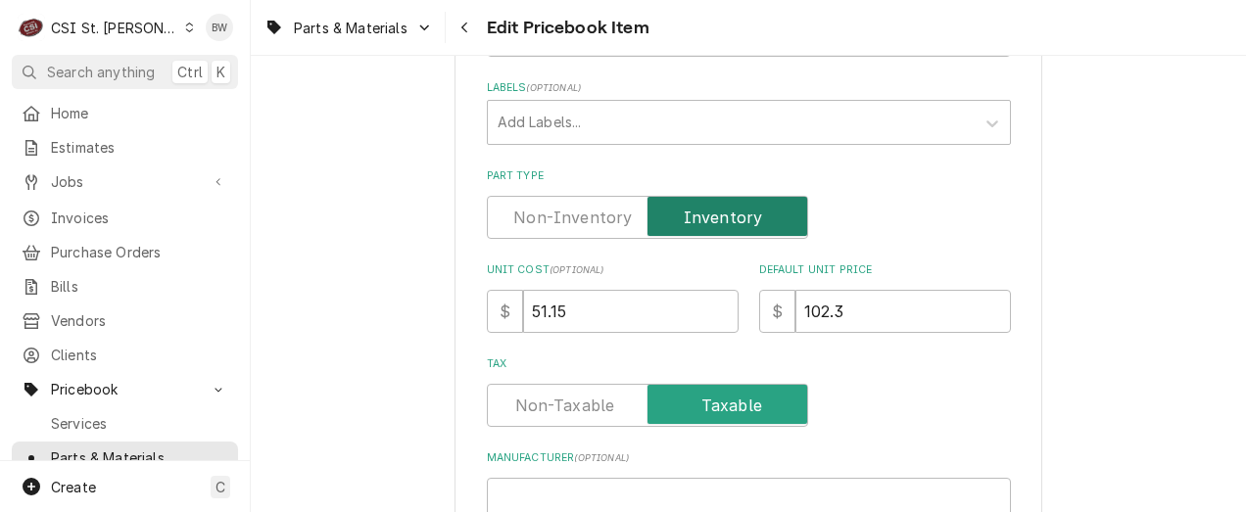
scroll to position [0, 0]
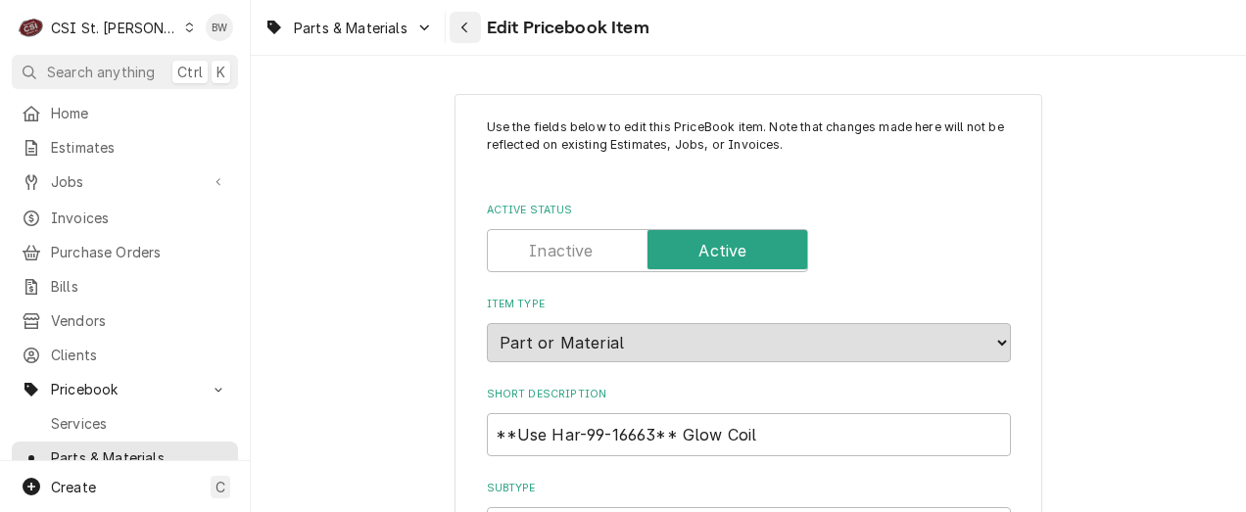
click at [470, 30] on div "Navigate back" at bounding box center [465, 28] width 20 height 20
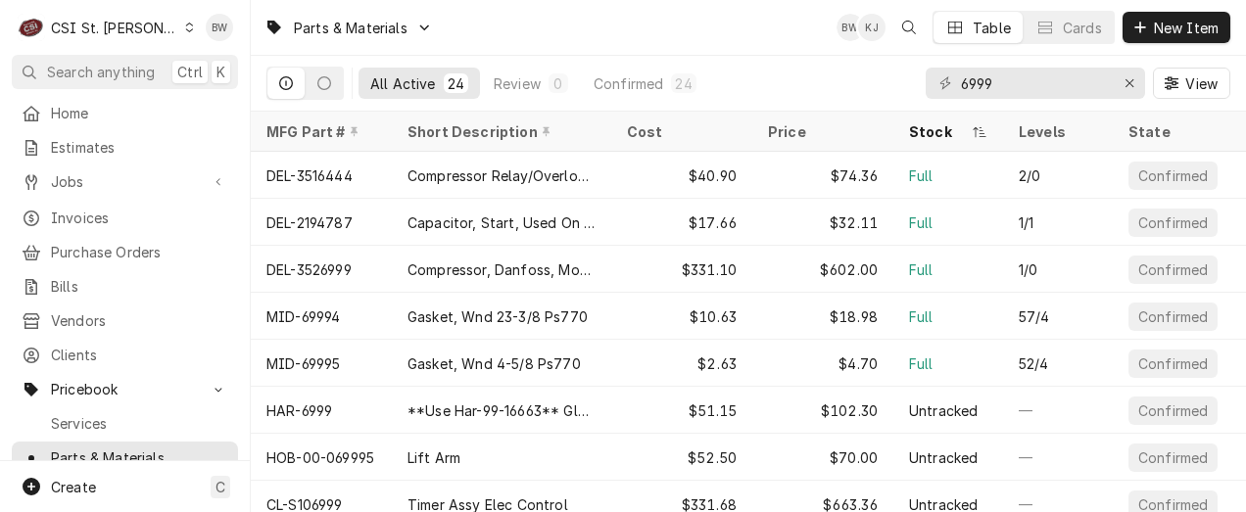
click at [466, 41] on div "Parts & Materials BW KJ Table Cards New Item" at bounding box center [748, 27] width 995 height 55
drag, startPoint x: 1021, startPoint y: 80, endPoint x: 930, endPoint y: 82, distance: 91.1
click at [930, 82] on div "6999" at bounding box center [1035, 83] width 219 height 31
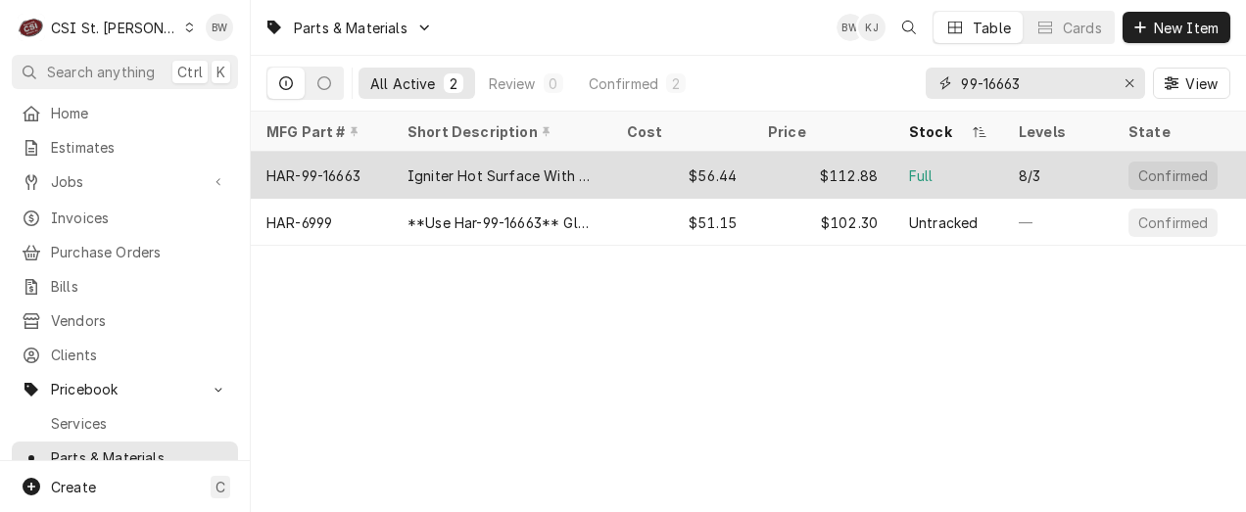
type input "99-16663"
click at [345, 174] on div "HAR-99-16663" at bounding box center [313, 176] width 94 height 21
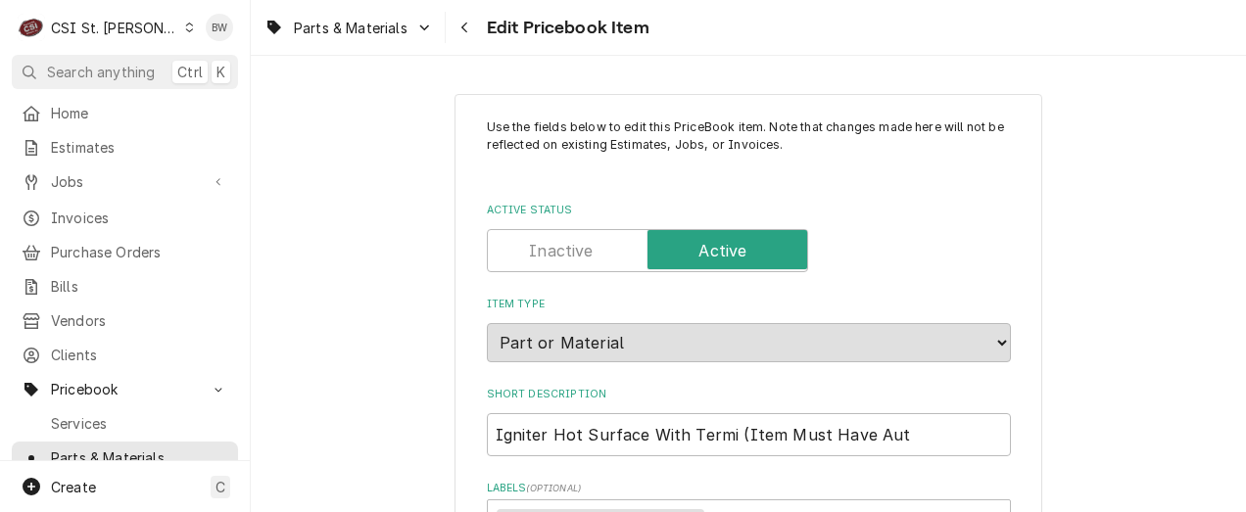
type textarea "x"
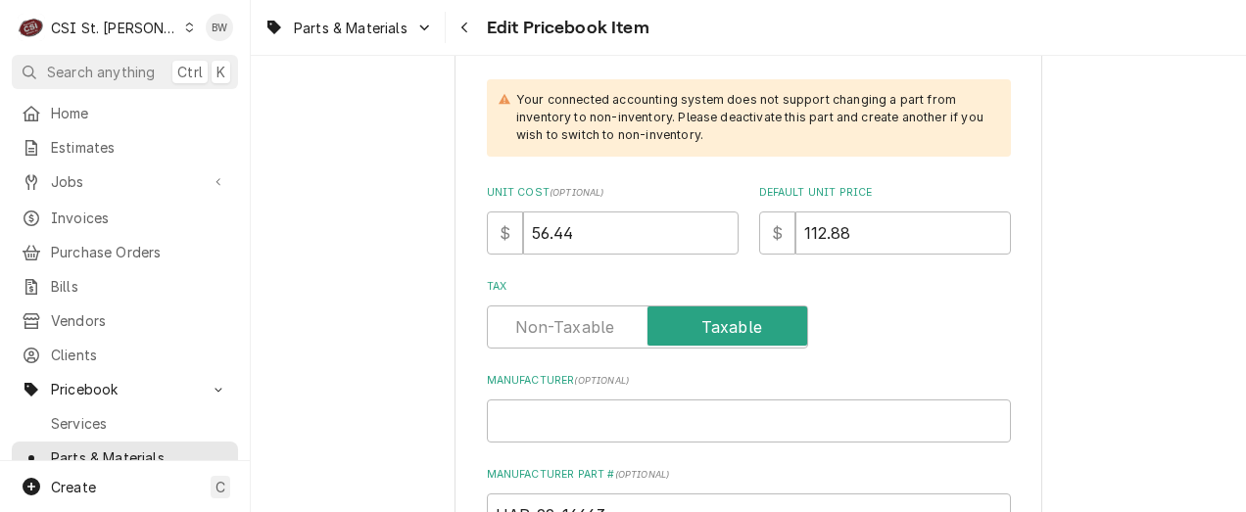
scroll to position [784, 0]
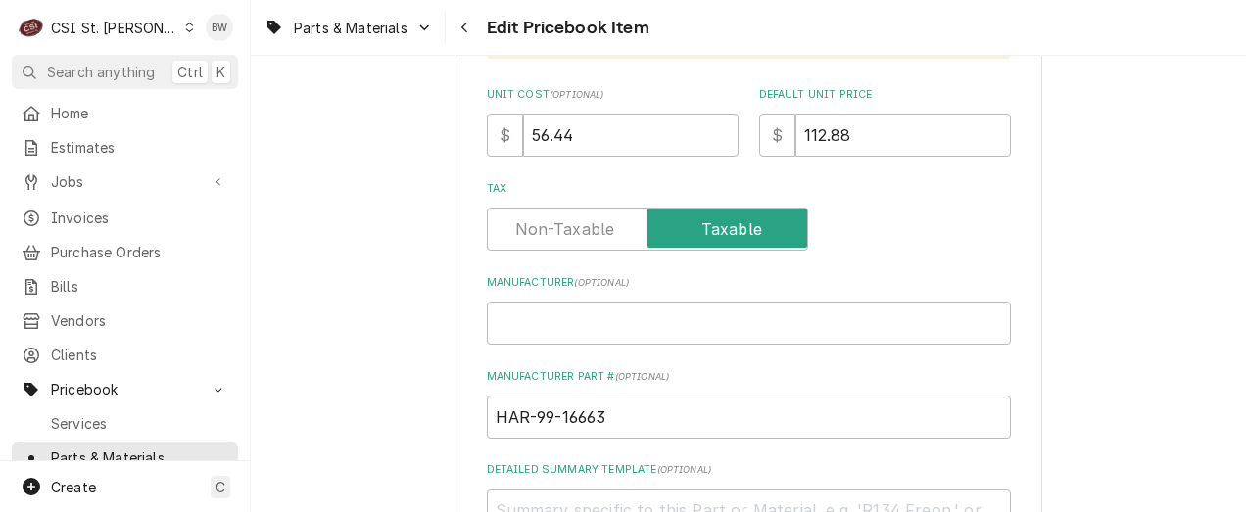
drag, startPoint x: 435, startPoint y: 153, endPoint x: 425, endPoint y: 156, distance: 10.2
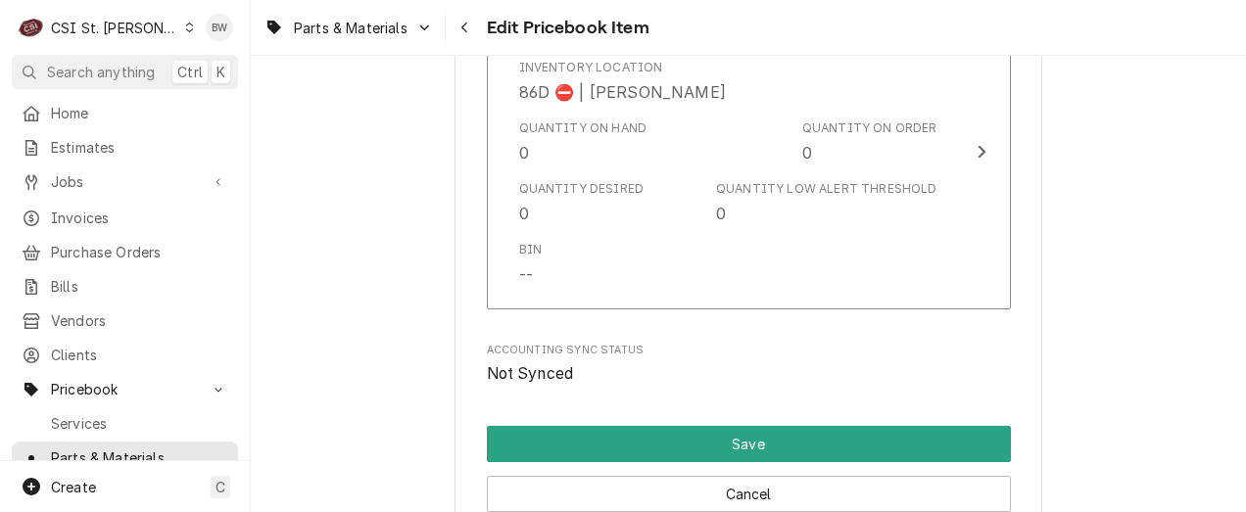
scroll to position [17158, 0]
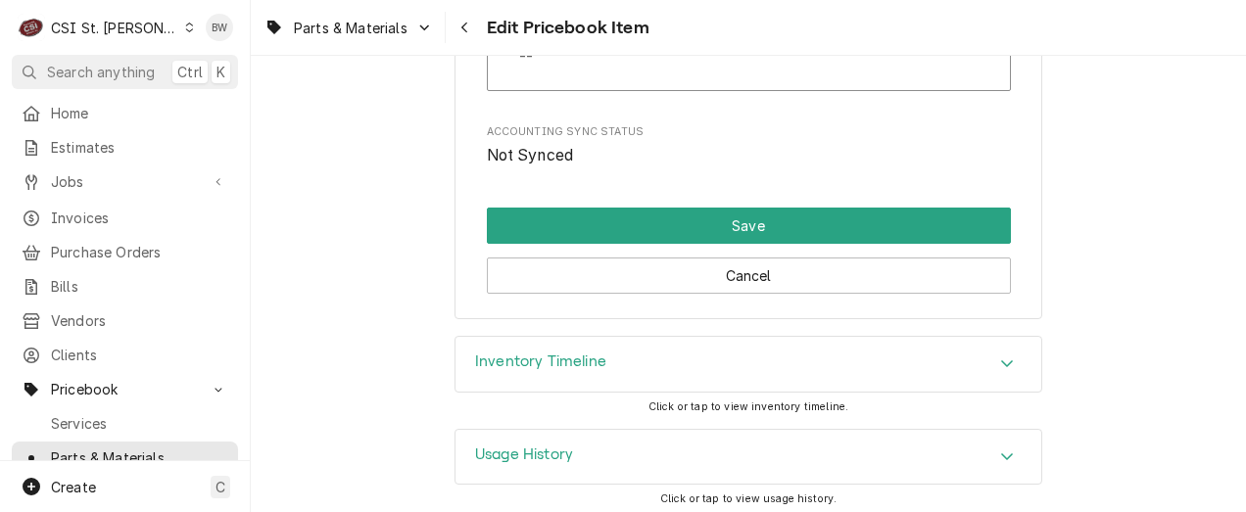
click at [509, 356] on h3 "Inventory Timeline" at bounding box center [540, 362] width 131 height 19
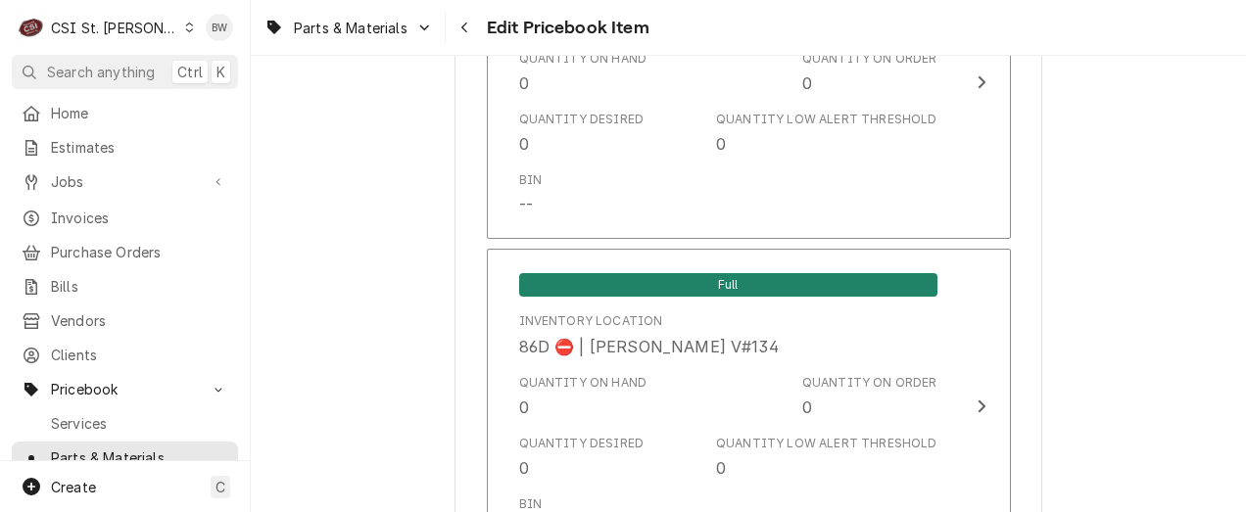
scroll to position [14415, 0]
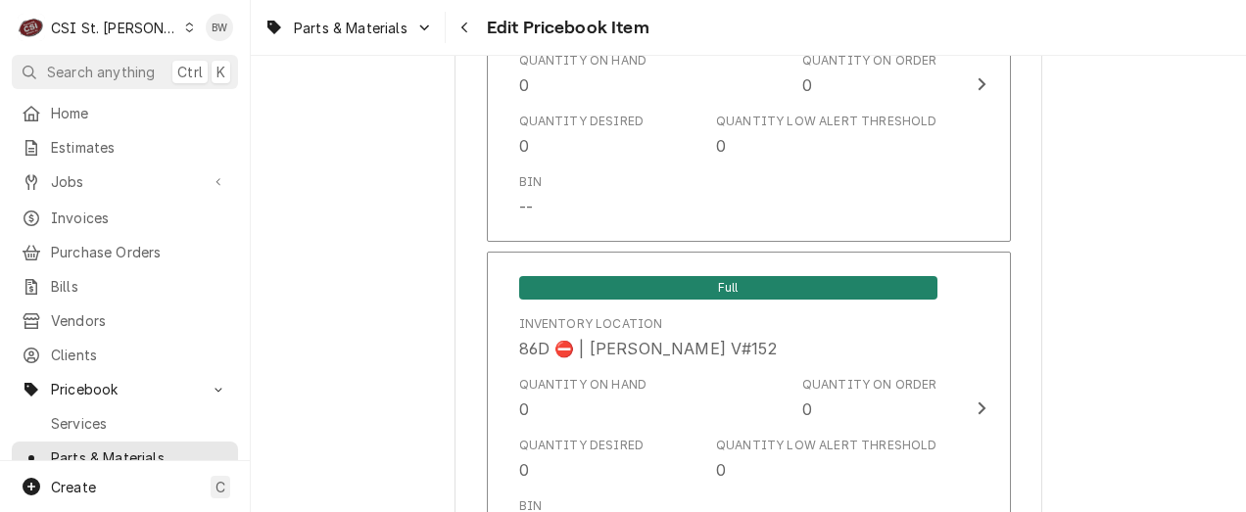
click at [463, 24] on icon "Navigate back" at bounding box center [464, 28] width 9 height 14
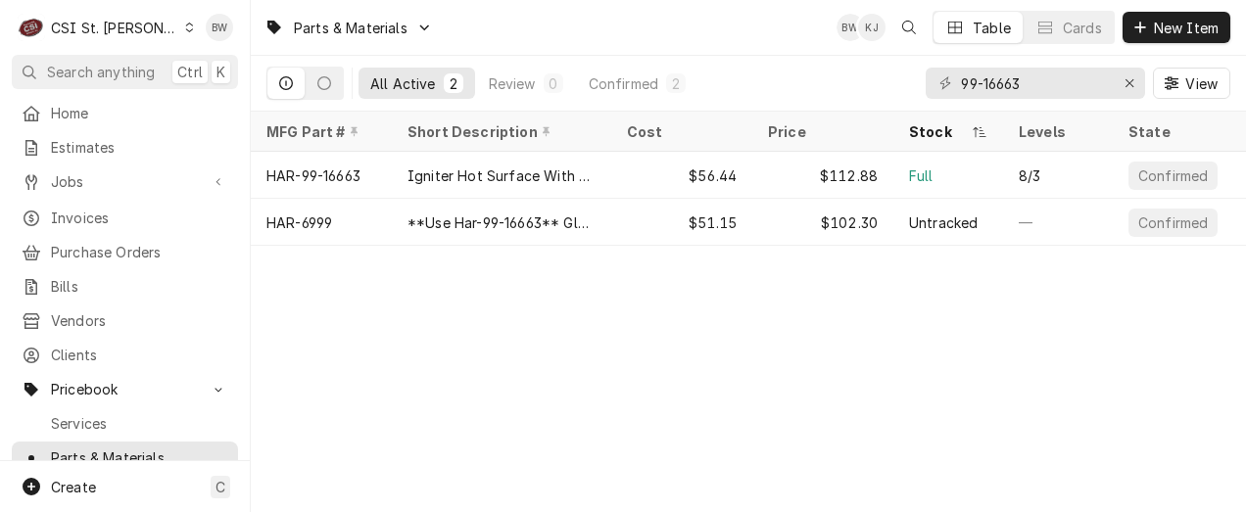
click at [294, 330] on div "Parts & Materials BW KJ Table Cards New Item All Active 2 Review 0 Confirmed 2 …" at bounding box center [748, 256] width 995 height 512
drag, startPoint x: 294, startPoint y: 331, endPoint x: 277, endPoint y: 298, distance: 37.2
click at [294, 328] on div "Parts & Materials BW KJ NB Table Cards New Item All Active 2 Review 0 Confirmed…" at bounding box center [748, 256] width 995 height 512
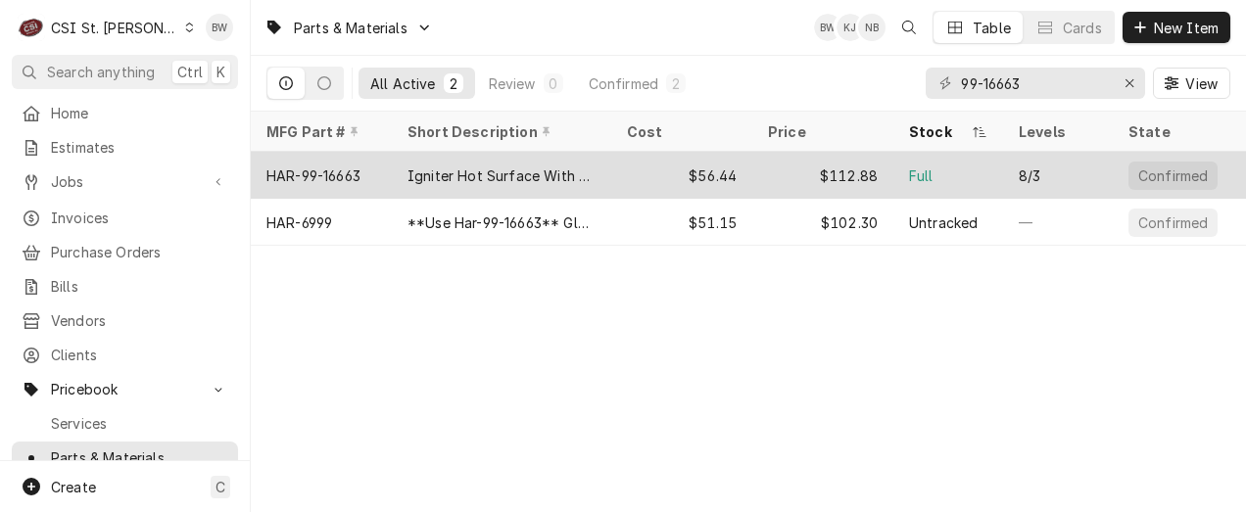
click at [379, 174] on div "HAR-99-16663" at bounding box center [321, 175] width 141 height 47
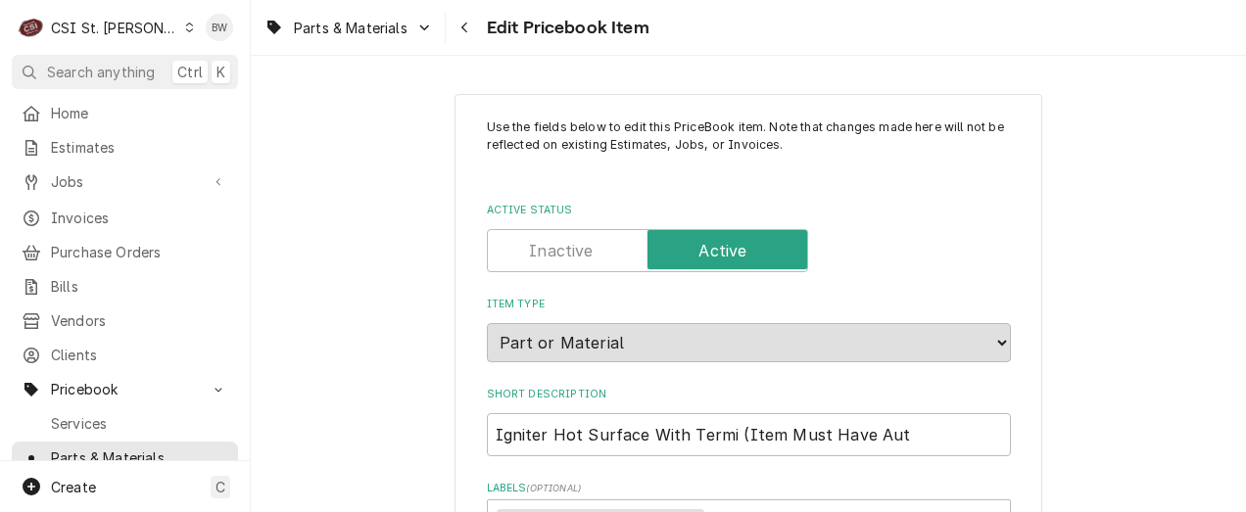
type textarea "x"
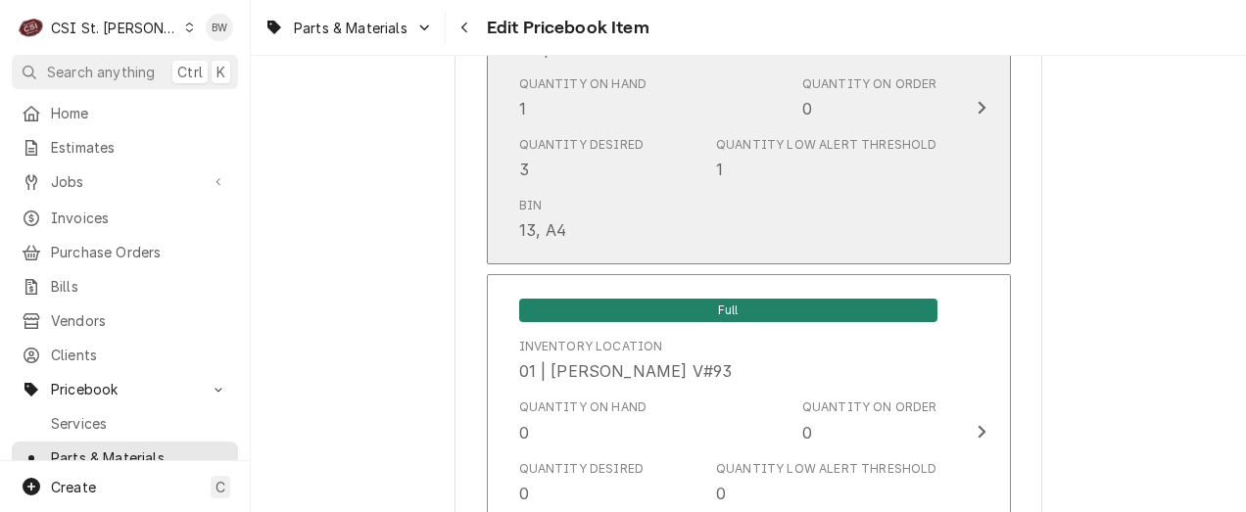
click at [655, 216] on div "Bin 13, A4" at bounding box center [728, 219] width 418 height 61
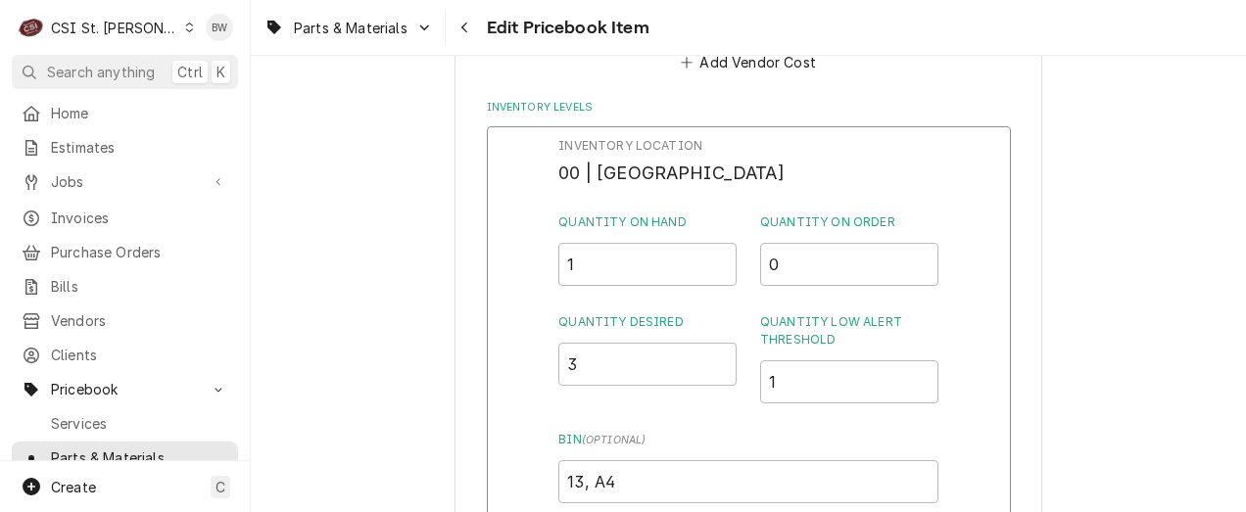
scroll to position [1763, 0]
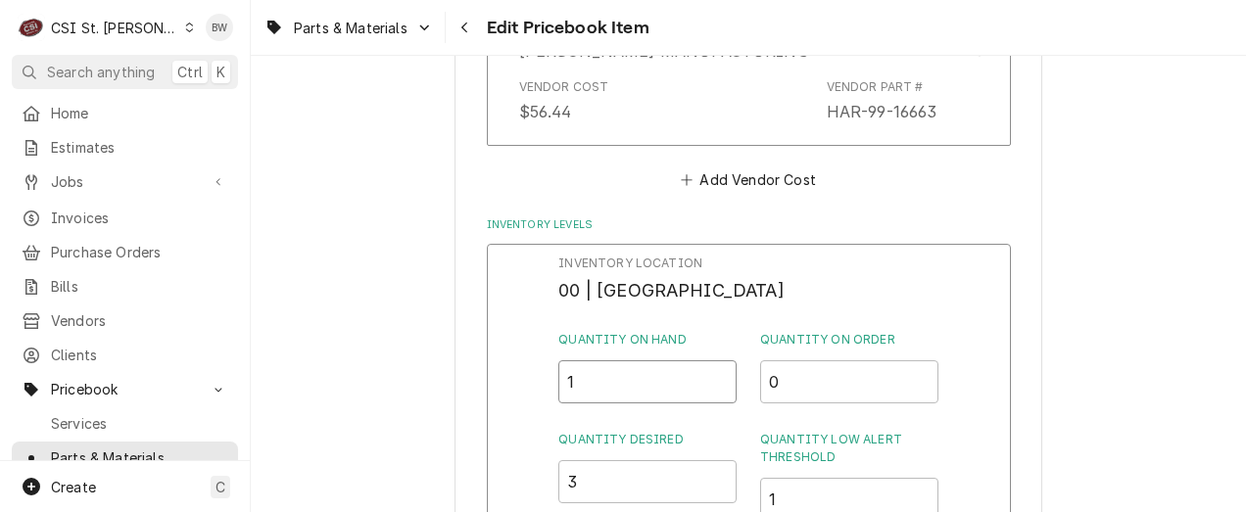
drag, startPoint x: 608, startPoint y: 379, endPoint x: 529, endPoint y: 380, distance: 79.3
click at [529, 380] on div "Inventory Location 00 | STL WAREHOUSE Quantity on Hand 1 Quantity on Order 0 Qu…" at bounding box center [749, 498] width 524 height 509
type input "0"
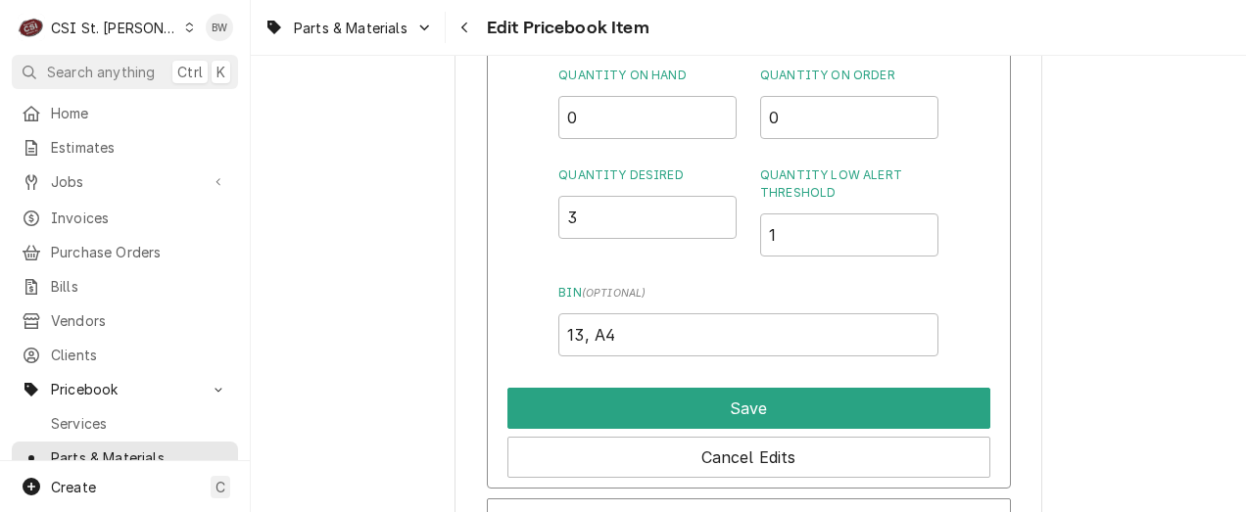
scroll to position [2057, 0]
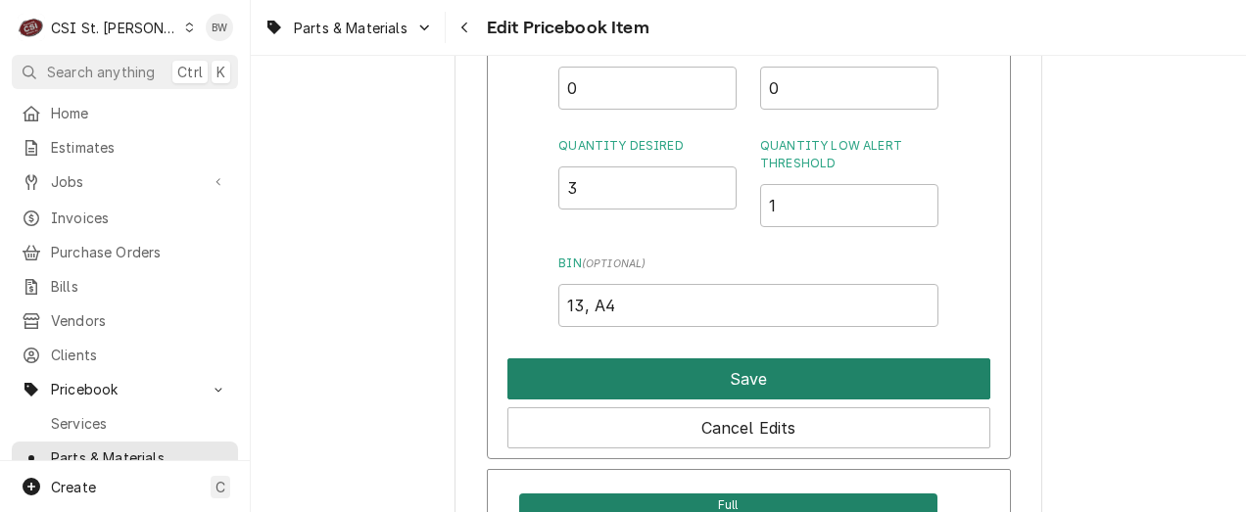
click at [702, 381] on button "Save" at bounding box center [748, 379] width 483 height 41
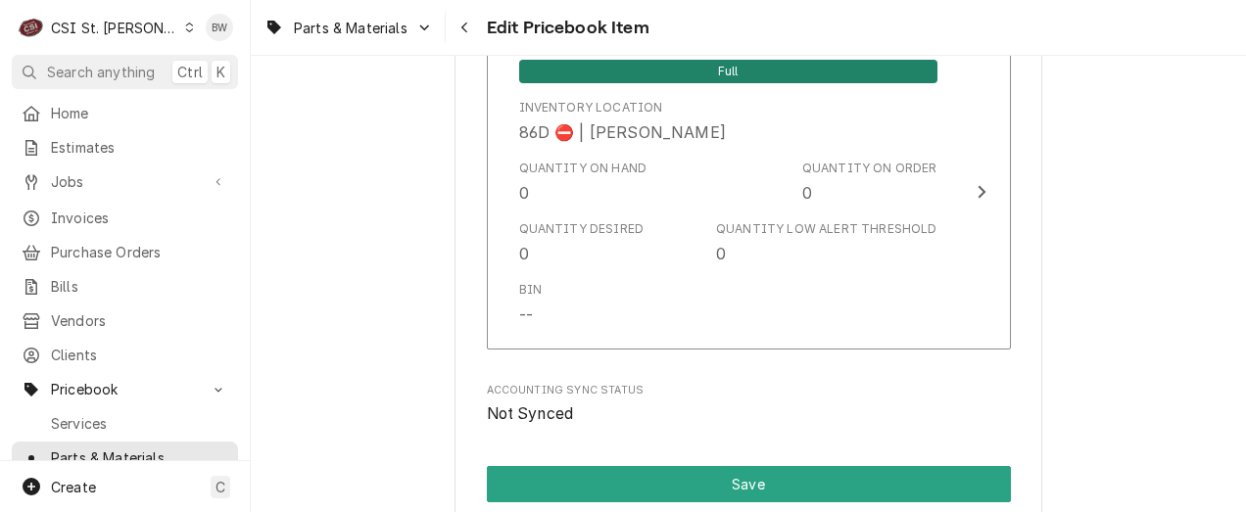
scroll to position [17158, 0]
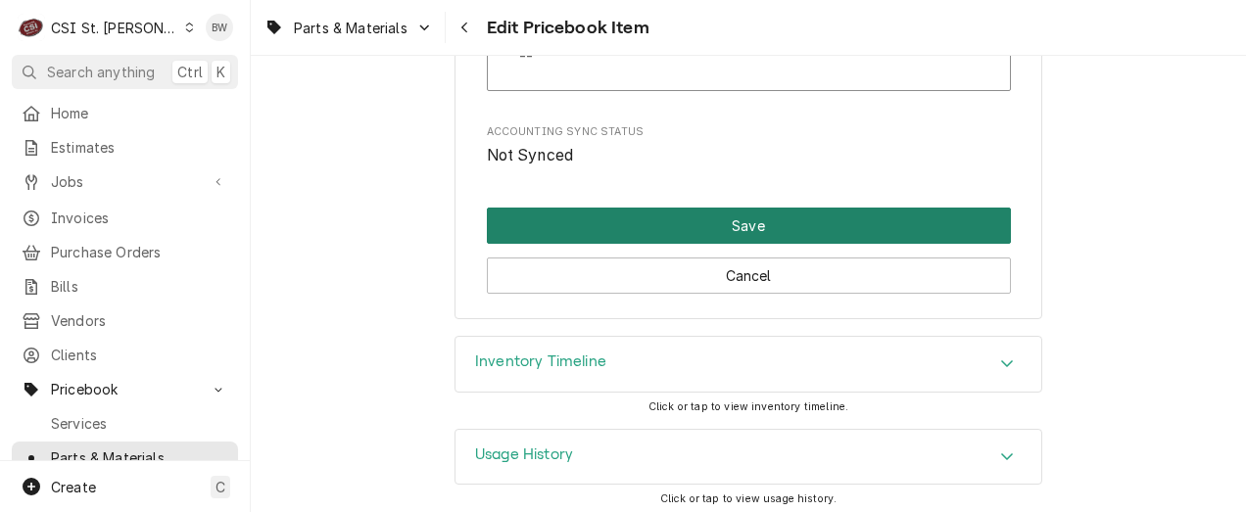
click at [652, 227] on button "Save" at bounding box center [749, 226] width 524 height 36
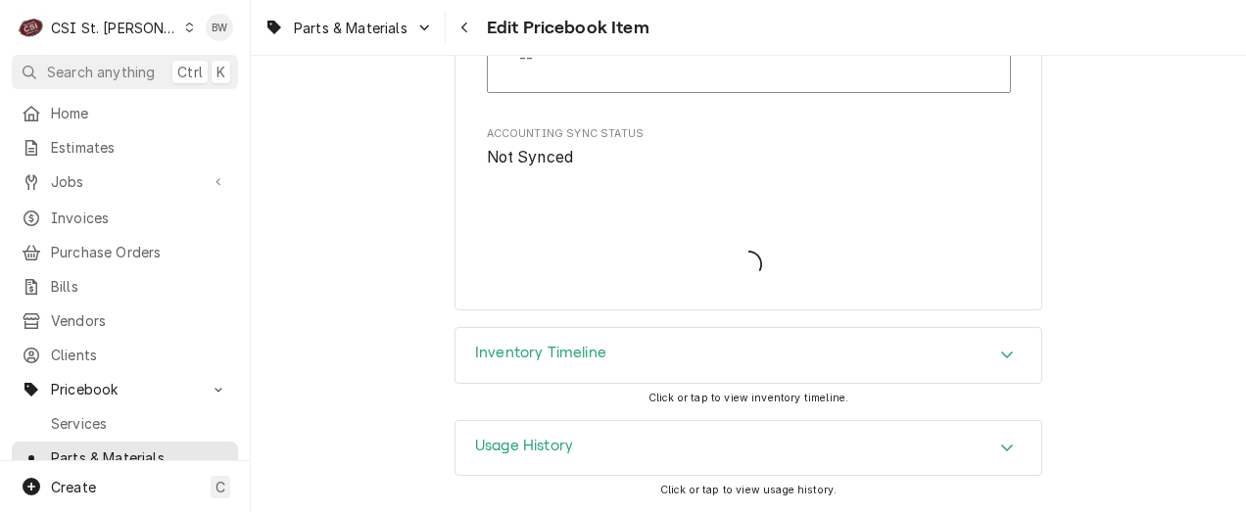
scroll to position [17146, 0]
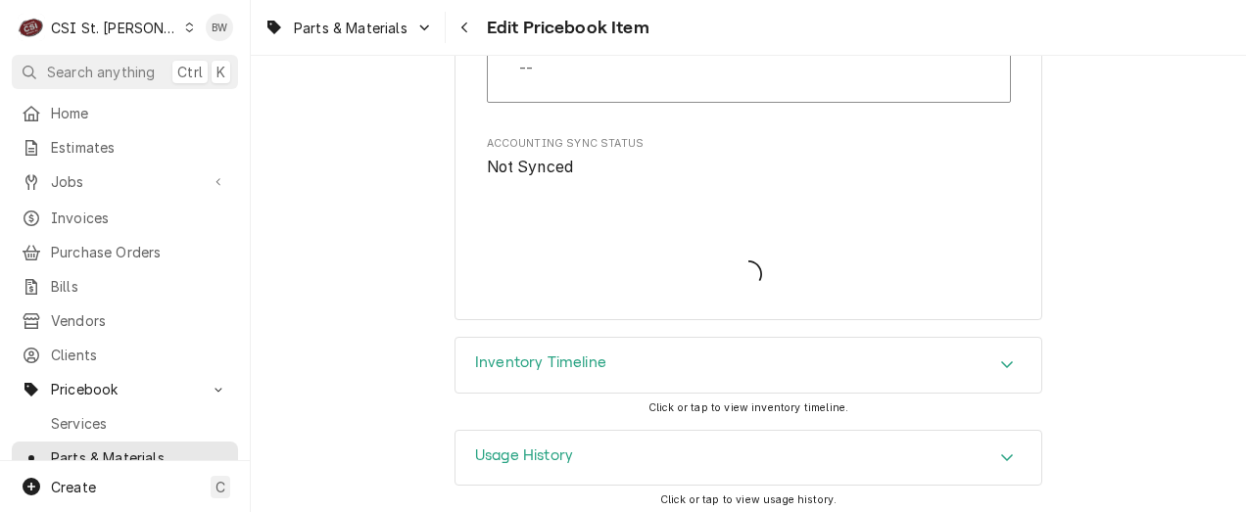
type textarea "x"
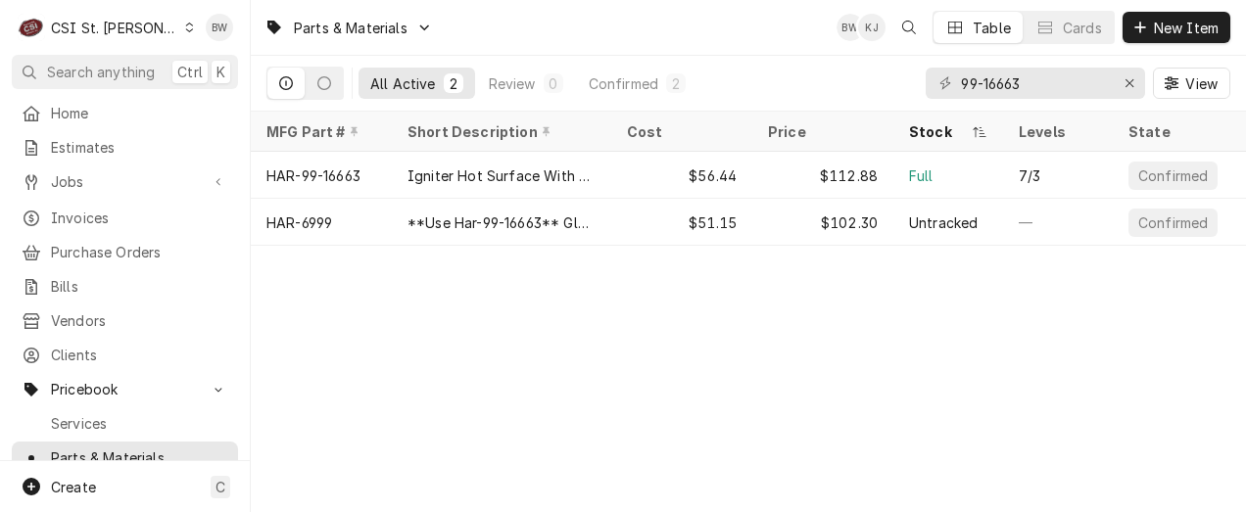
drag, startPoint x: 436, startPoint y: 318, endPoint x: 448, endPoint y: 310, distance: 14.7
click at [436, 318] on div "Parts & Materials BW KJ Table Cards New Item All Active 2 Review 0 Confirmed 2 …" at bounding box center [748, 256] width 995 height 512
click at [388, 332] on div "Parts & Materials BW KJ Table Cards New Item All Active 2 Review 0 Confirmed 2 …" at bounding box center [748, 256] width 995 height 512
click at [382, 323] on div "Parts & Materials BW KJ MN Table Cards New Item All Active 2 Review 0 Confirmed…" at bounding box center [748, 256] width 995 height 512
drag, startPoint x: 1043, startPoint y: 83, endPoint x: 942, endPoint y: 81, distance: 100.9
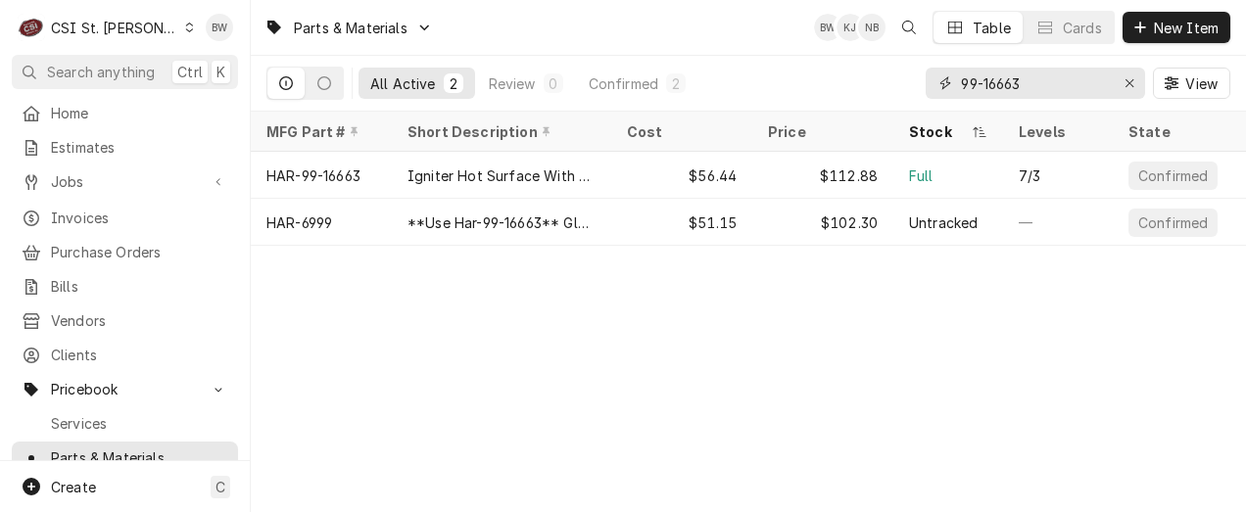
click at [942, 81] on div "99-16663" at bounding box center [1035, 83] width 219 height 31
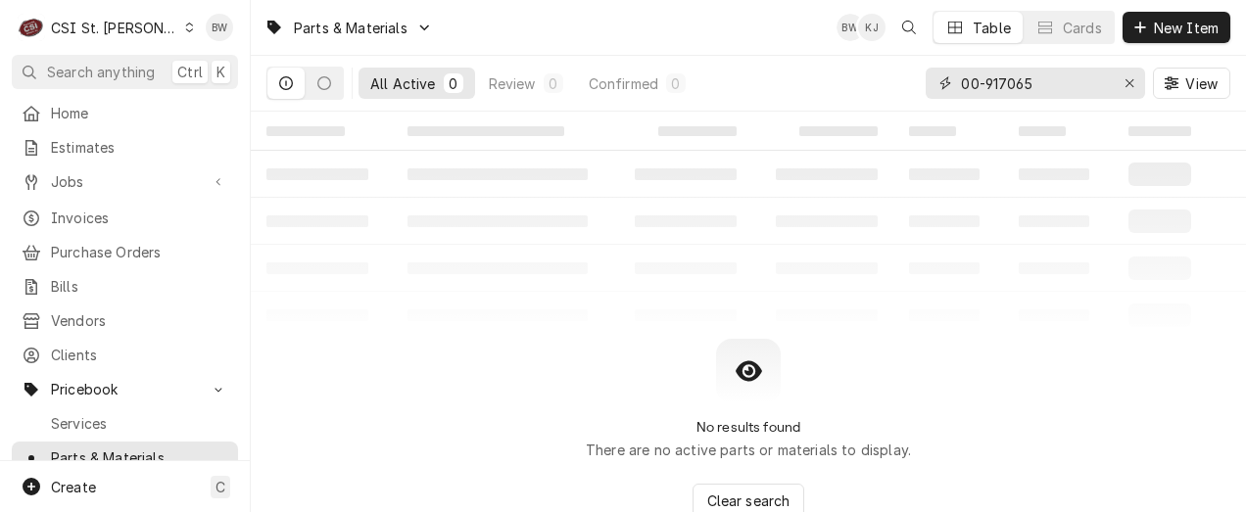
drag, startPoint x: 1053, startPoint y: 85, endPoint x: 950, endPoint y: 80, distance: 103.0
click at [950, 80] on div "00-917065" at bounding box center [1035, 83] width 219 height 31
type input "00-917065"
click at [449, 19] on div "Parts & Materials BW KJ Table Cards New Item" at bounding box center [748, 27] width 995 height 55
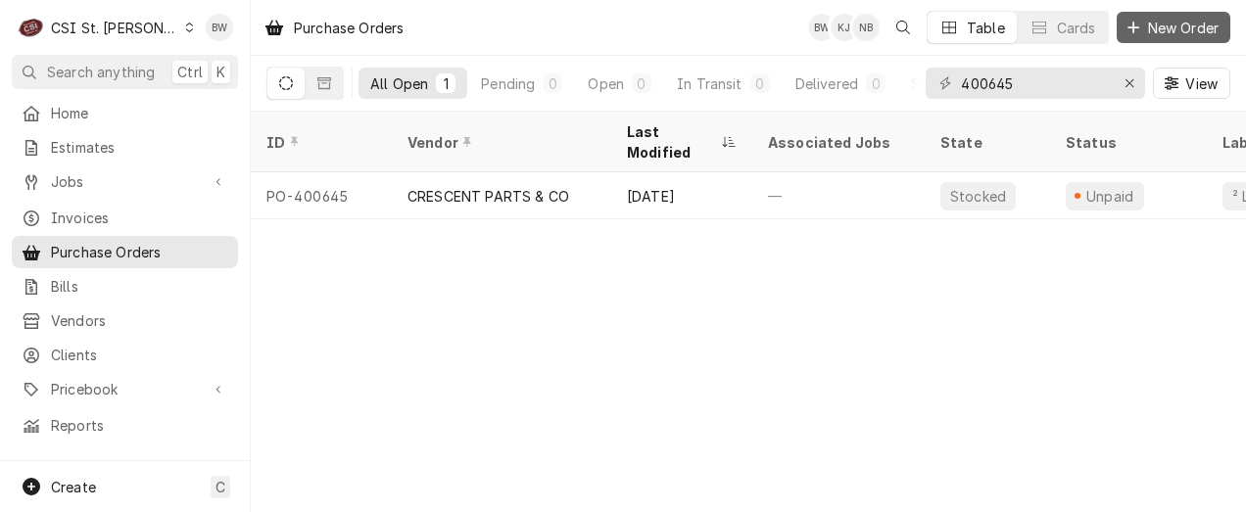
click at [1165, 23] on span "New Order" at bounding box center [1183, 28] width 78 height 21
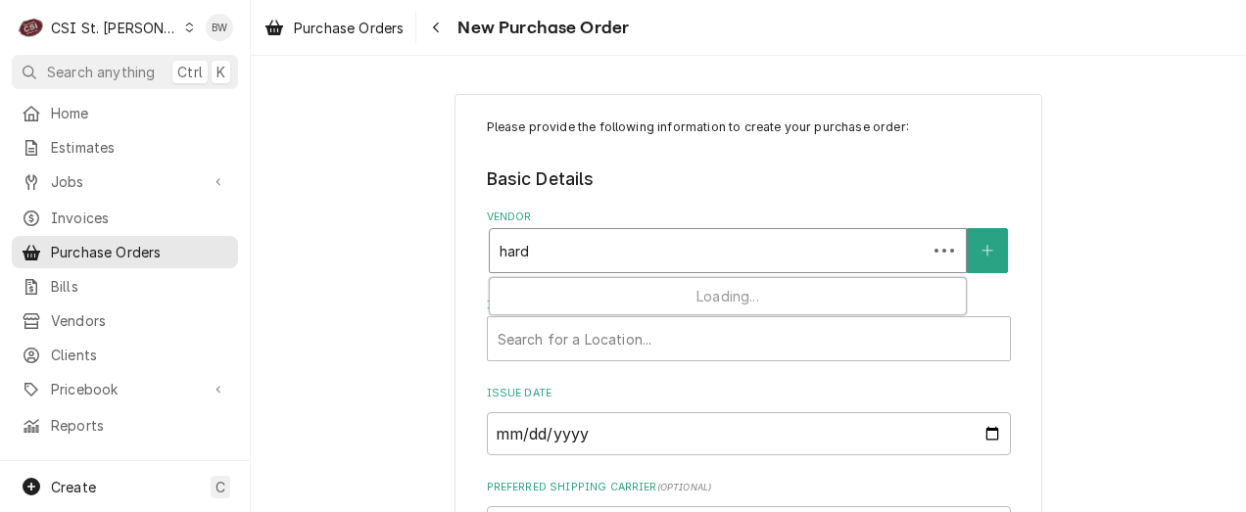
type input "hardt"
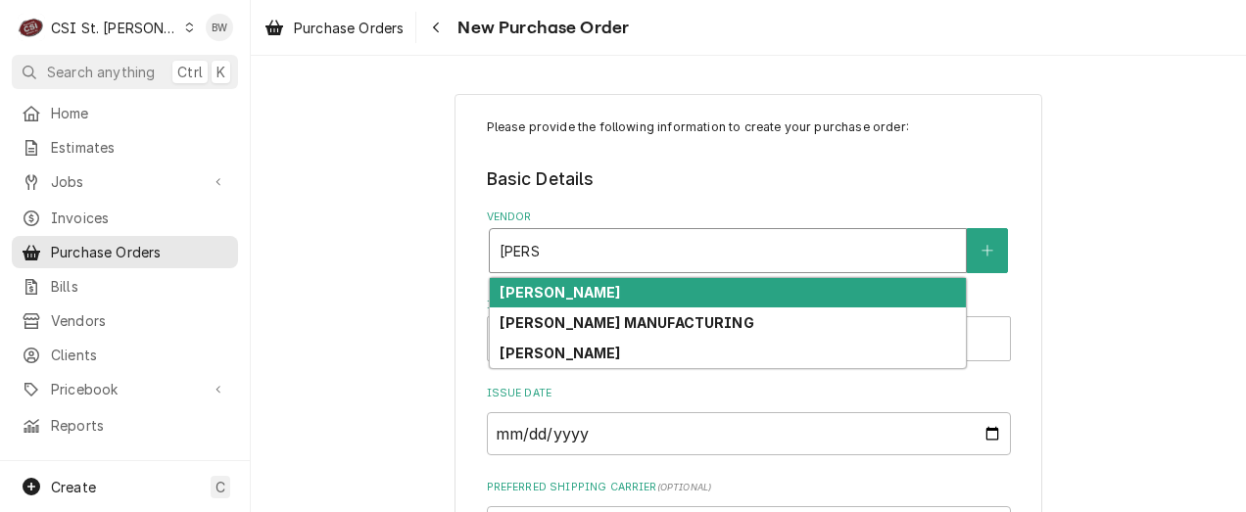
click at [538, 238] on div "hardt" at bounding box center [728, 250] width 456 height 35
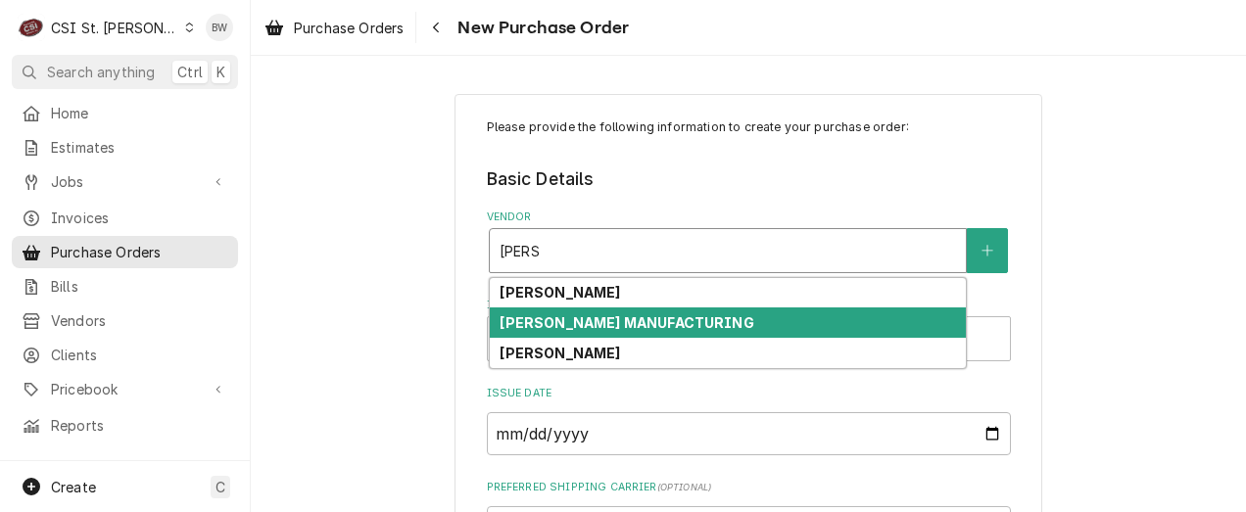
click at [558, 320] on strong "[PERSON_NAME] MANUFACTURING" at bounding box center [627, 322] width 254 height 17
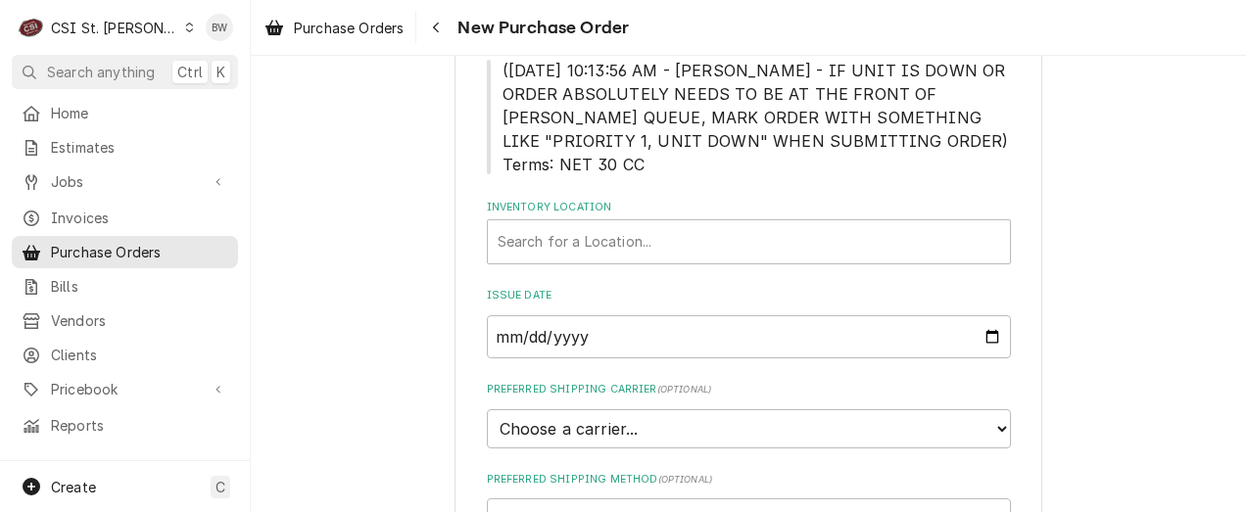
scroll to position [294, 0]
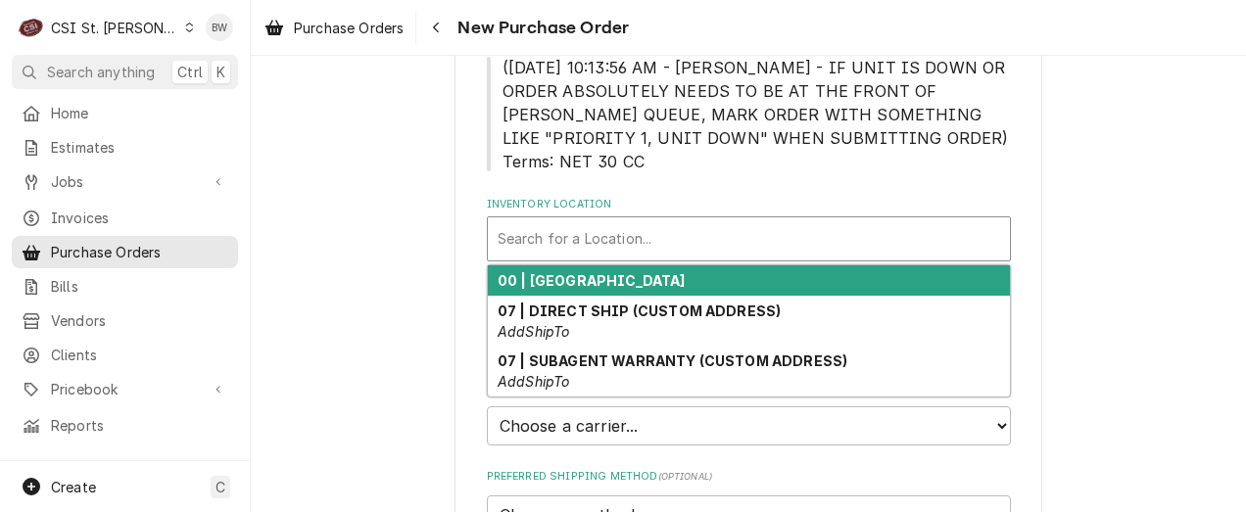
click at [537, 232] on div "Inventory Location" at bounding box center [749, 238] width 503 height 35
click at [566, 278] on strong "00 | STL WAREHOUSE" at bounding box center [592, 280] width 188 height 17
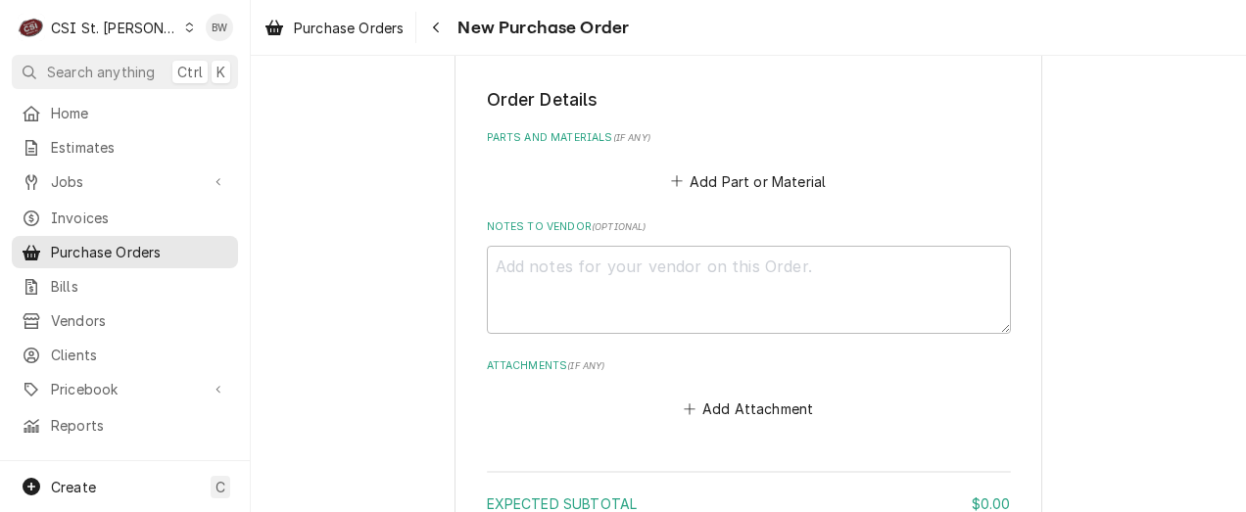
scroll to position [980, 0]
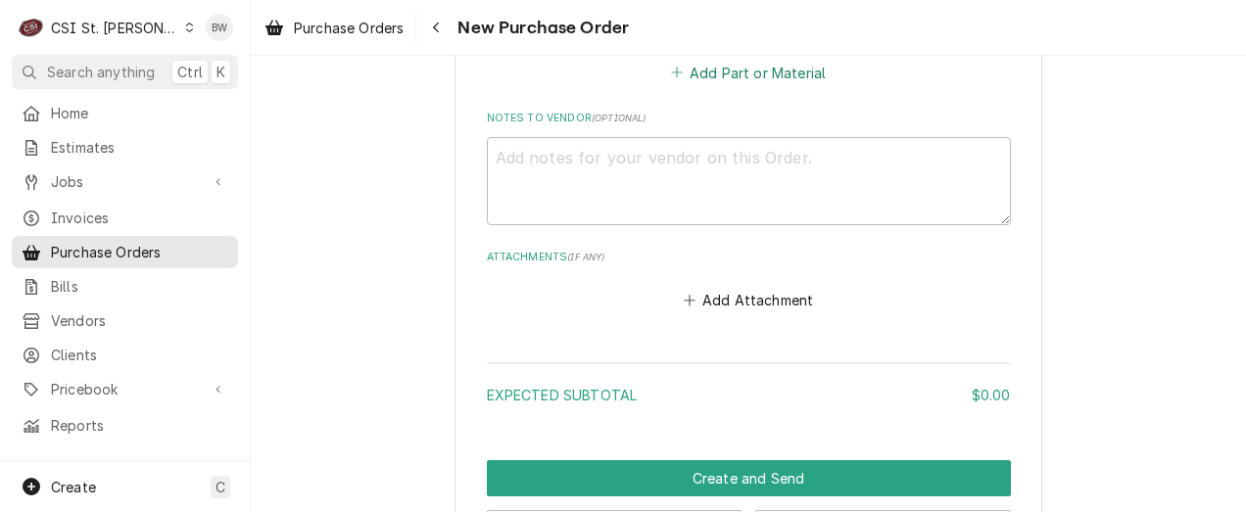
click at [734, 76] on button "Add Part or Material" at bounding box center [748, 72] width 162 height 27
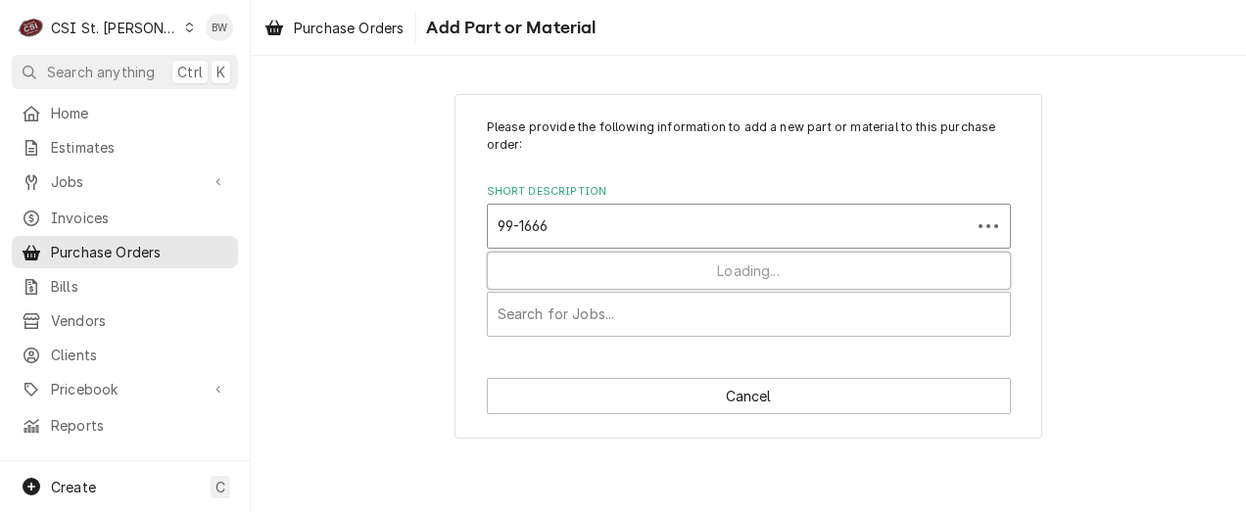
type input "99-16663"
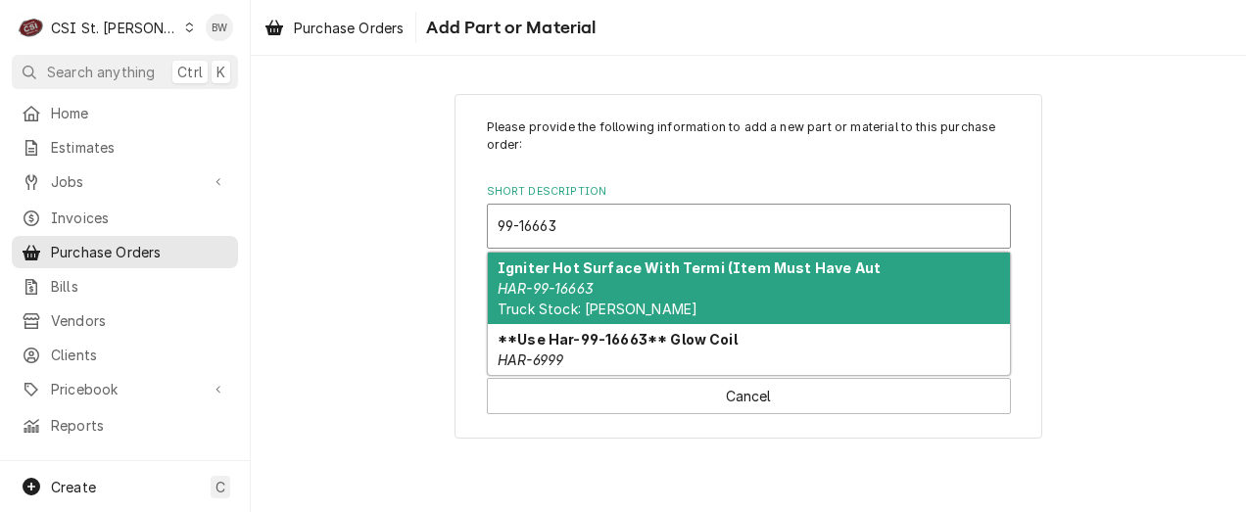
click at [534, 217] on div "99-16663" at bounding box center [749, 226] width 503 height 35
click at [562, 279] on div "Igniter Hot Surface With Termi (Item Must Have Aut HAR-99-16663 Truck Stock: Ha…" at bounding box center [749, 289] width 522 height 72
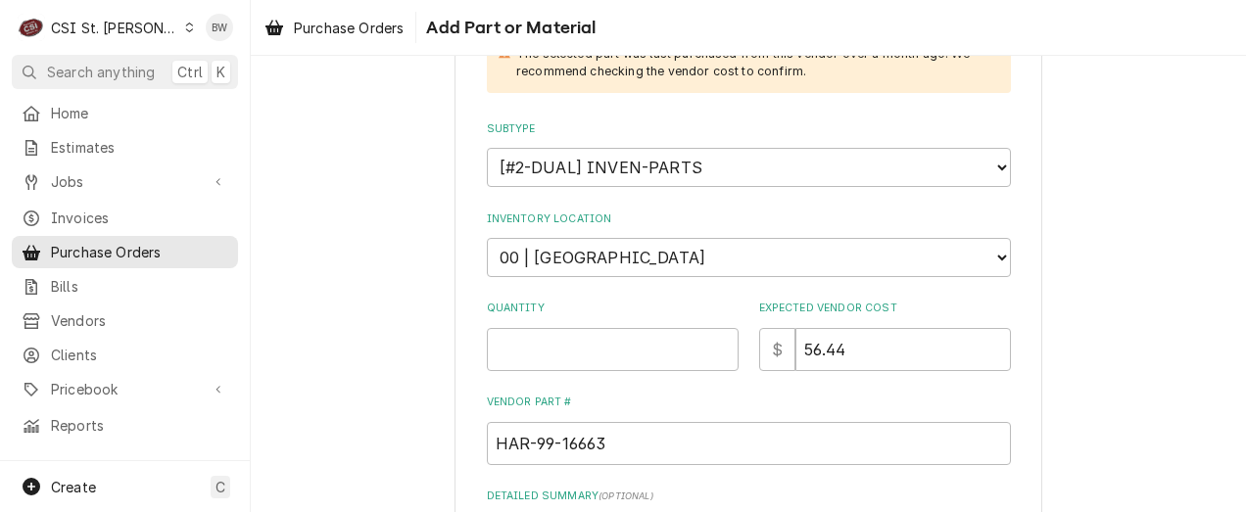
scroll to position [392, 0]
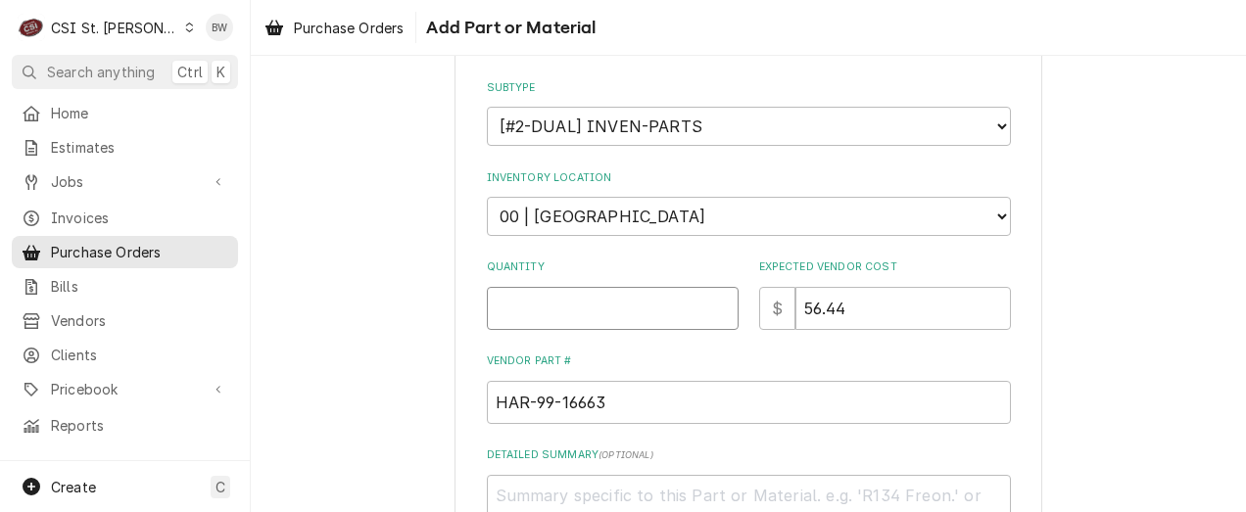
click at [517, 306] on input "Quantity" at bounding box center [613, 308] width 252 height 43
type textarea "x"
type input "6"
click at [621, 348] on div "Please provide the following information to add a new part or material to this …" at bounding box center [749, 189] width 524 height 925
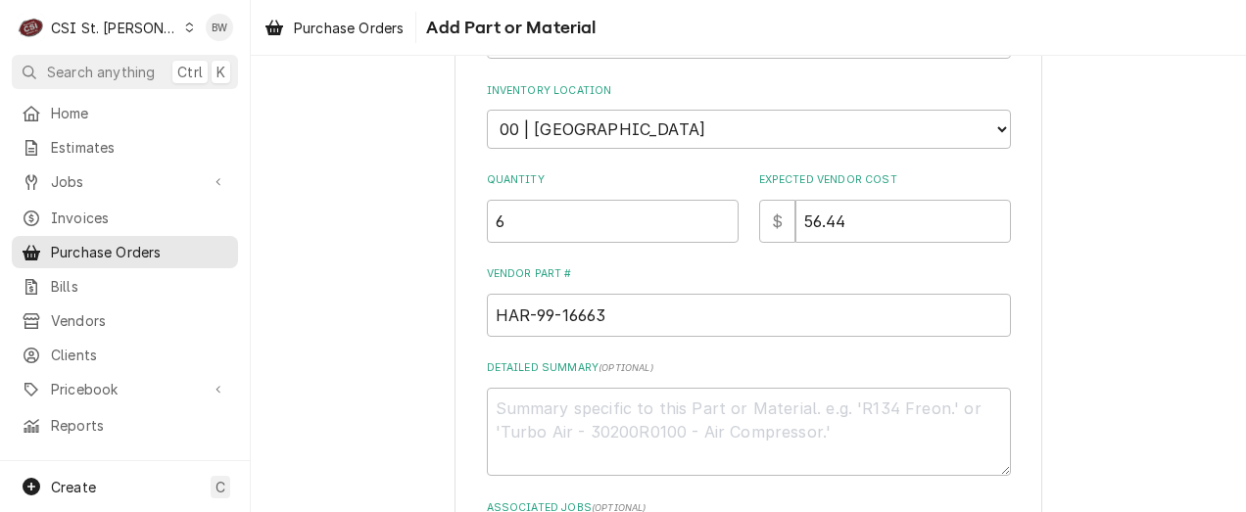
scroll to position [588, 0]
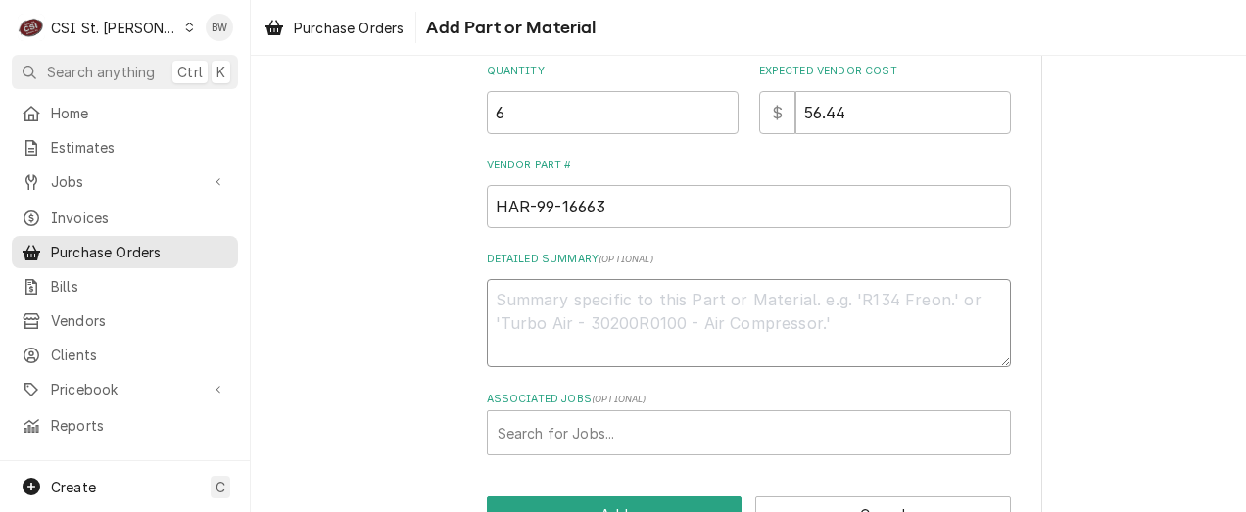
click at [522, 313] on textarea "Detailed Summary ( optional )" at bounding box center [749, 323] width 524 height 88
type textarea "x"
type textarea "C"
type textarea "x"
type textarea "CS"
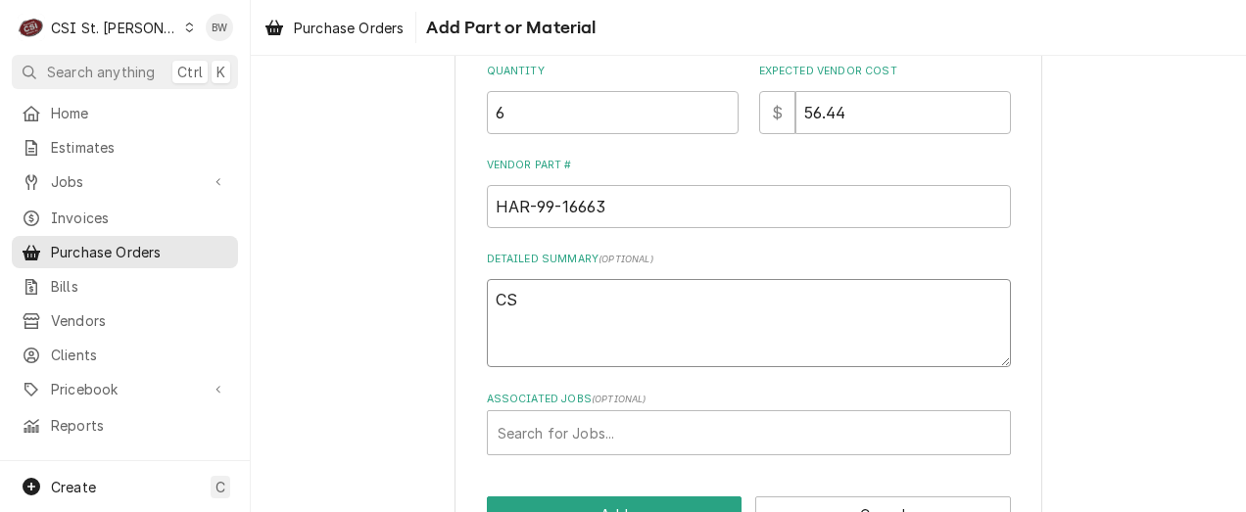
type textarea "x"
type textarea "CSI"
type textarea "x"
type textarea "CSI"
type textarea "x"
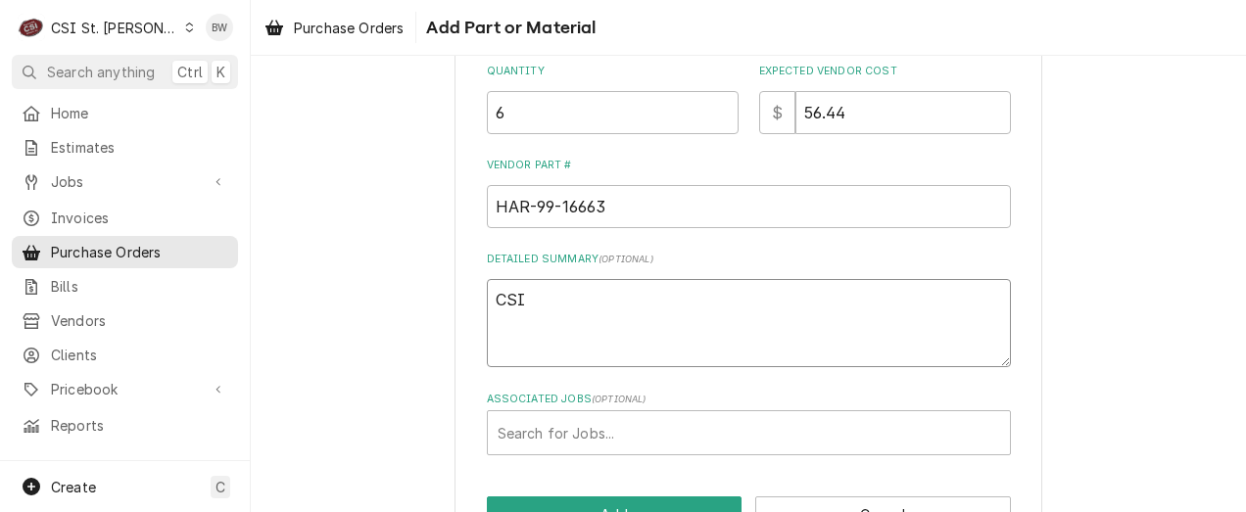
type textarea "CSI s"
type textarea "x"
type textarea "CSI sT"
type textarea "x"
type textarea "CSI sTO"
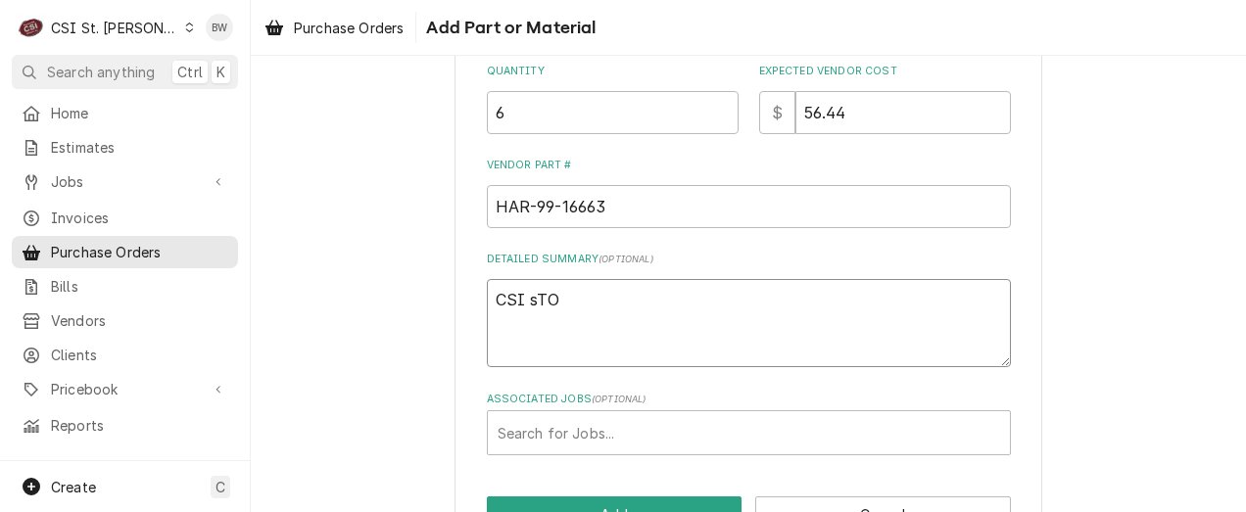
type textarea "x"
type textarea "CSI sTOC"
type textarea "x"
type textarea "CSI sTOCK"
type textarea "x"
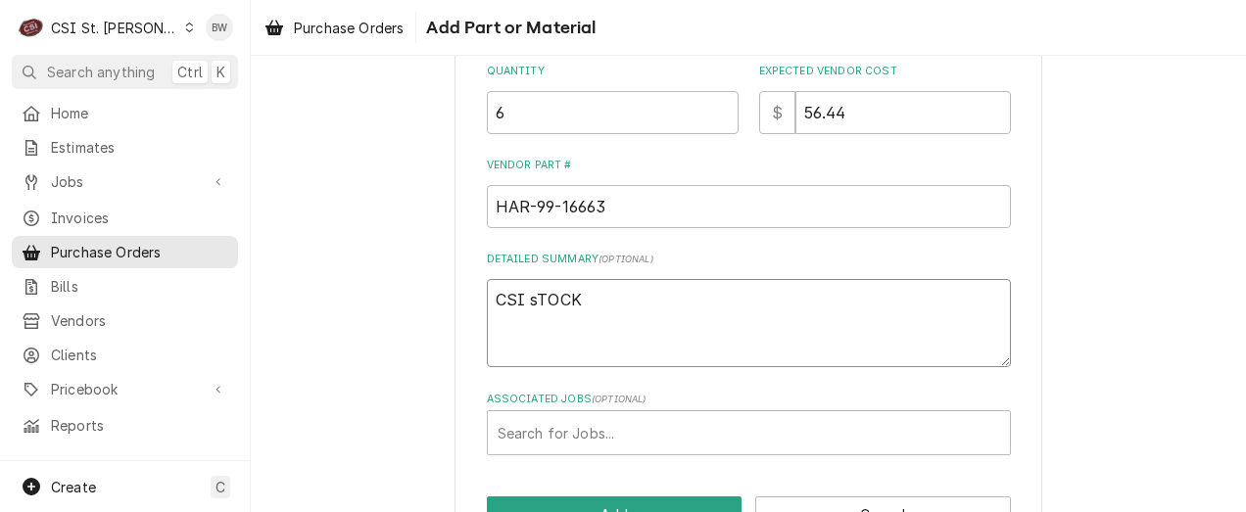
type textarea "CSI sOCK"
type textarea "x"
type textarea "CSI sCK"
type textarea "x"
type textarea "CSI sK"
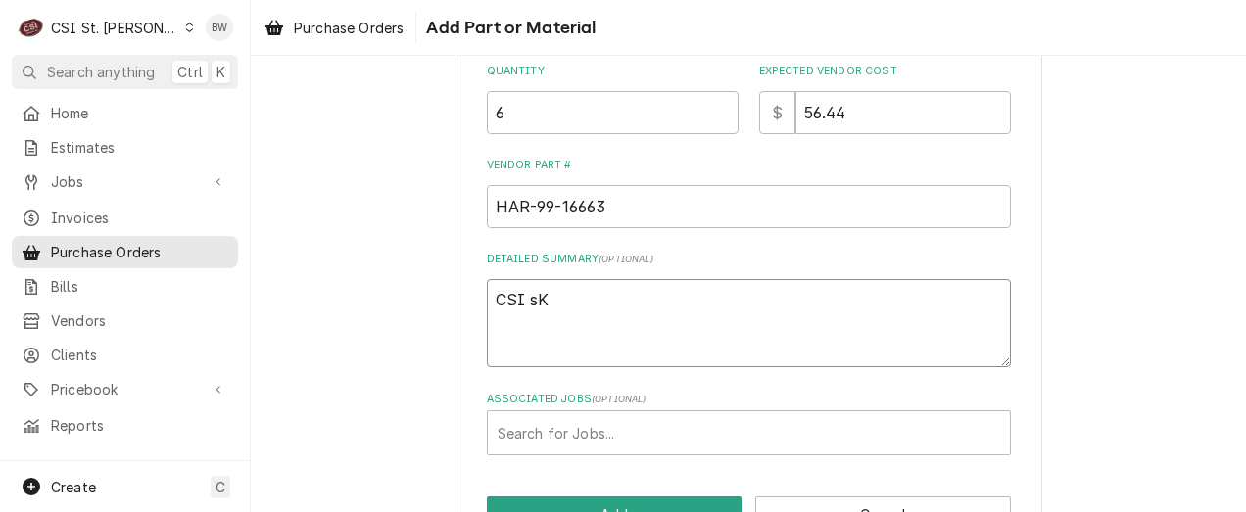
type textarea "x"
type textarea "CSI s"
type textarea "x"
type textarea "CSI"
type textarea "x"
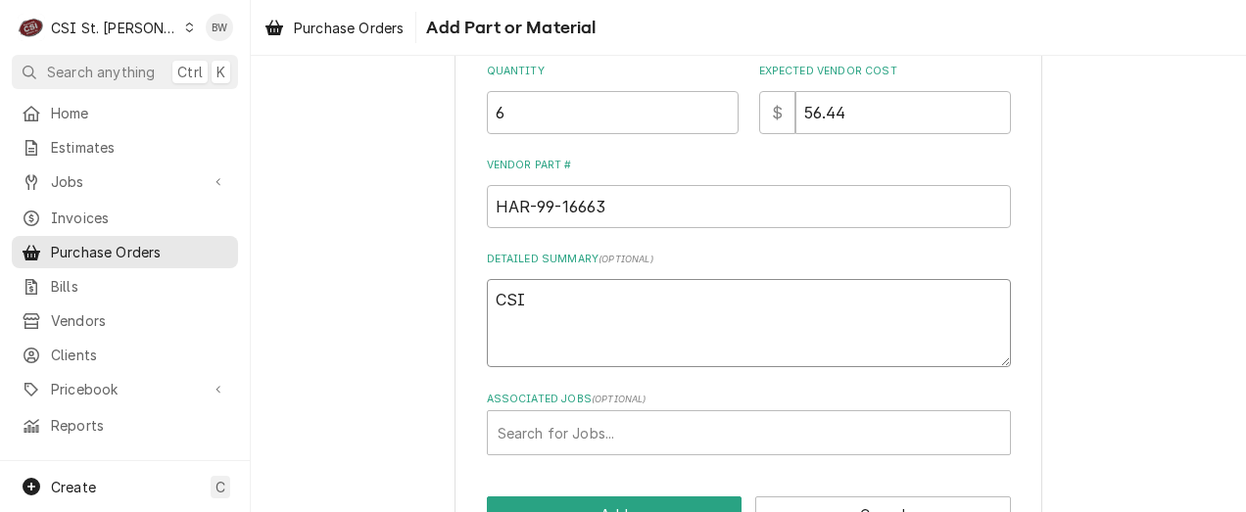
type textarea "CSI s"
type textarea "x"
type textarea "CSI"
type textarea "x"
type textarea "CSI S"
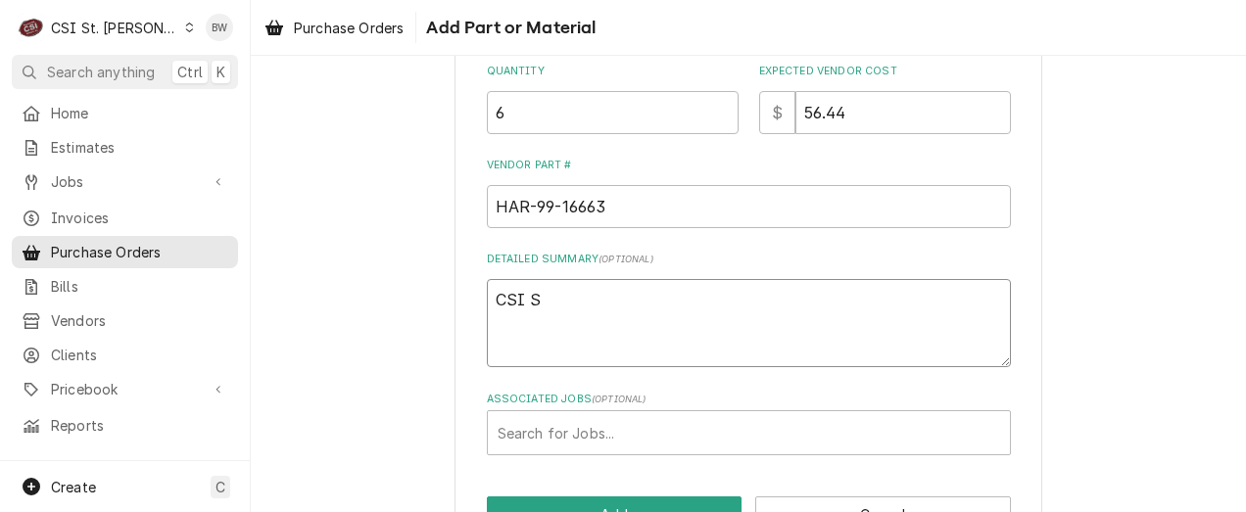
type textarea "x"
type textarea "CSI St"
type textarea "x"
type textarea "CSI Sto"
type textarea "x"
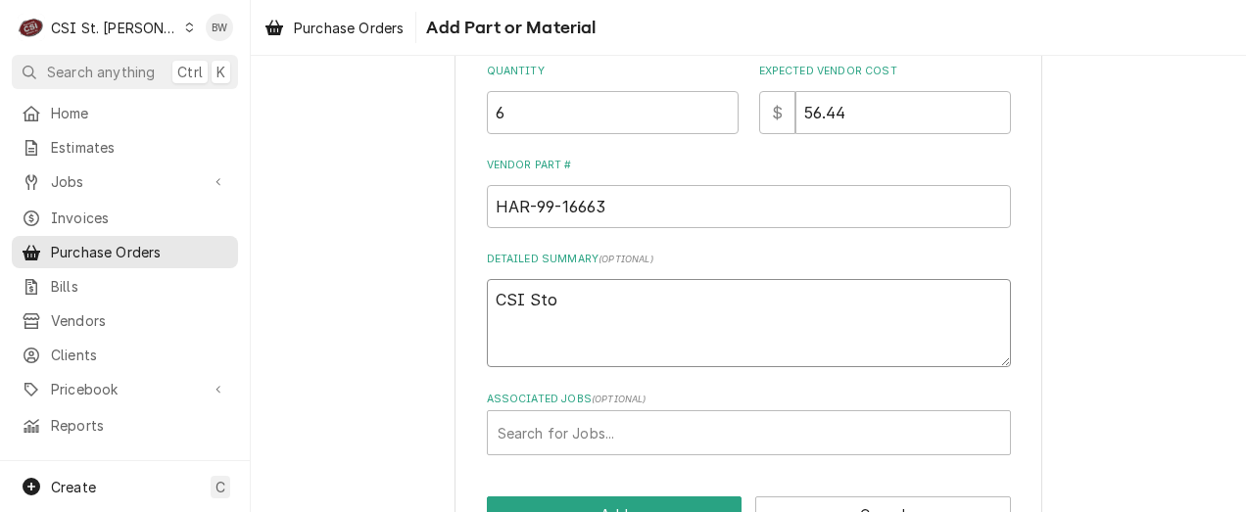
type textarea "CSI Stoc"
type textarea "x"
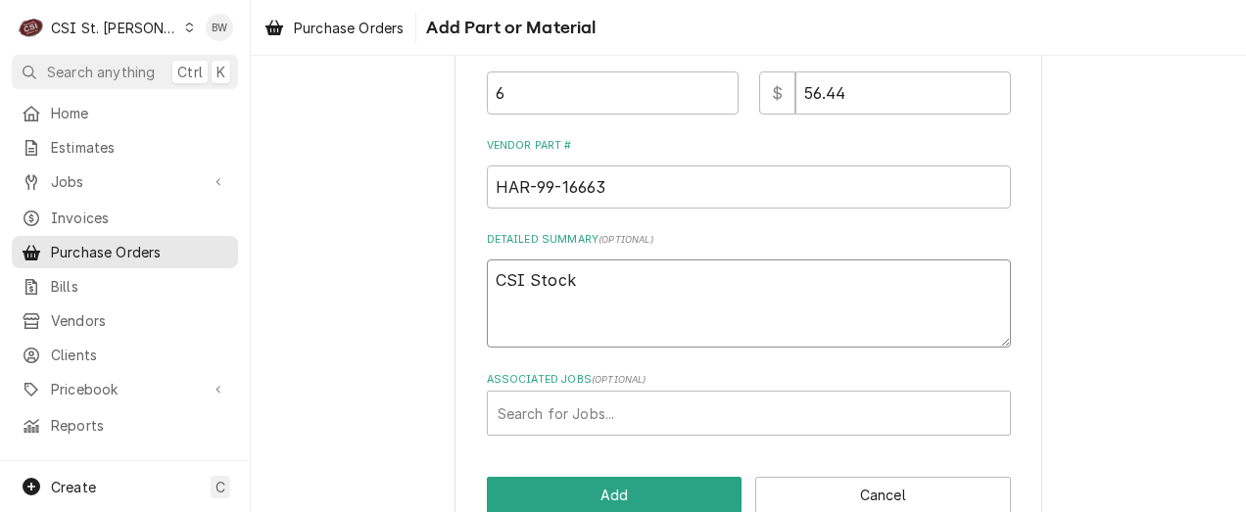
scroll to position [647, 0]
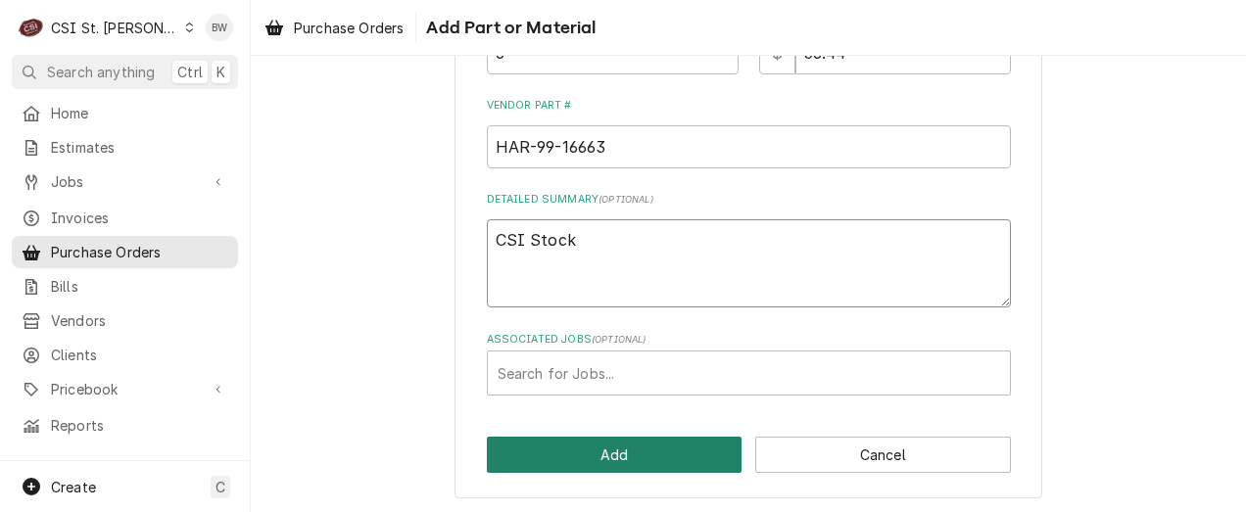
type textarea "CSI Stock"
click at [579, 459] on button "Add" at bounding box center [615, 455] width 256 height 36
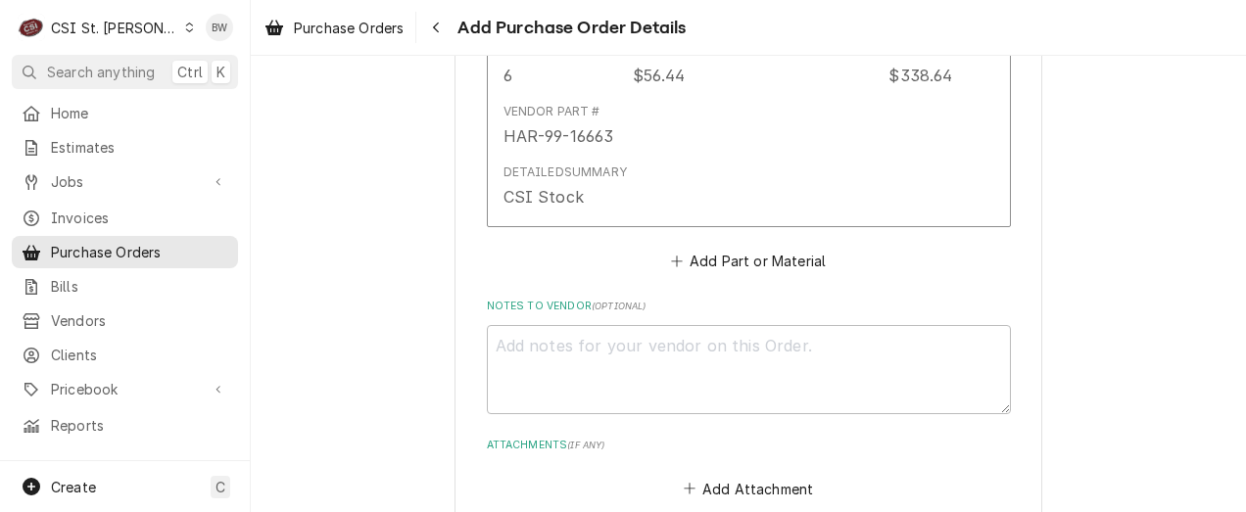
scroll to position [1250, 0]
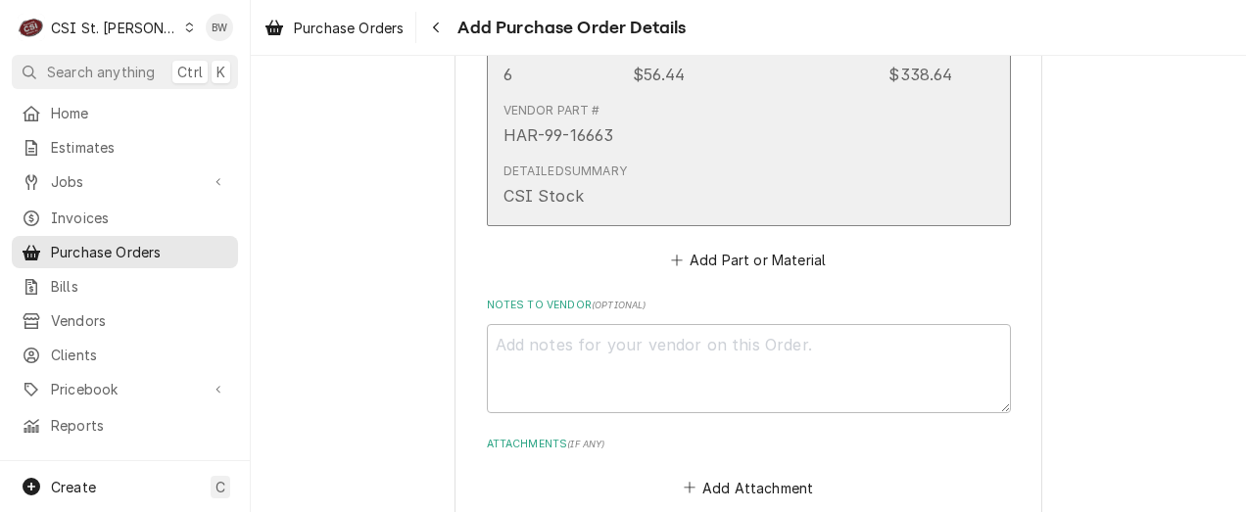
click at [637, 207] on div "Detailed Summary CSI Stock" at bounding box center [728, 185] width 450 height 61
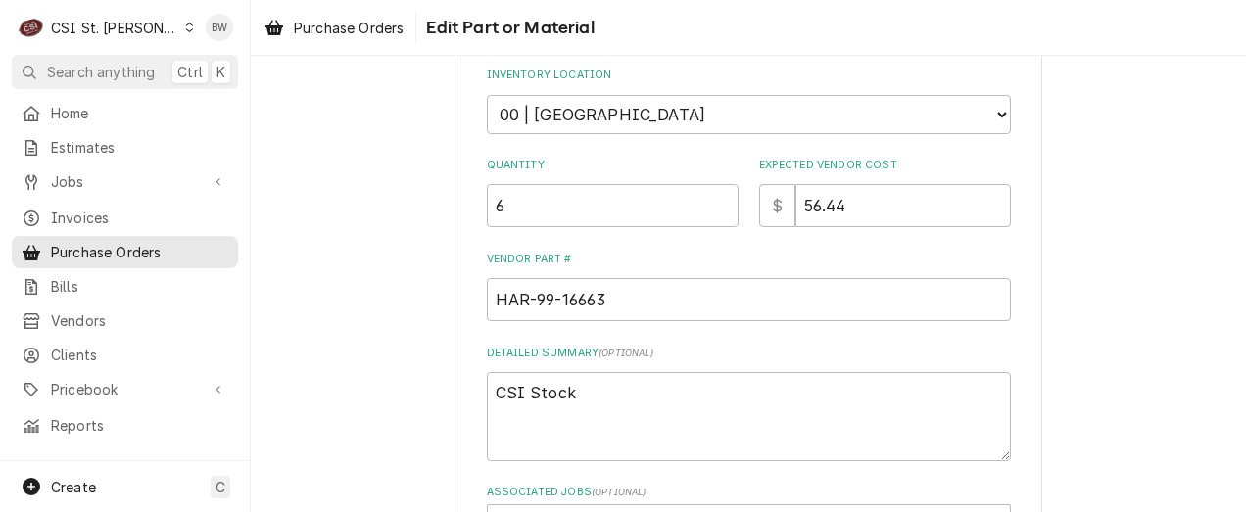
scroll to position [490, 0]
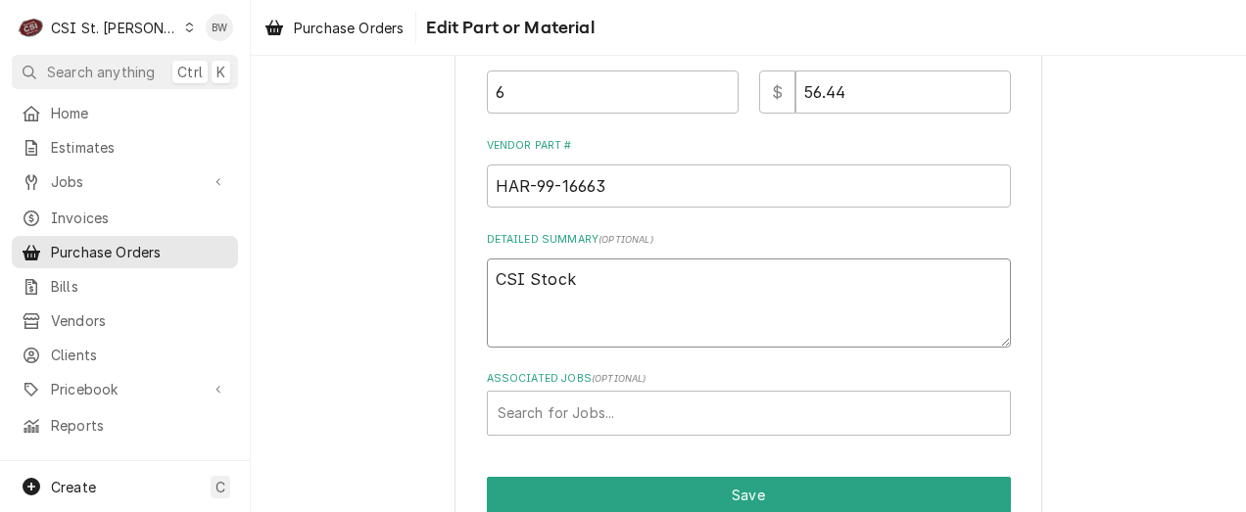
click at [592, 275] on textarea "CSI Stock" at bounding box center [749, 303] width 524 height 88
type textarea "x"
type textarea "CSI Stock,"
type textarea "x"
type textarea "CSI Stock, ;"
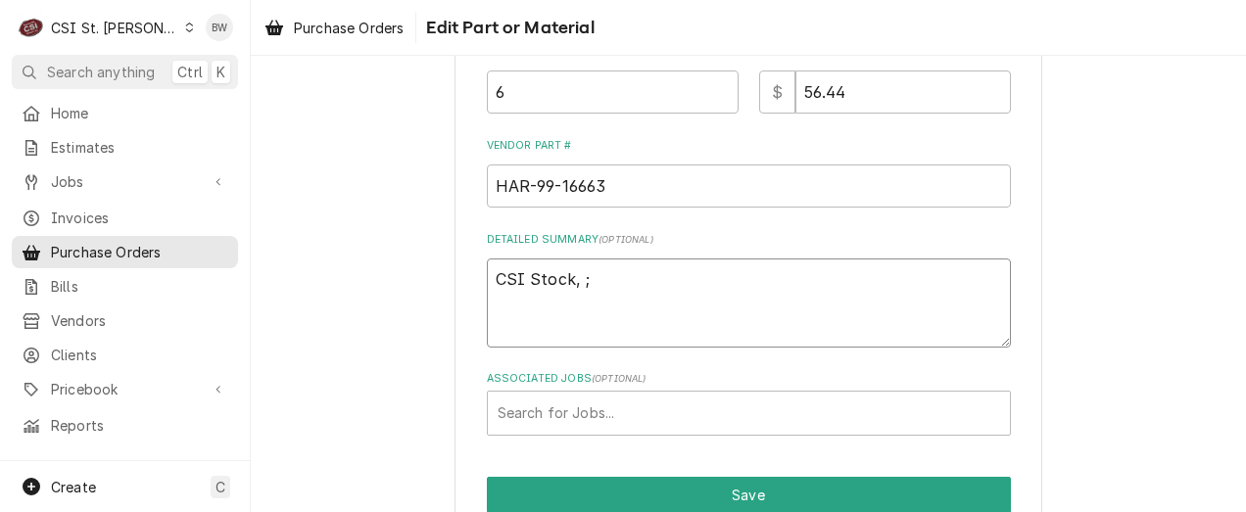
type textarea "x"
type textarea "CSI Stock, ;g"
type textarea "x"
type textarea "CSI Stock, ;gi"
type textarea "x"
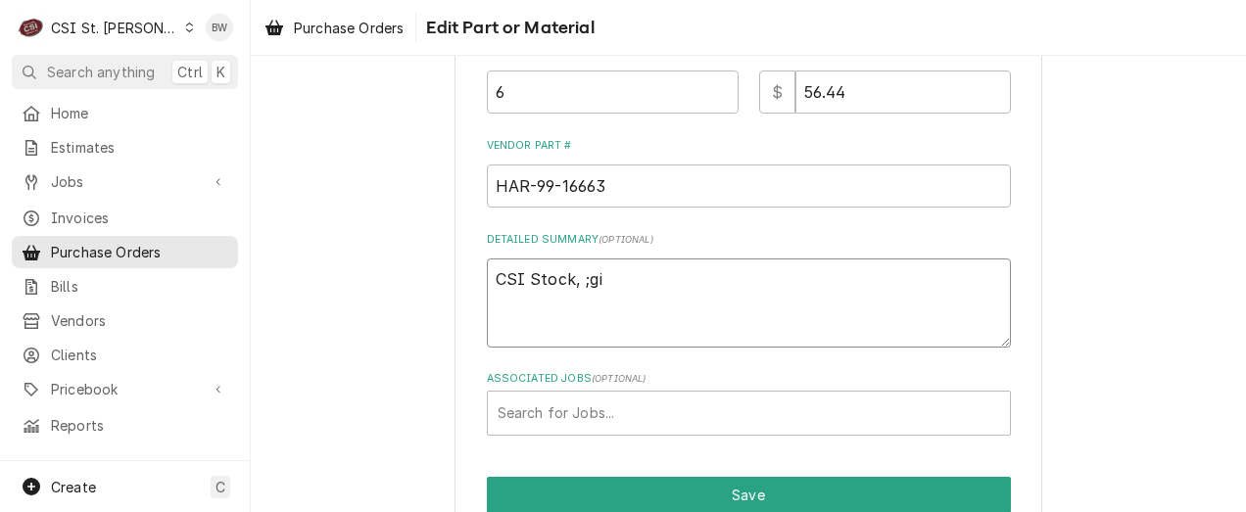
type textarea "CSI Stock, ;giv"
type textarea "x"
type textarea "CSI Stock, ;give"
type textarea "x"
type textarea "CSI Stock, ;give o"
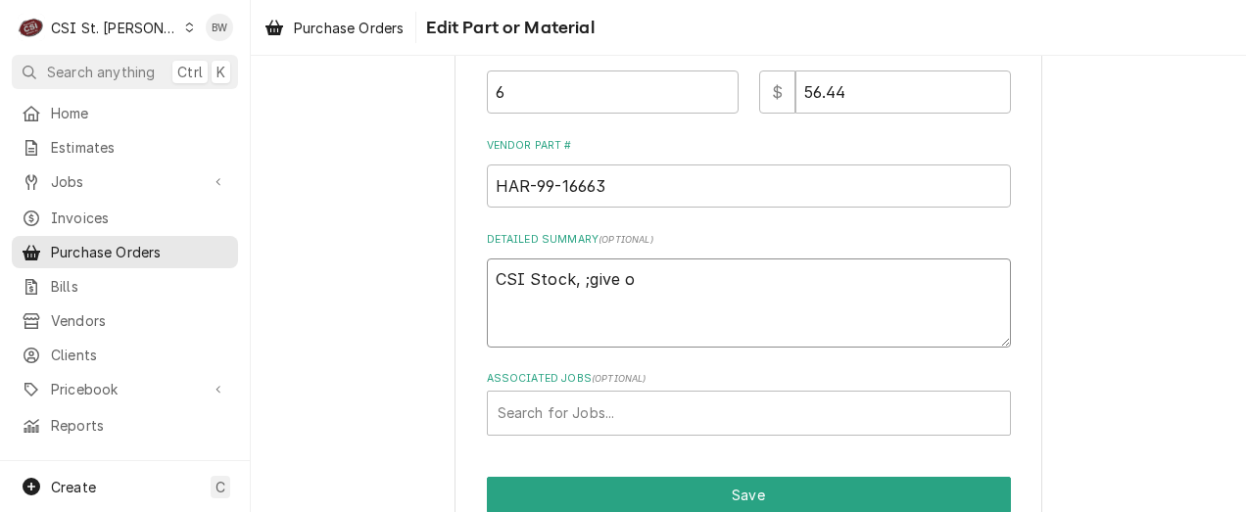
type textarea "x"
type textarea "CSI Stock, ;give on"
type textarea "x"
type textarea "CSI Stock, ;give one"
type textarea "x"
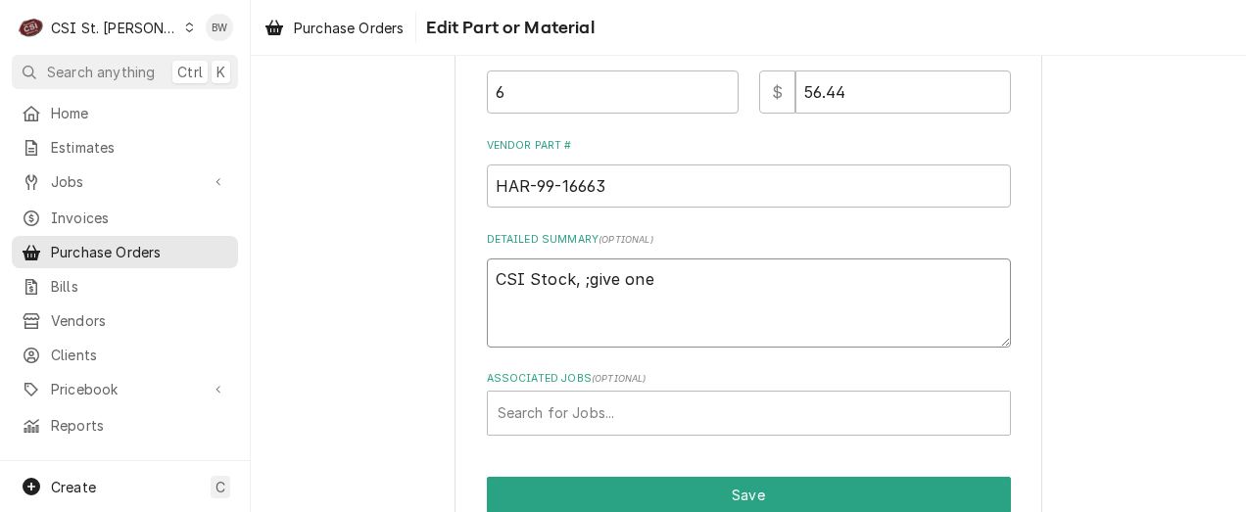
type textarea "CSI Stock, ;give one"
type textarea "x"
type textarea "CSI Stock, ;give one t"
type textarea "x"
type textarea "CSI Stock, ;give one to"
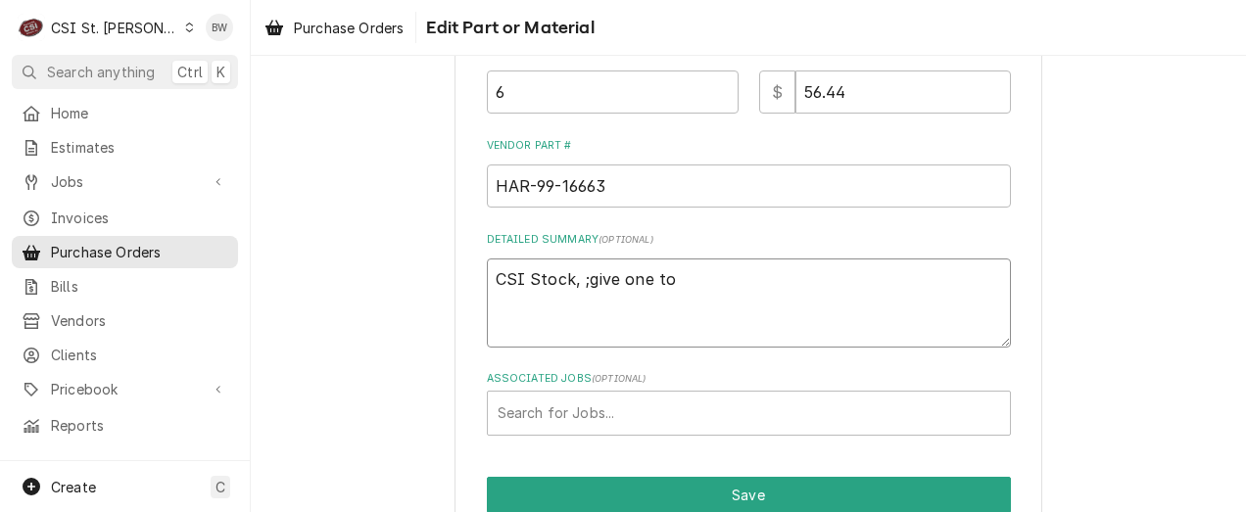
type textarea "x"
type textarea "CSI Stock, ;give one to"
type textarea "x"
type textarea "CSI Stock, ;give one to k"
type textarea "x"
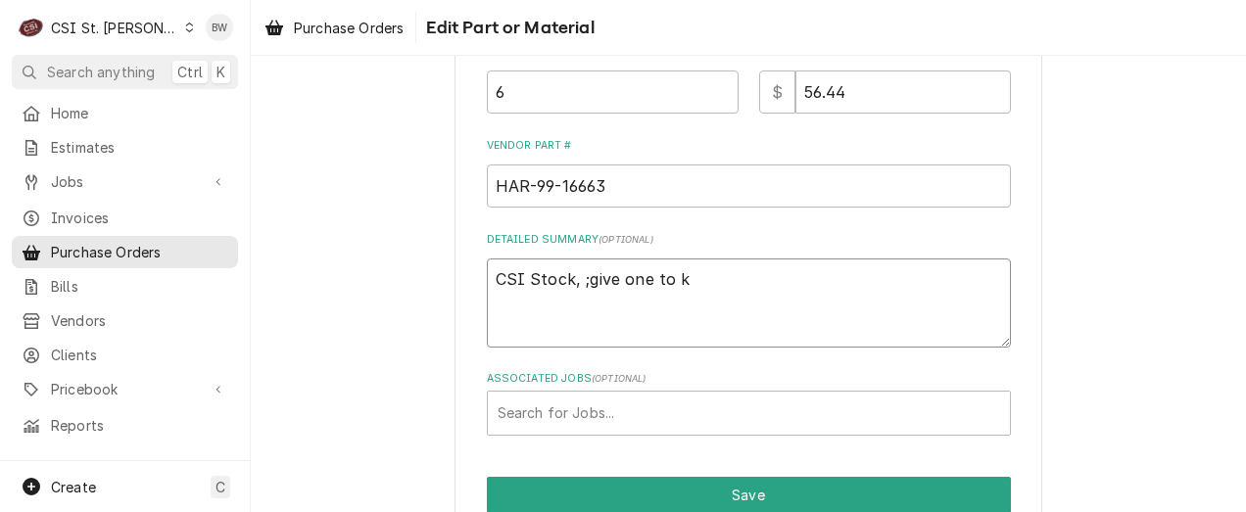
type textarea "CSI Stock, ;give one to ke"
type textarea "x"
type textarea "CSI Stock, ;give one to kev"
type textarea "x"
type textarea "CSI Stock, ;give one to kevi"
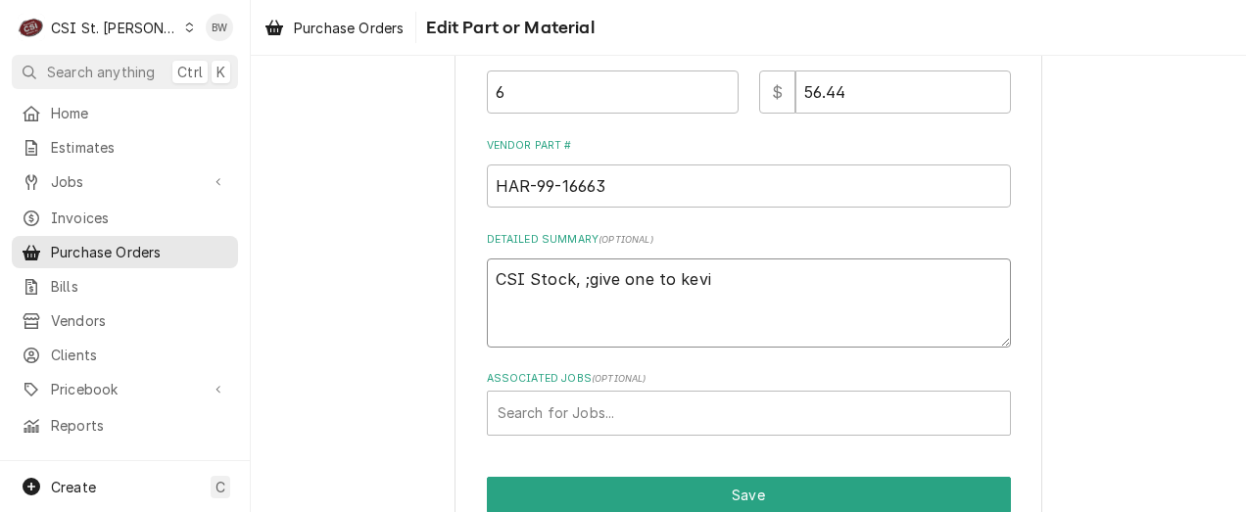
type textarea "x"
type textarea "CSI Stock, ;give one to kevin"
type textarea "x"
type textarea "CSI Stock, ;give one to kevin"
type textarea "x"
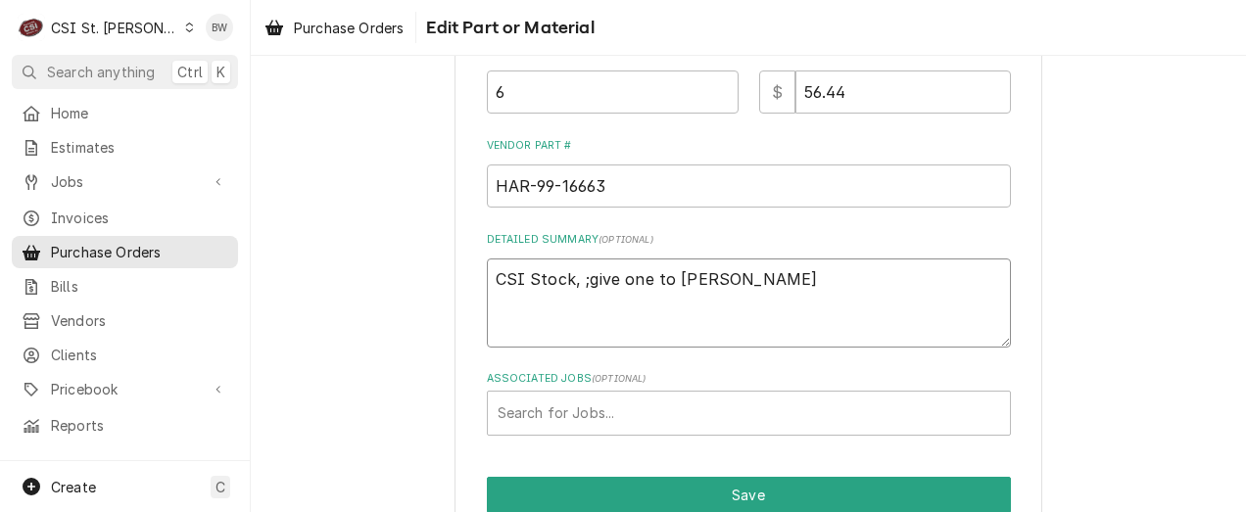
type textarea "CSI Stock, ;give one to kevin Fl"
type textarea "x"
type textarea "CSI Stock, ;give one to kevin Flo"
type textarea "x"
type textarea "CSI Stock, ;give one to kevin Floy"
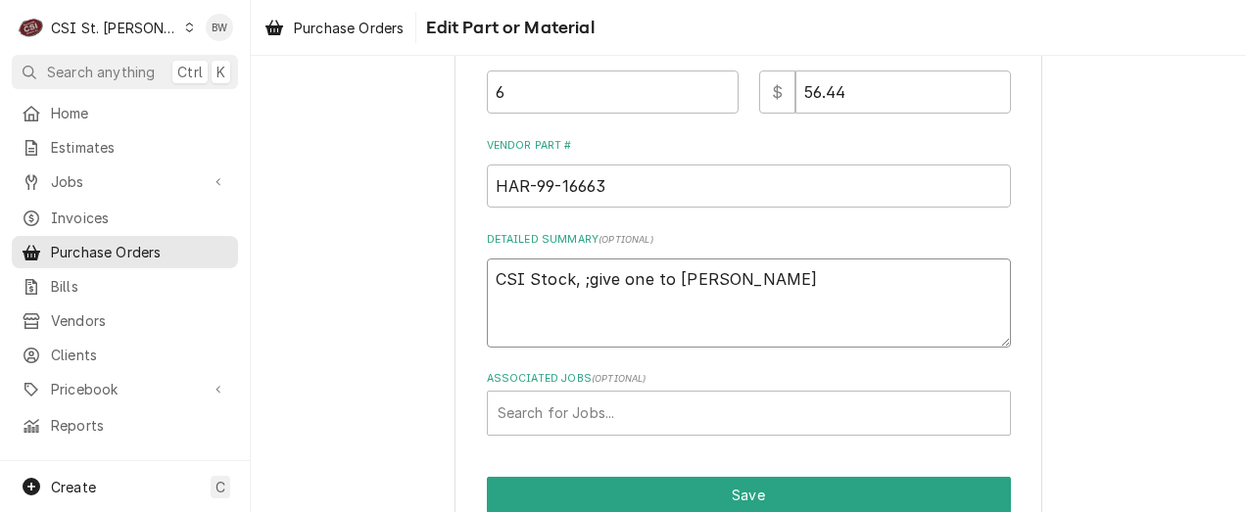
type textarea "x"
type textarea "CSI Stock, ;give one to kevin Floyd"
type textarea "x"
type textarea "CSI Stock, ;give one to evin Floyd"
type textarea "x"
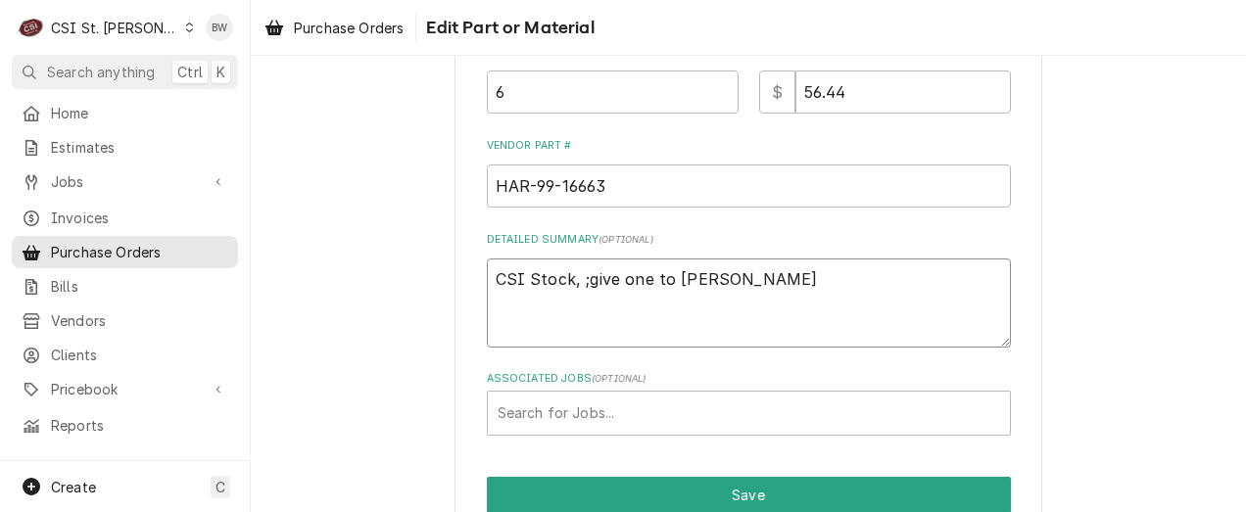
type textarea "CSI Stock, ;give one to Kevin Floyd"
type textarea "x"
type textarea "CSI Stock, give one to Kevin Floyd"
click at [460, 360] on div "Use the fields below to edit this part or material: Short Description Igniter H…" at bounding box center [749, 96] width 588 height 984
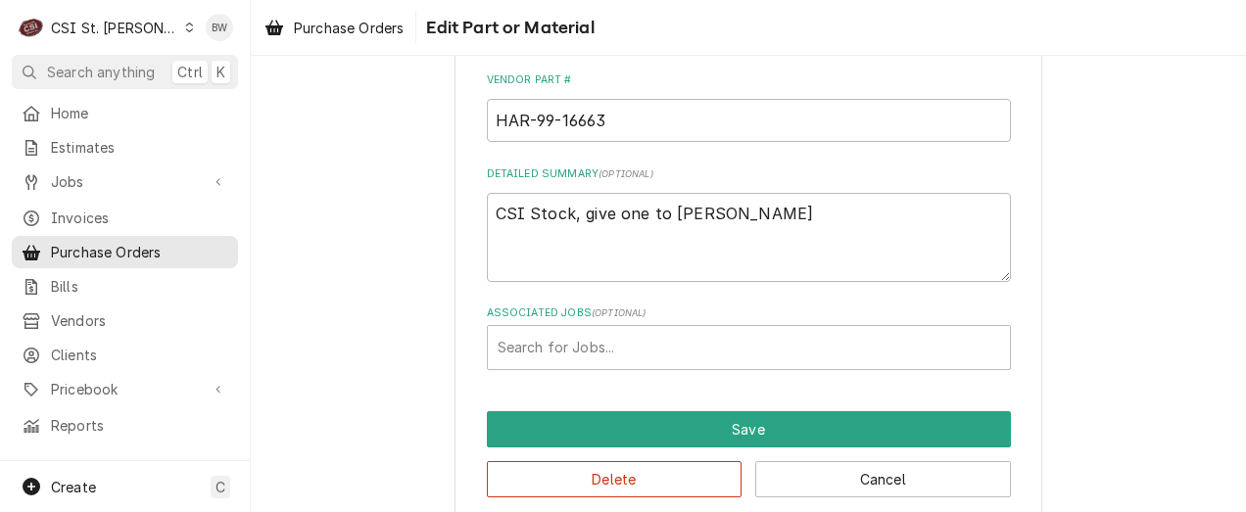
scroll to position [580, 0]
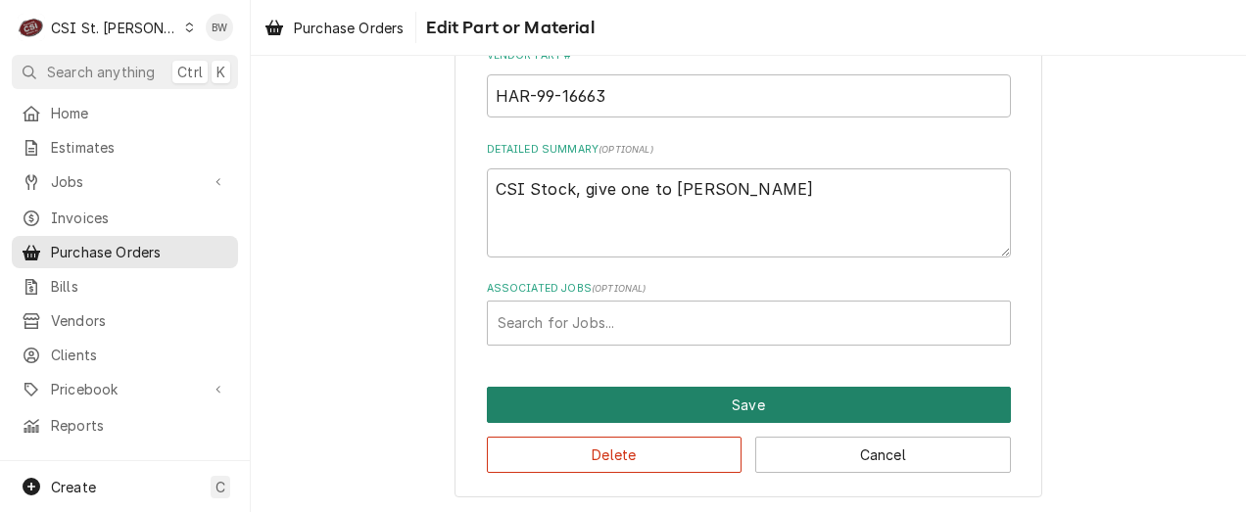
click at [637, 388] on button "Save" at bounding box center [749, 405] width 524 height 36
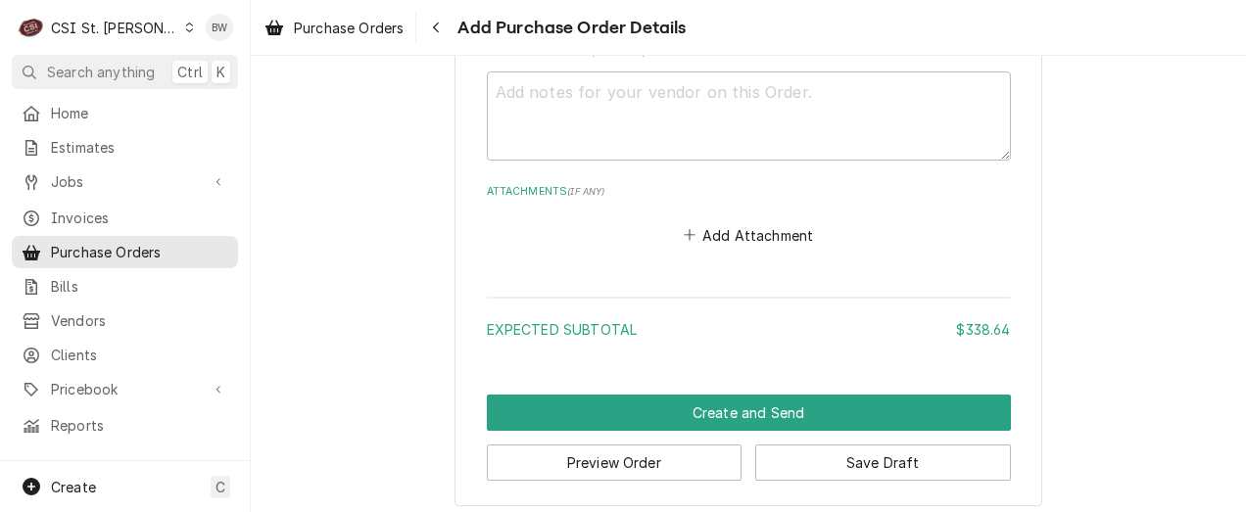
scroll to position [1512, 0]
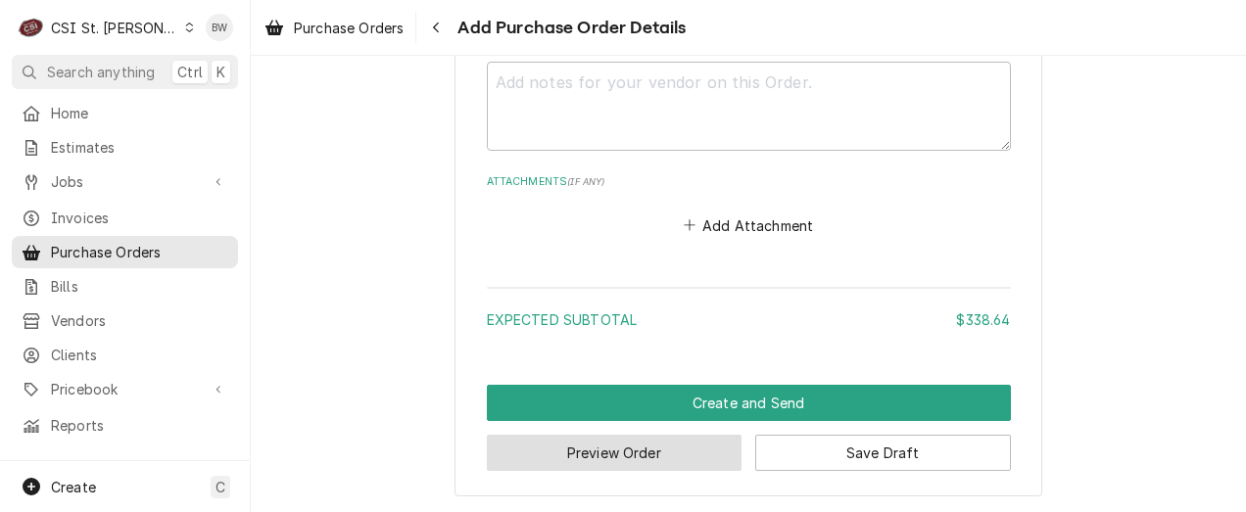
click at [603, 449] on button "Preview Order" at bounding box center [615, 453] width 256 height 36
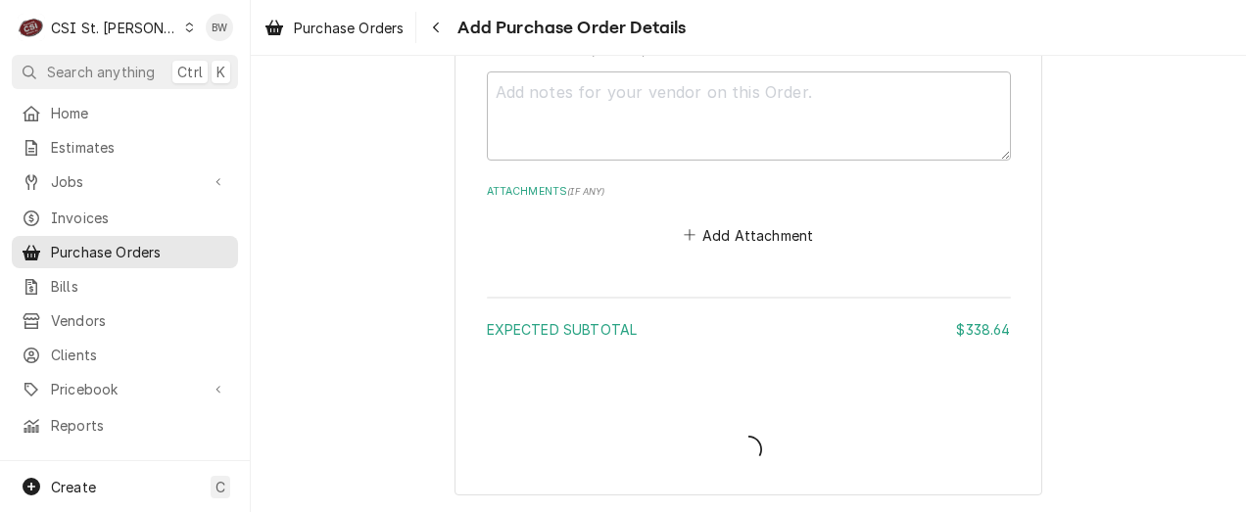
scroll to position [1501, 0]
type textarea "x"
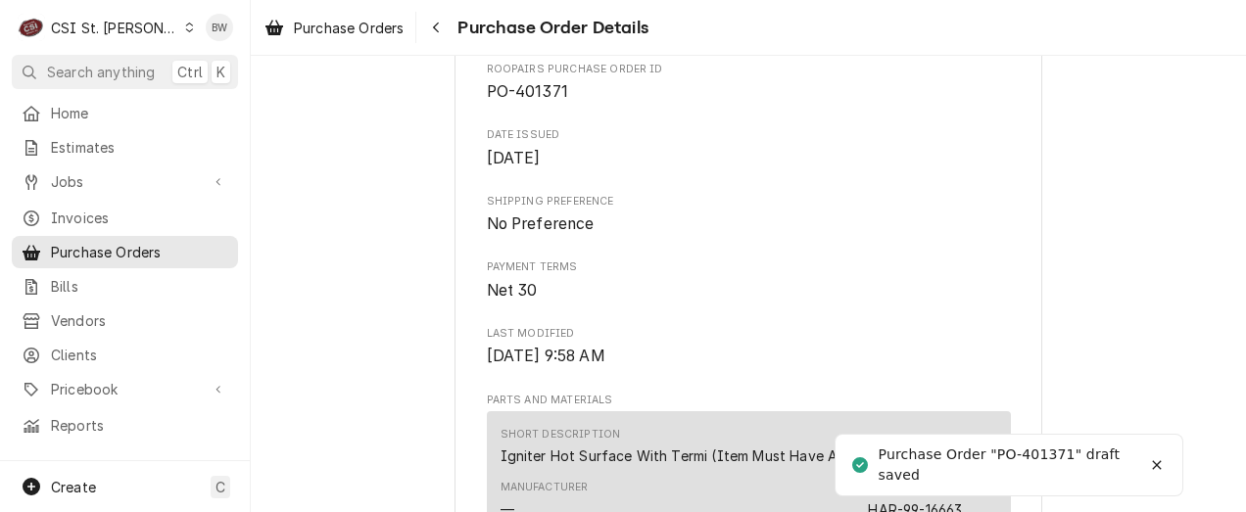
scroll to position [686, 0]
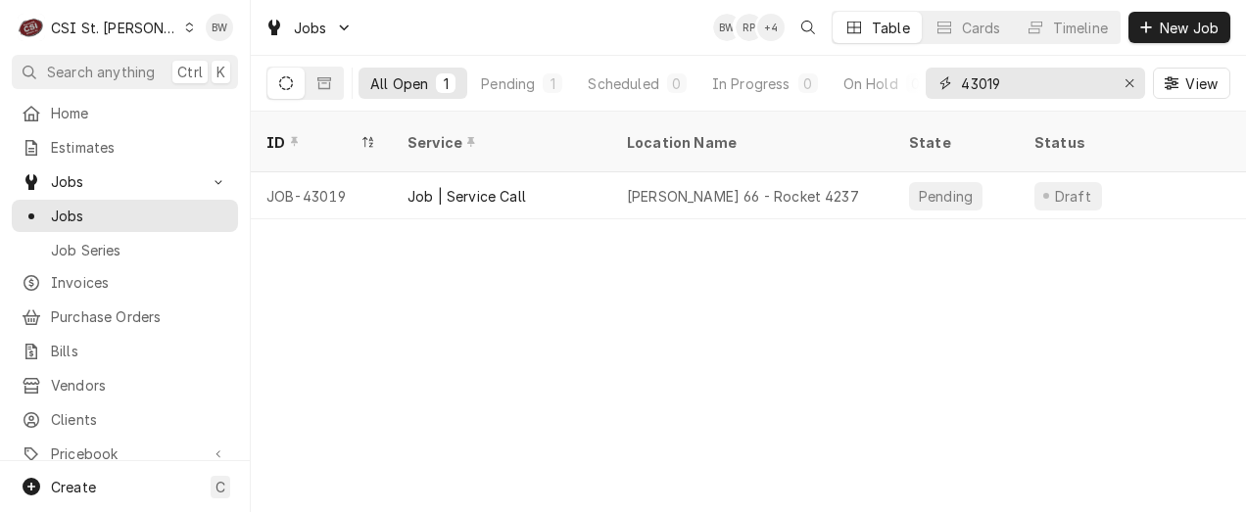
drag, startPoint x: 1008, startPoint y: 89, endPoint x: 992, endPoint y: 91, distance: 15.8
click at [992, 91] on input "43019" at bounding box center [1034, 83] width 147 height 31
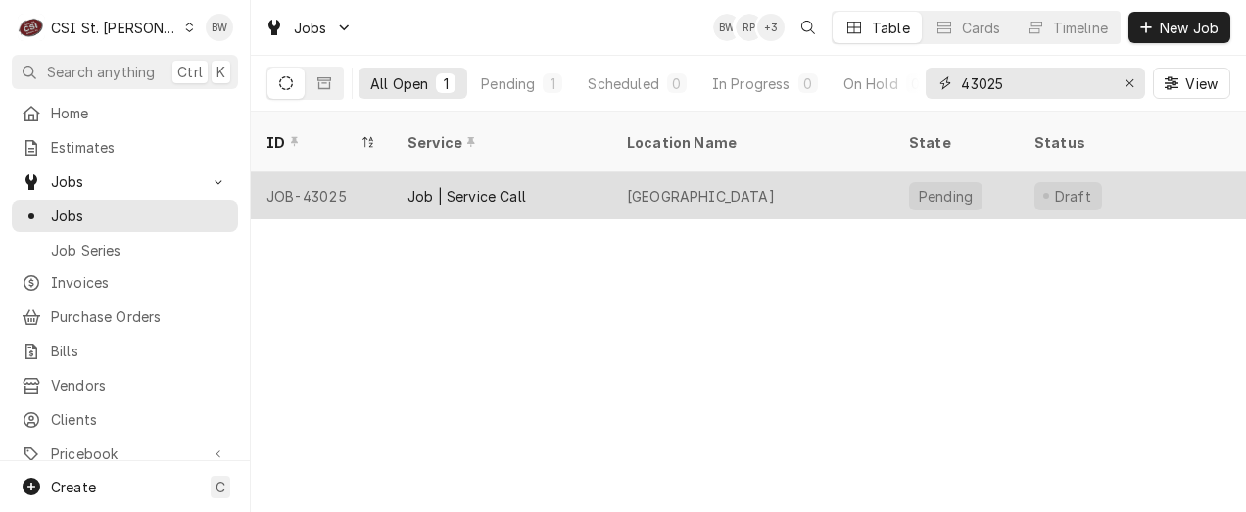
type input "43025"
click at [344, 172] on div "JOB-43025" at bounding box center [321, 195] width 141 height 47
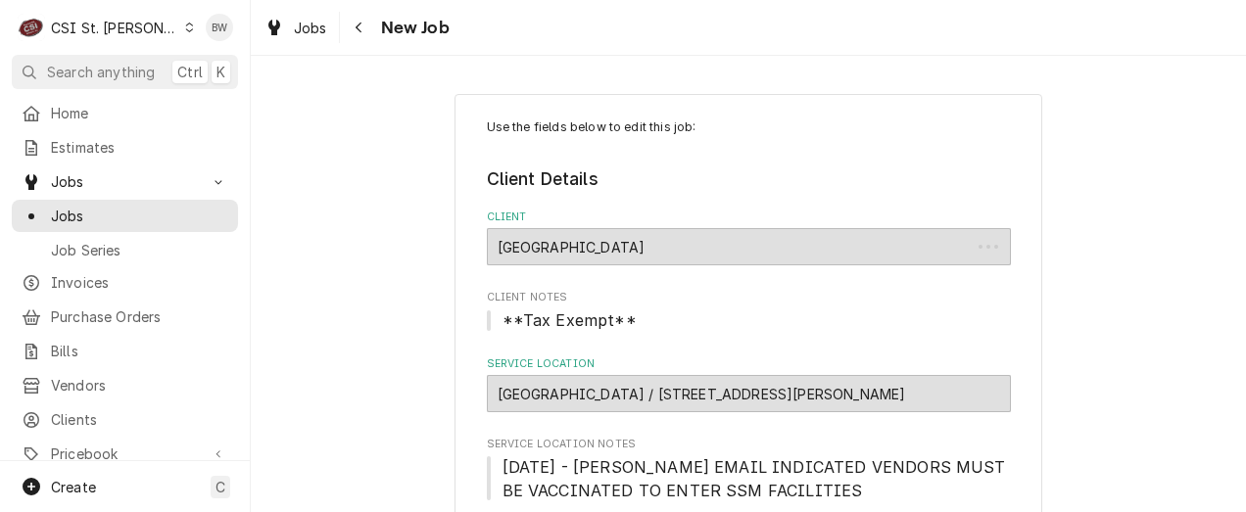
type textarea "x"
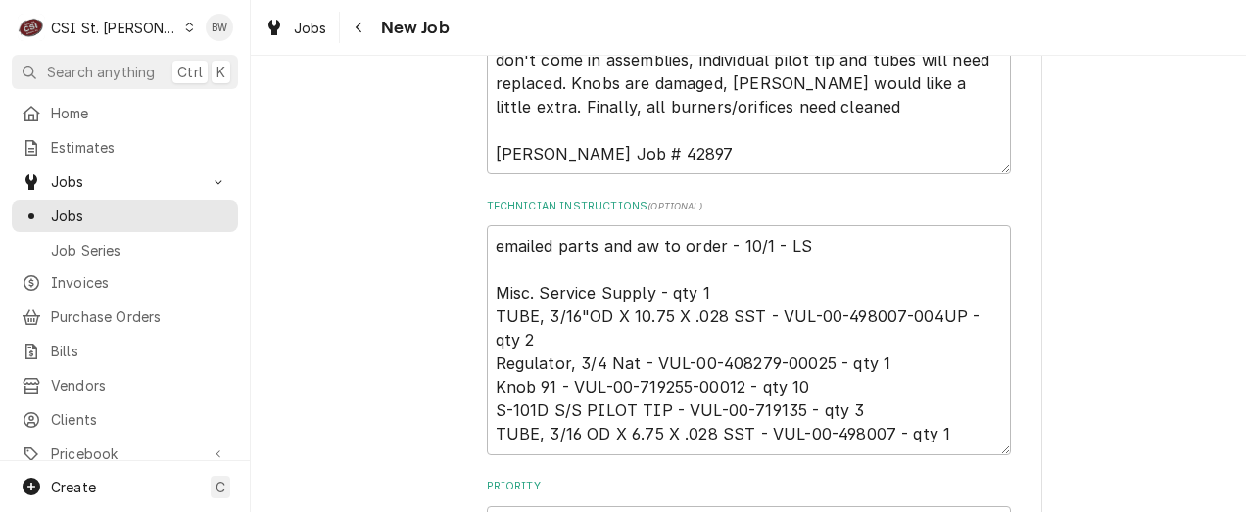
scroll to position [1078, 0]
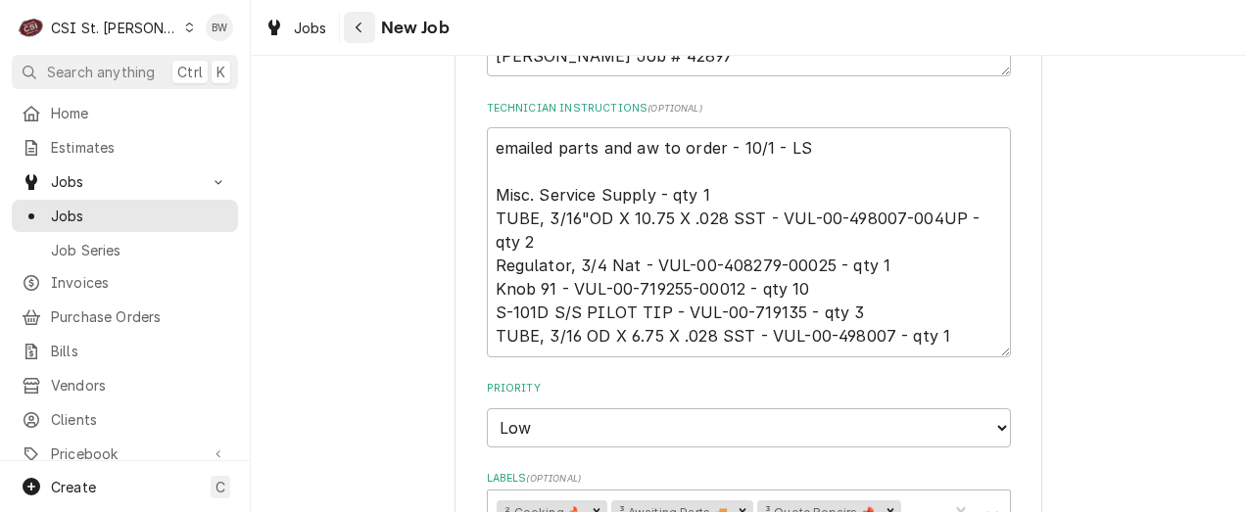
click at [367, 33] on div "Navigate back" at bounding box center [360, 28] width 20 height 20
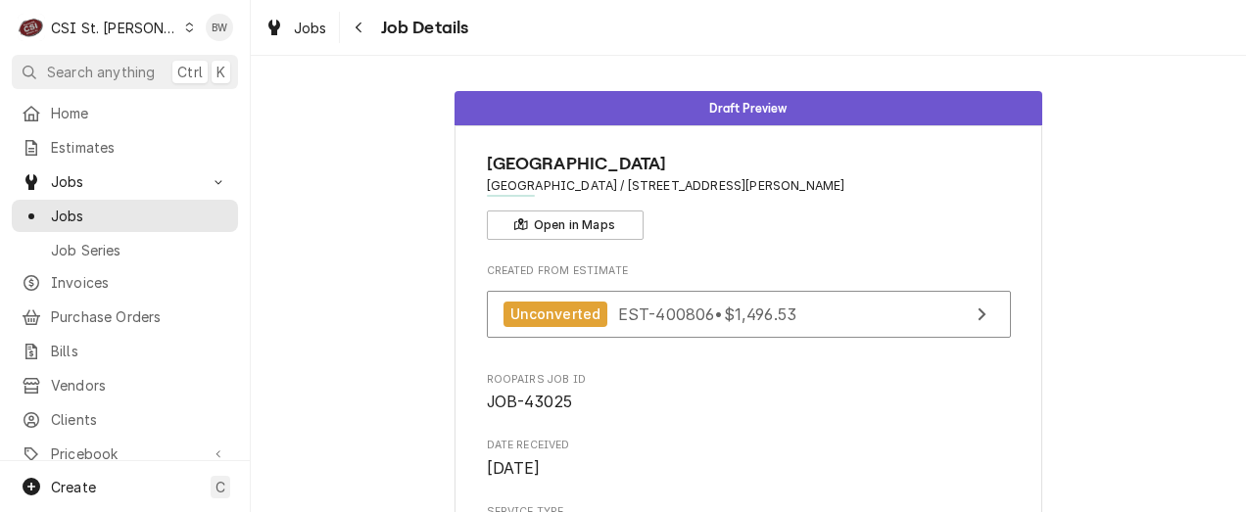
click at [310, 33] on span "Jobs" at bounding box center [310, 28] width 33 height 21
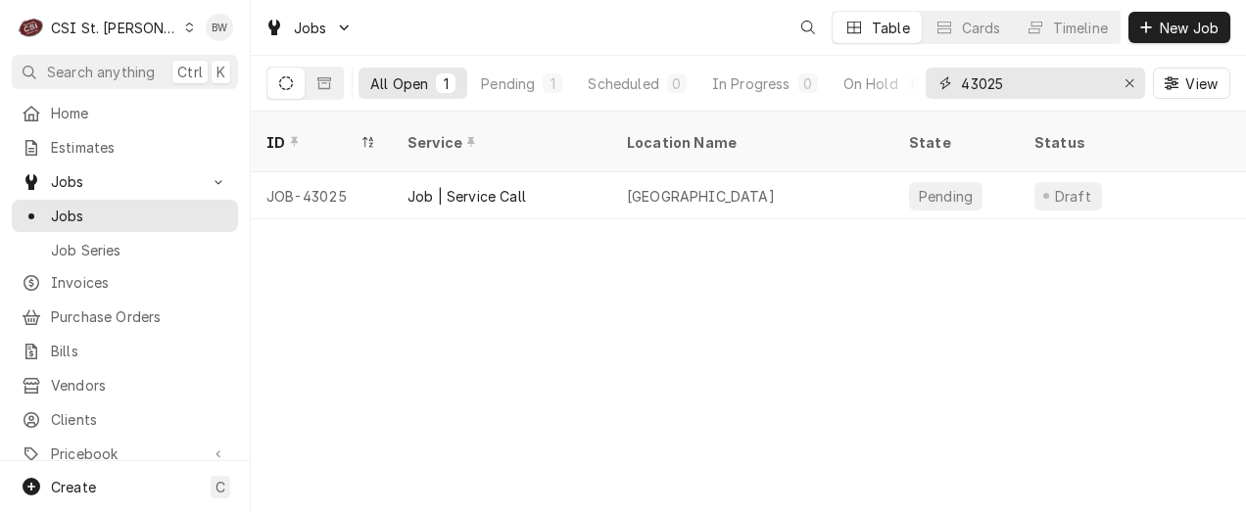
drag, startPoint x: 1021, startPoint y: 85, endPoint x: 927, endPoint y: 75, distance: 94.5
click at [950, 83] on div "43025" at bounding box center [1035, 83] width 219 height 31
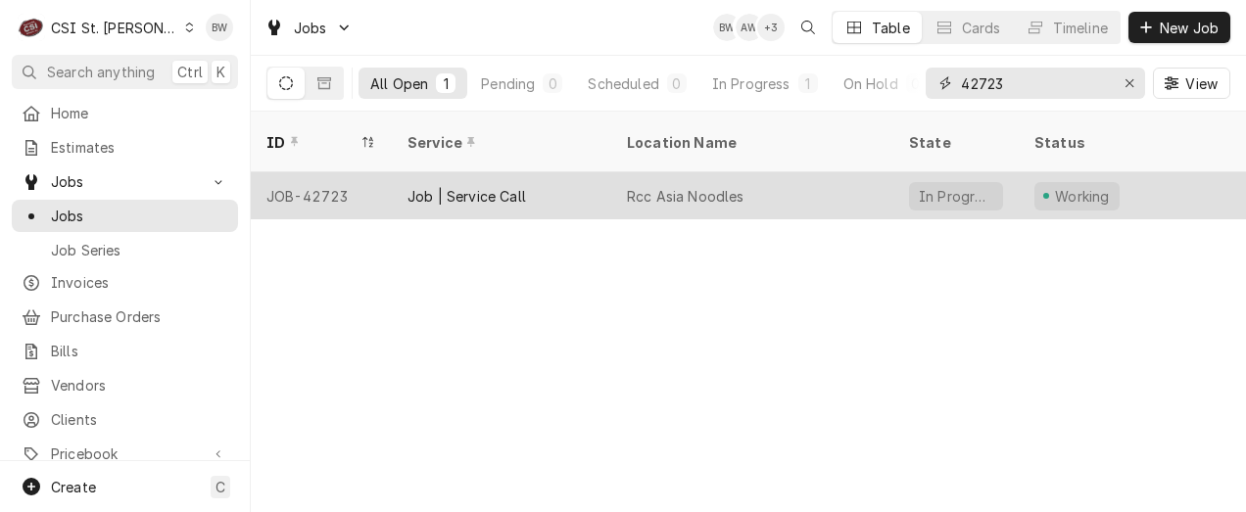
type input "42723"
click at [341, 172] on div "JOB-42723" at bounding box center [321, 195] width 141 height 47
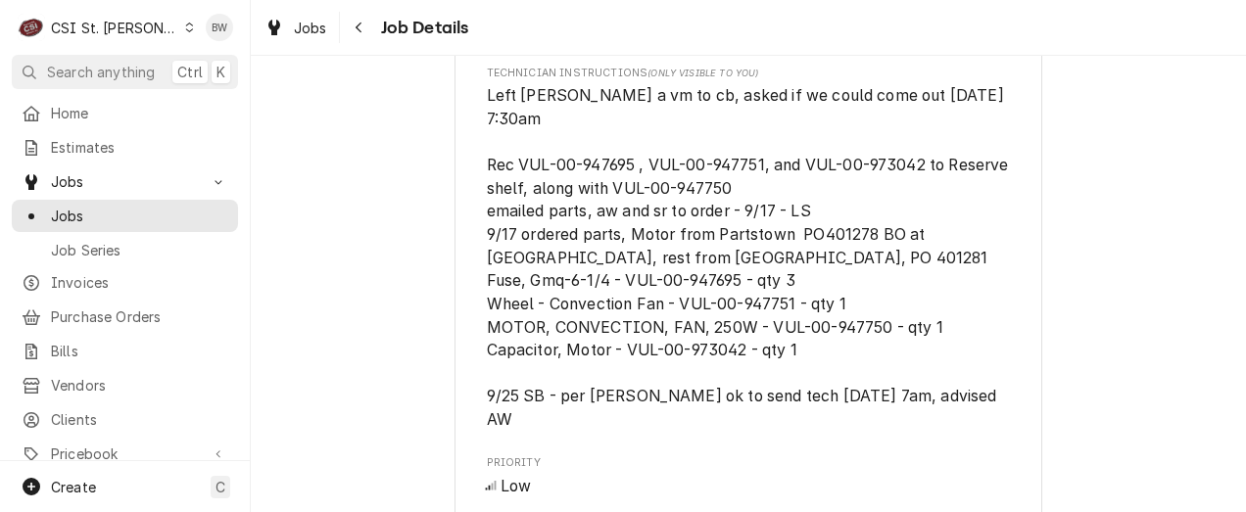
scroll to position [2057, 0]
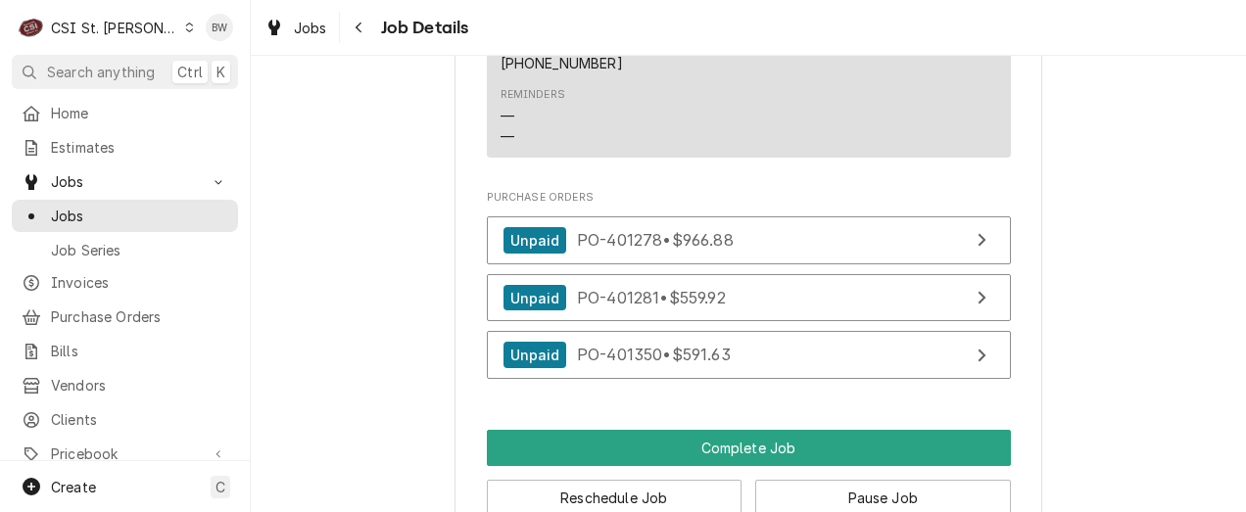
scroll to position [3135, 0]
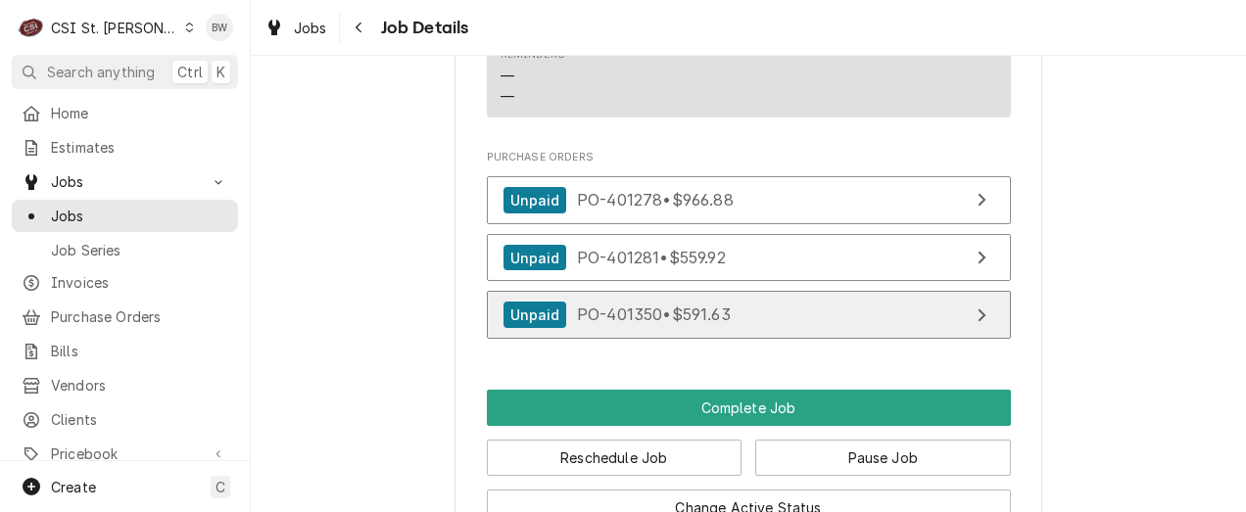
click at [539, 302] on div "Unpaid" at bounding box center [535, 315] width 64 height 26
click at [607, 305] on span "PO-401350 • $591.63" at bounding box center [654, 315] width 154 height 20
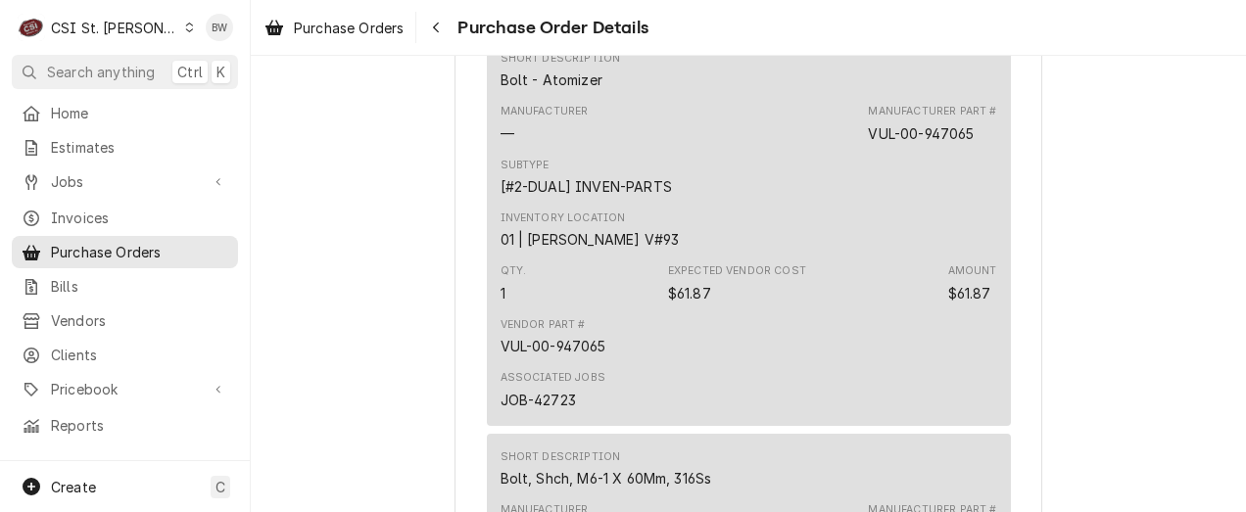
scroll to position [1763, 0]
click at [435, 21] on icon "Navigate back" at bounding box center [436, 28] width 9 height 14
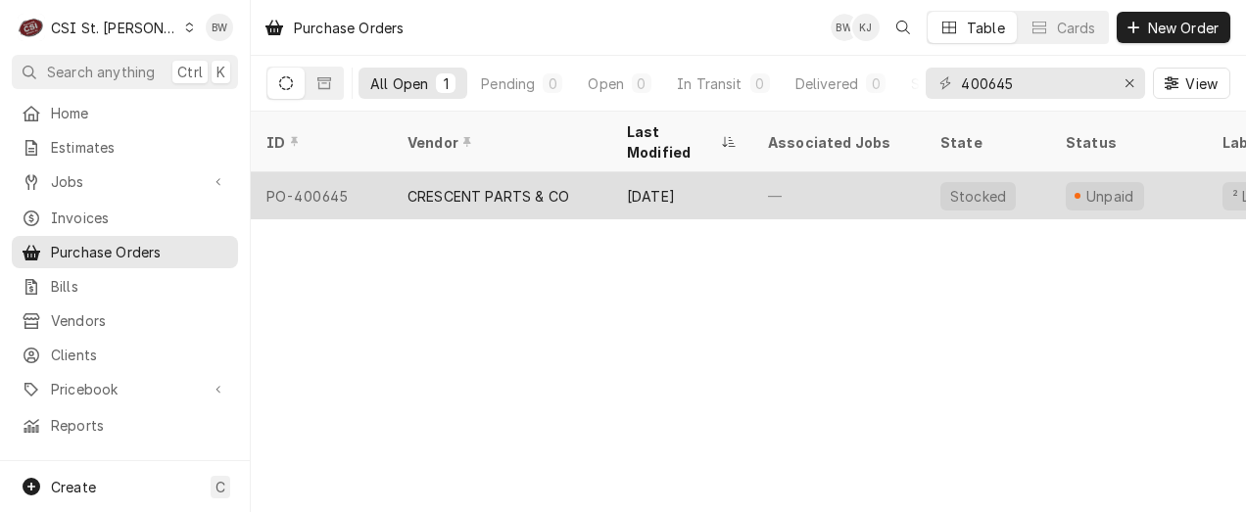
click at [341, 174] on div "PO-400645" at bounding box center [321, 195] width 141 height 47
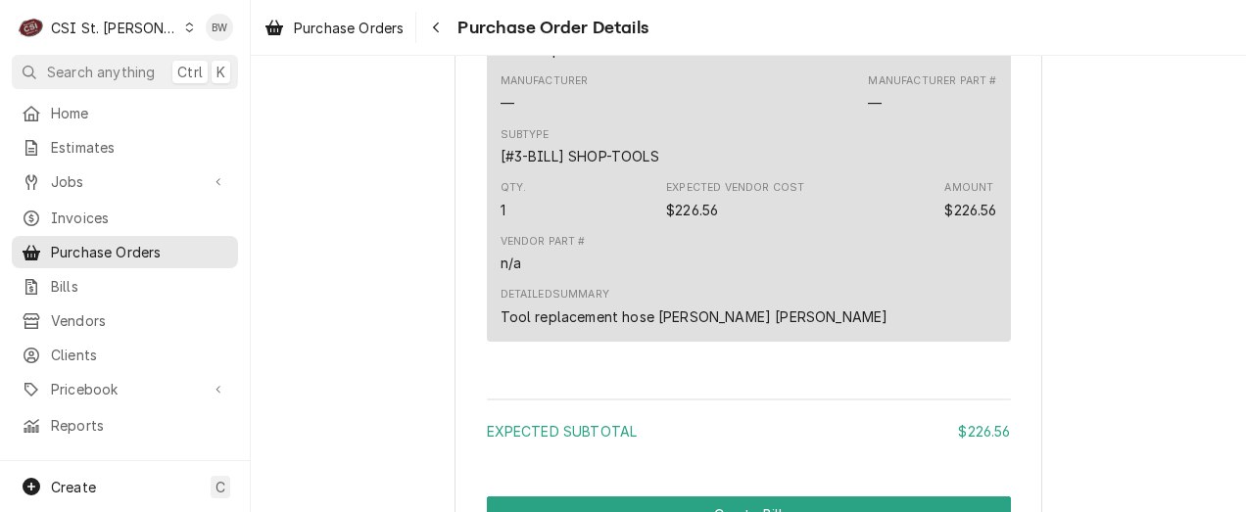
scroll to position [1567, 0]
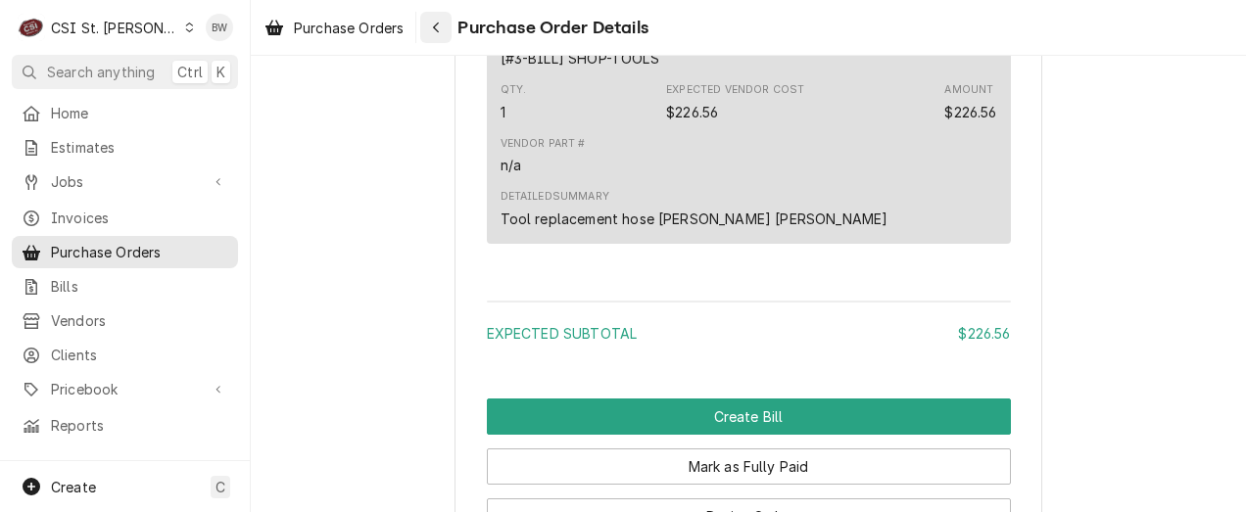
click at [438, 26] on icon "Navigate back" at bounding box center [436, 28] width 9 height 14
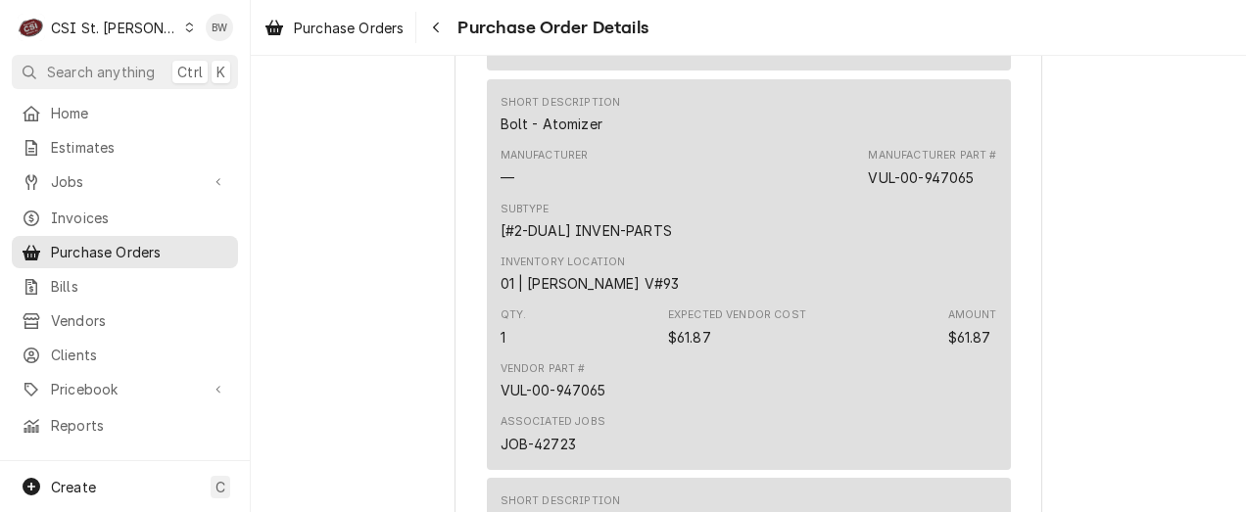
scroll to position [1763, 0]
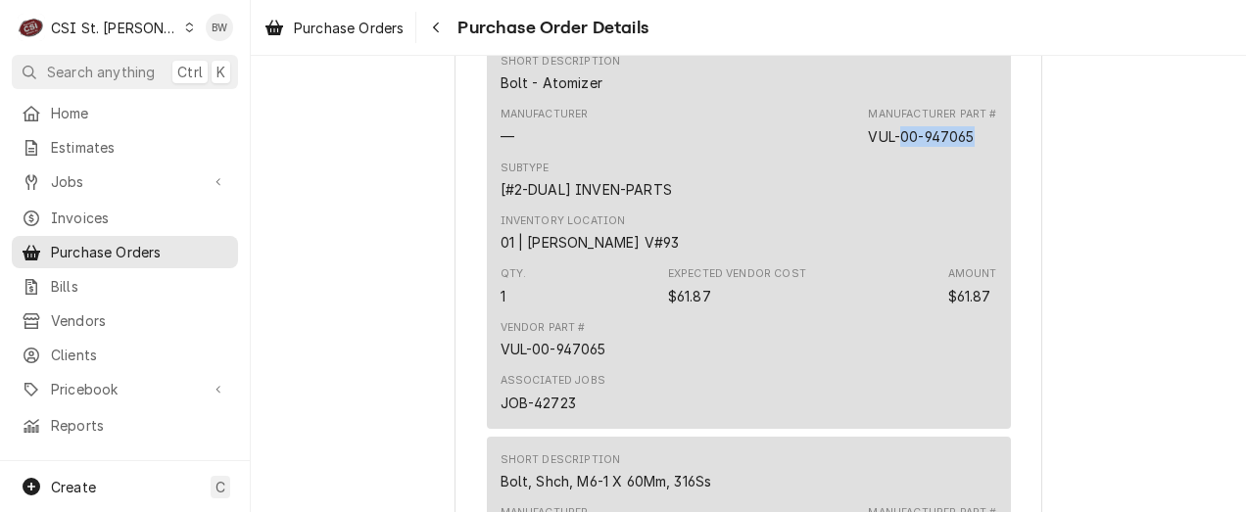
drag, startPoint x: 968, startPoint y: 194, endPoint x: 898, endPoint y: 192, distance: 69.6
click at [898, 147] on div "VUL-00-947065" at bounding box center [921, 136] width 106 height 21
click at [436, 33] on icon "Navigate back" at bounding box center [436, 28] width 9 height 14
